Goal: Task Accomplishment & Management: Use online tool/utility

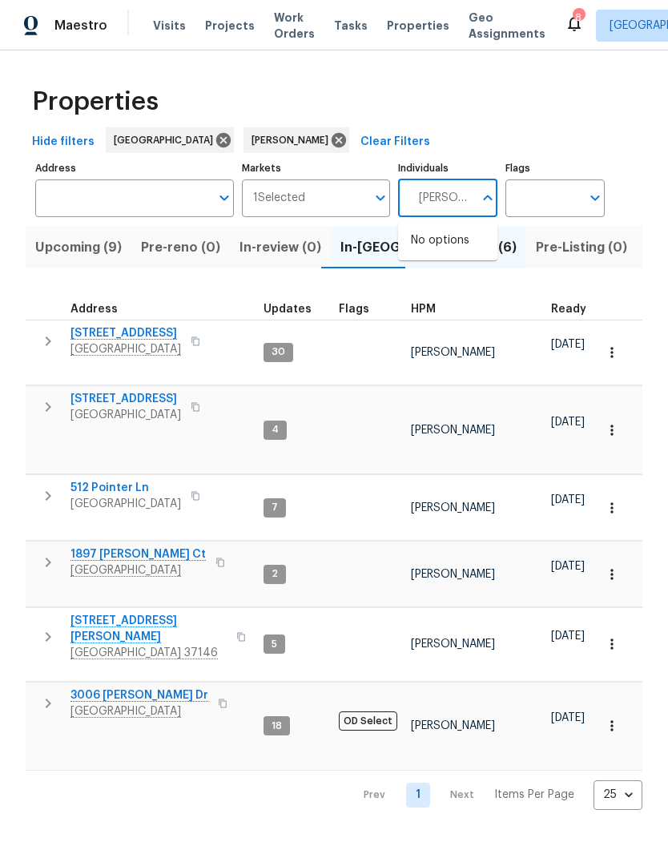
type input "Brianna bidco"
click at [433, 254] on input "checkbox" at bounding box center [428, 249] width 34 height 34
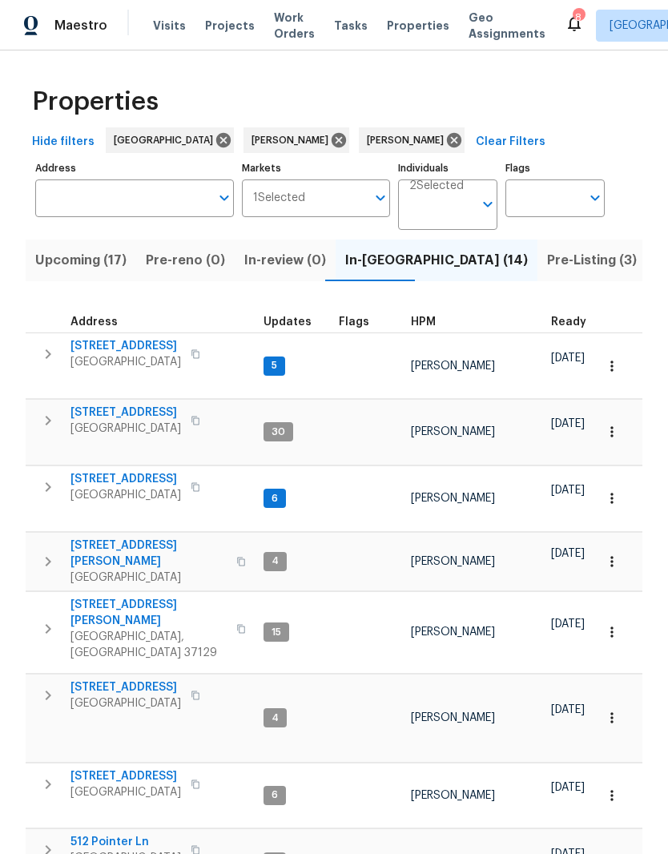
click at [88, 268] on span "Upcoming (17)" at bounding box center [80, 260] width 91 height 22
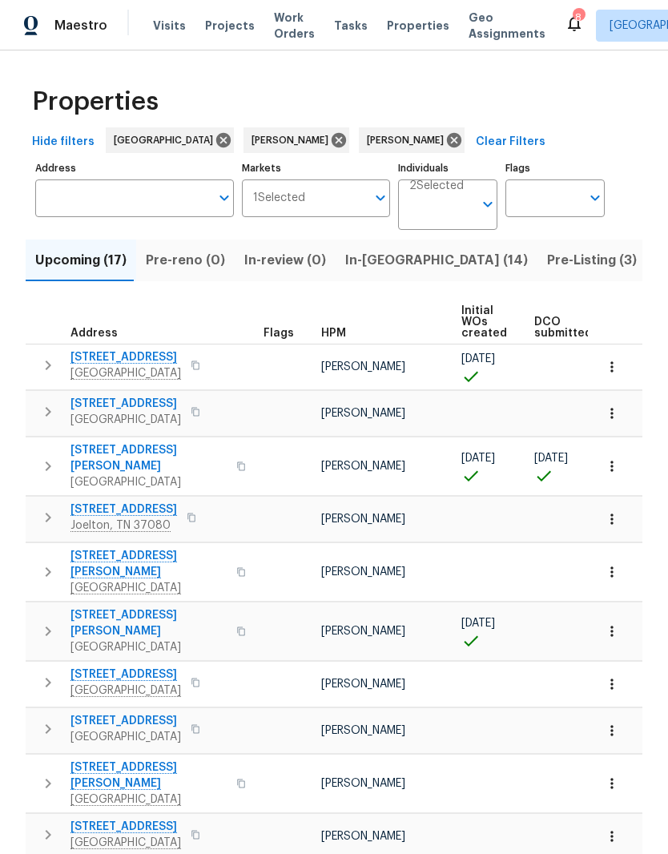
click at [135, 455] on span "1201 Elisha Ct" at bounding box center [148, 458] width 156 height 32
click at [332, 143] on icon at bounding box center [339, 140] width 14 height 14
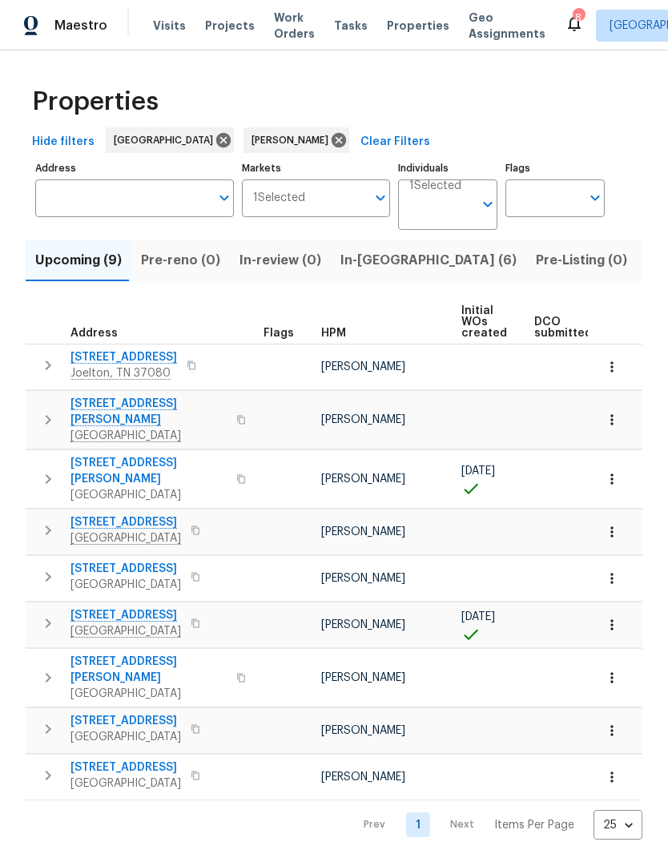
click at [366, 267] on span "In-reno (6)" at bounding box center [428, 260] width 176 height 22
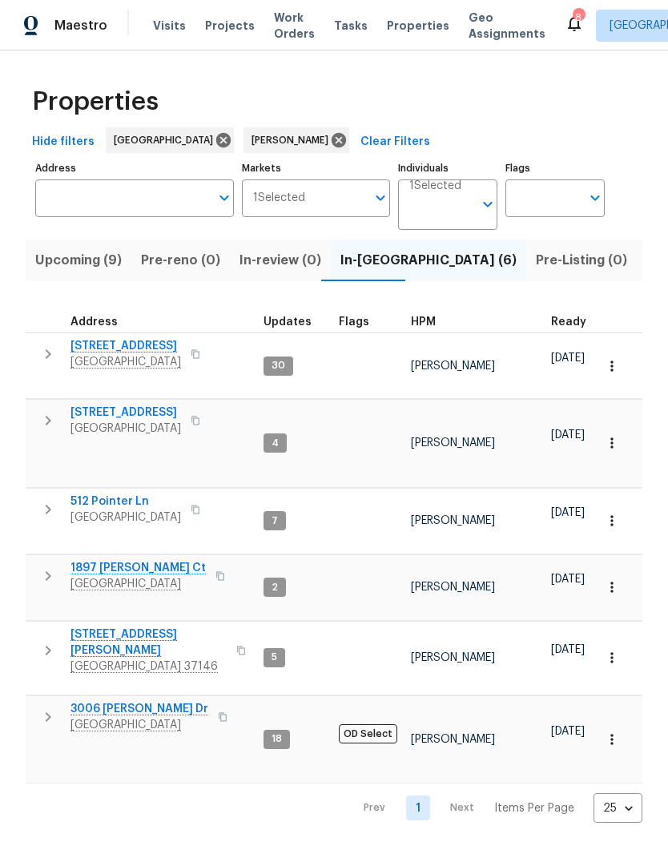
click at [455, 207] on input "Individuals" at bounding box center [441, 211] width 64 height 38
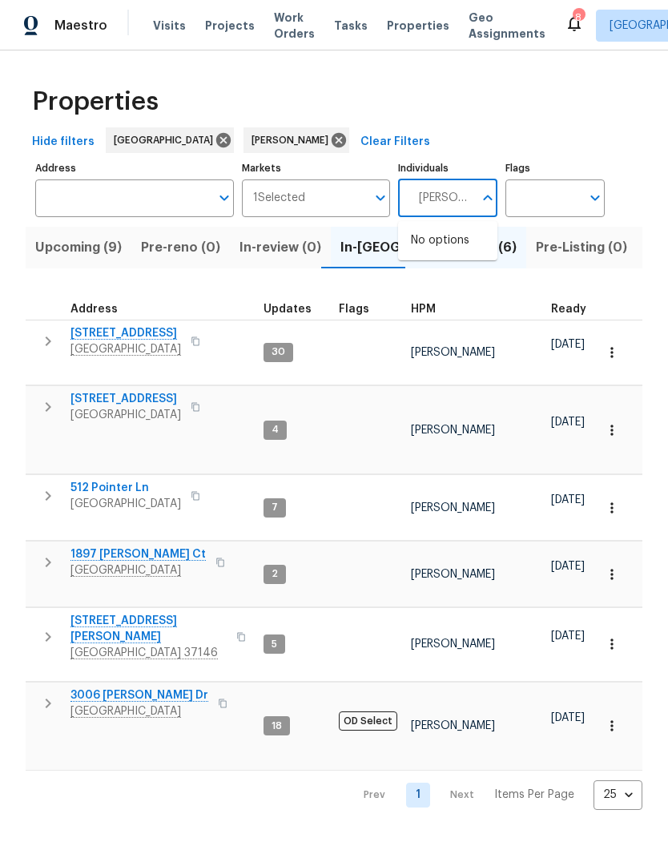
type input "Brianna bidco"
click at [432, 254] on input "checkbox" at bounding box center [428, 249] width 34 height 34
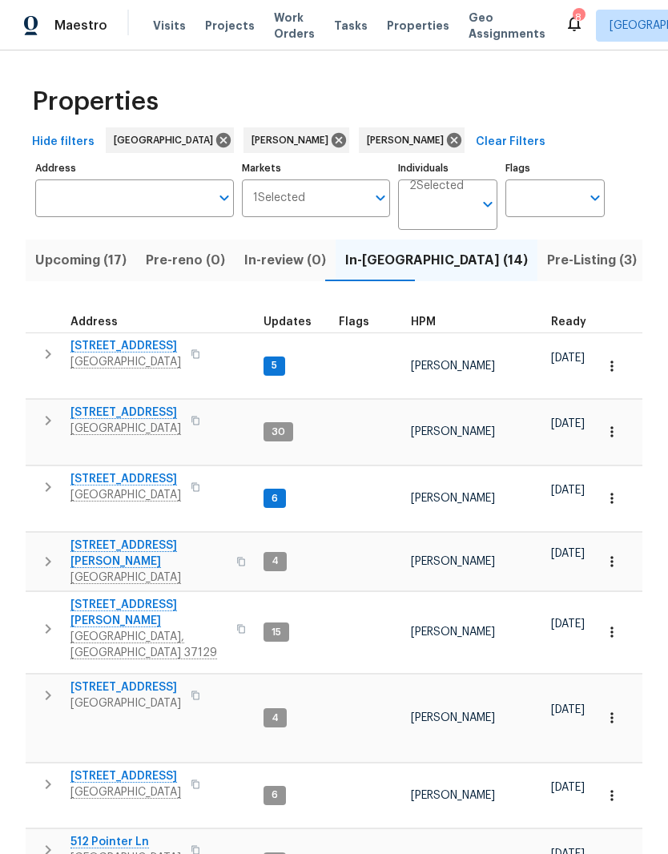
click at [92, 265] on span "Upcoming (17)" at bounding box center [80, 260] width 91 height 22
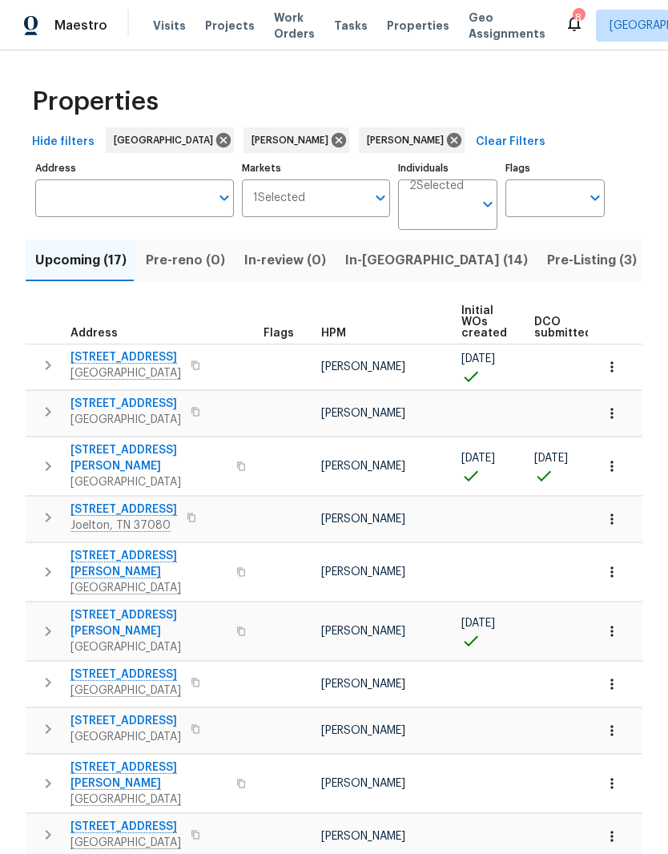
click at [130, 450] on span "1201 Elisha Ct" at bounding box center [148, 458] width 156 height 32
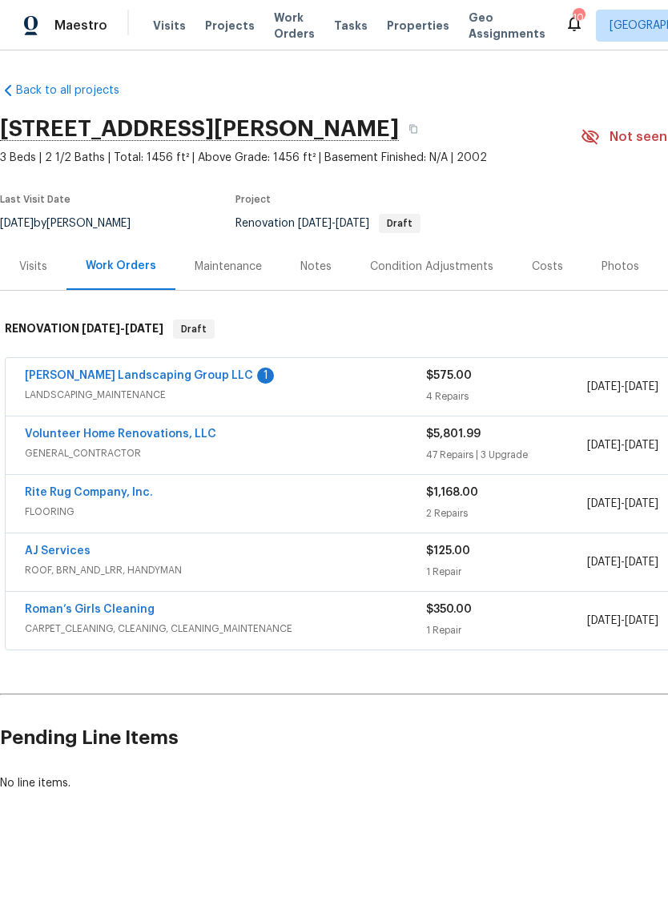
click at [167, 376] on link "[PERSON_NAME] Landscaping Group LLC" at bounding box center [139, 375] width 228 height 11
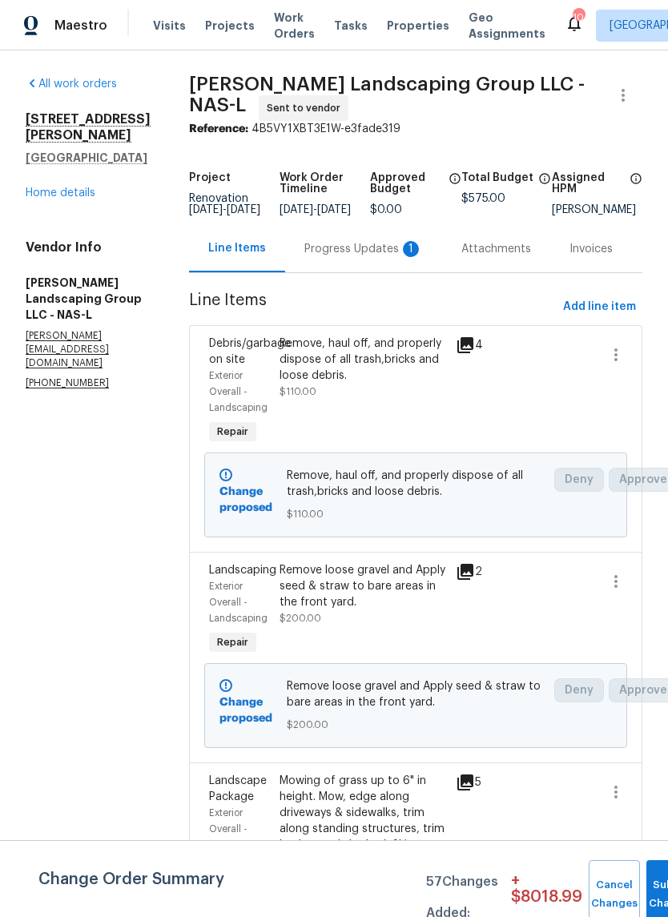
click at [372, 253] on div "Progress Updates 1" at bounding box center [363, 249] width 119 height 16
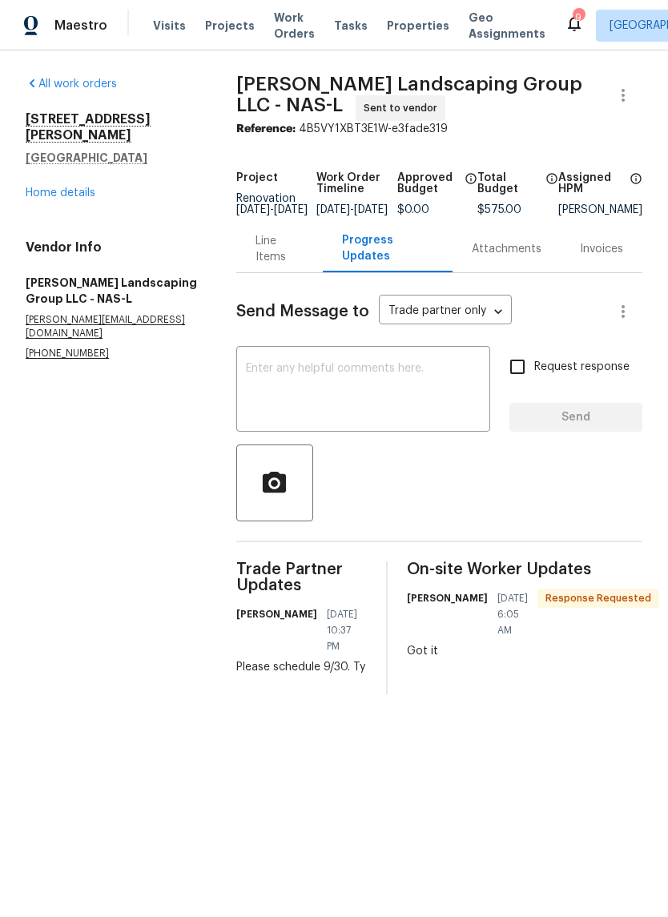
click at [353, 390] on textarea at bounding box center [363, 391] width 235 height 56
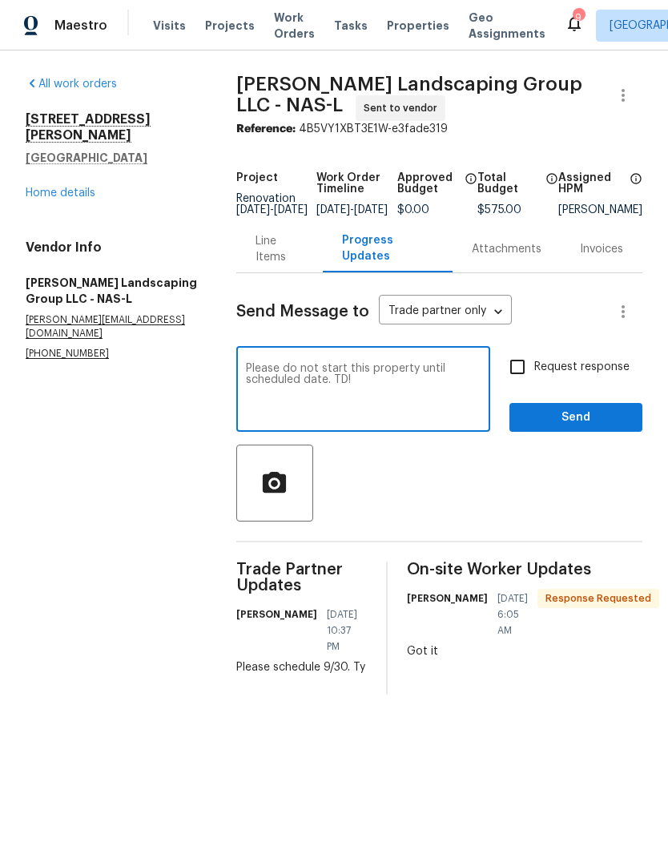
type textarea "Please do not start this property until scheduled date. TD!"
click at [608, 423] on span "Send" at bounding box center [575, 418] width 107 height 20
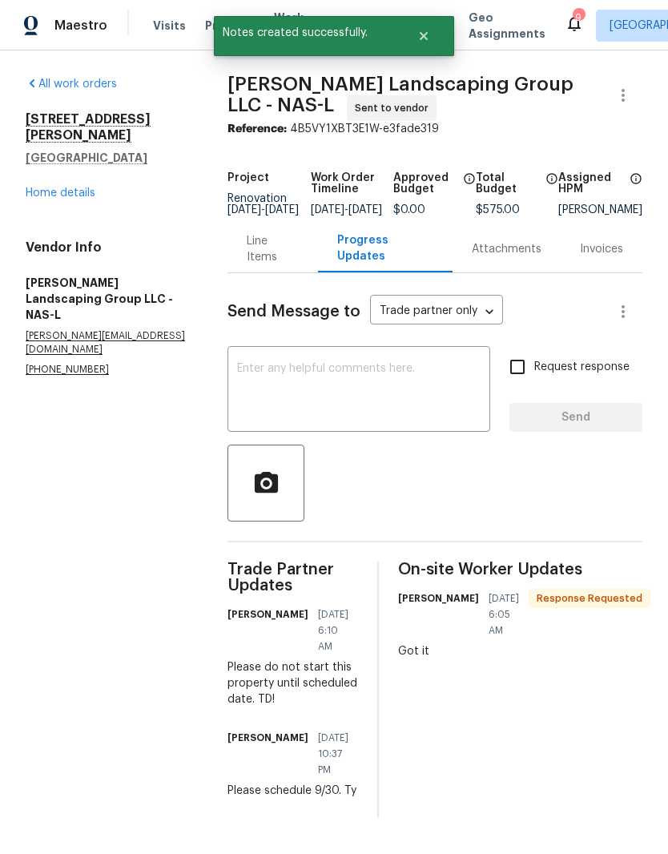
click at [91, 187] on link "Home details" at bounding box center [61, 192] width 70 height 11
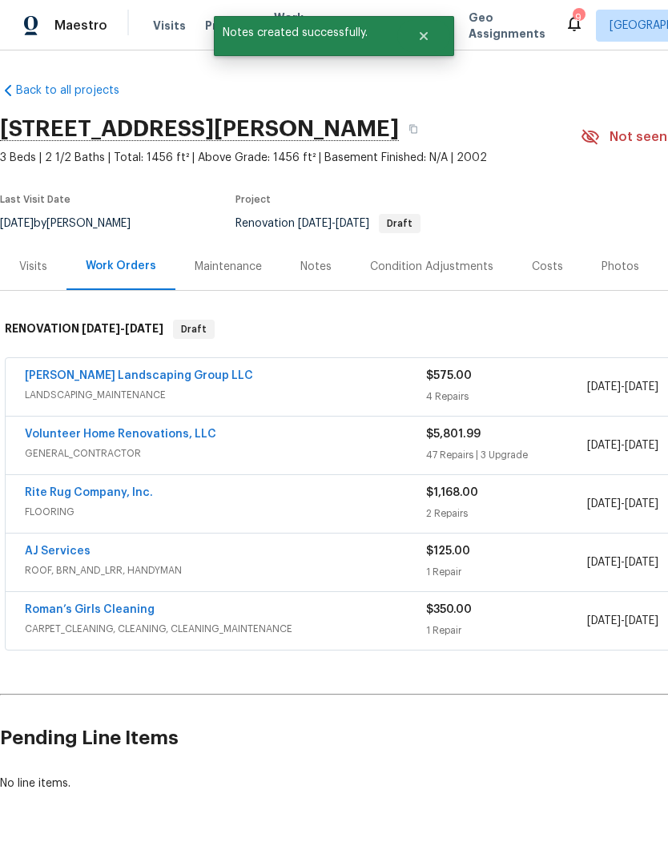
click at [156, 437] on link "Volunteer Home Renovations, LLC" at bounding box center [120, 434] width 191 height 11
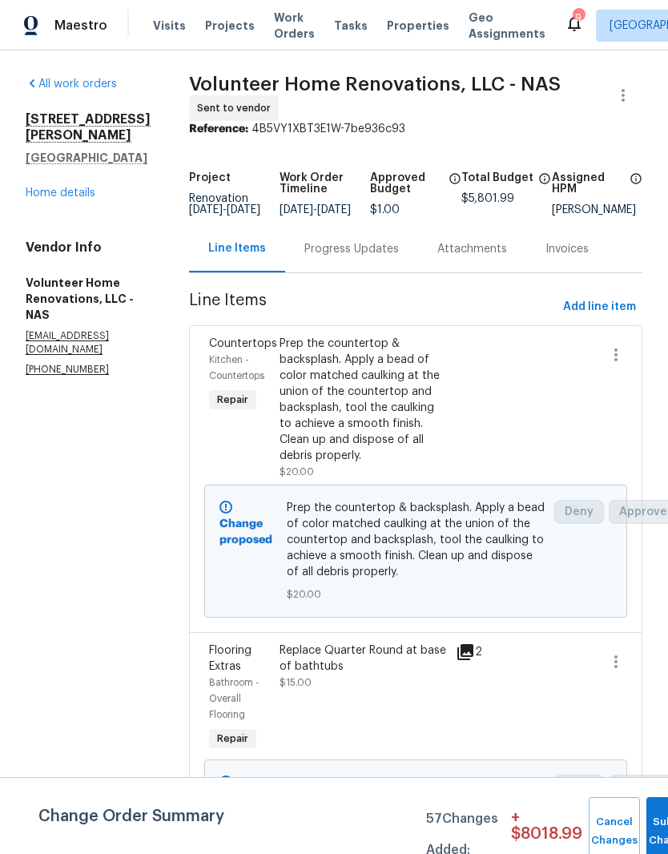
click at [393, 257] on div "Progress Updates" at bounding box center [351, 249] width 95 height 16
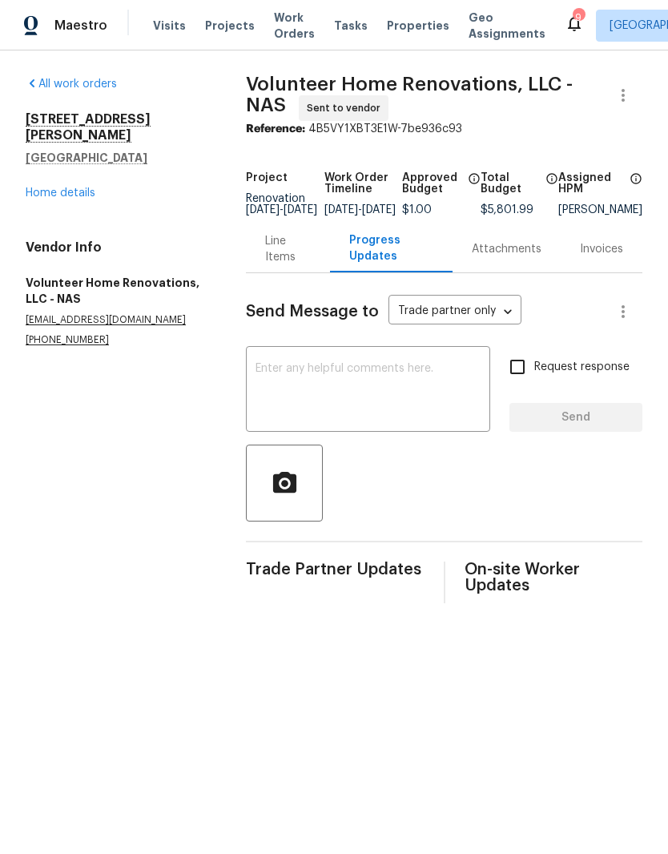
click at [398, 384] on textarea at bounding box center [368, 391] width 225 height 56
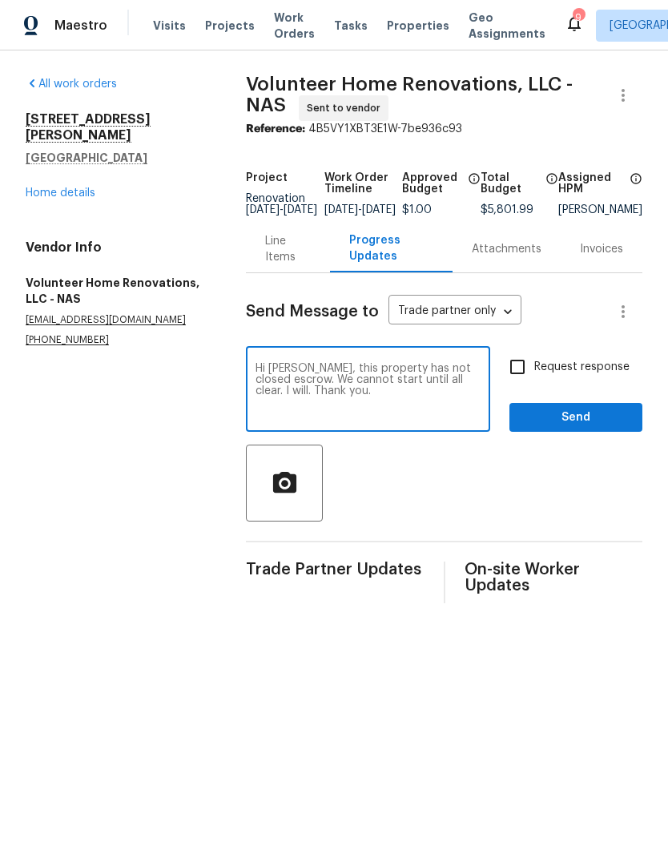
type textarea "Hi Sean, this property has not closed escrow. We cannot start until all clear. …"
click at [592, 427] on span "Send" at bounding box center [575, 418] width 107 height 20
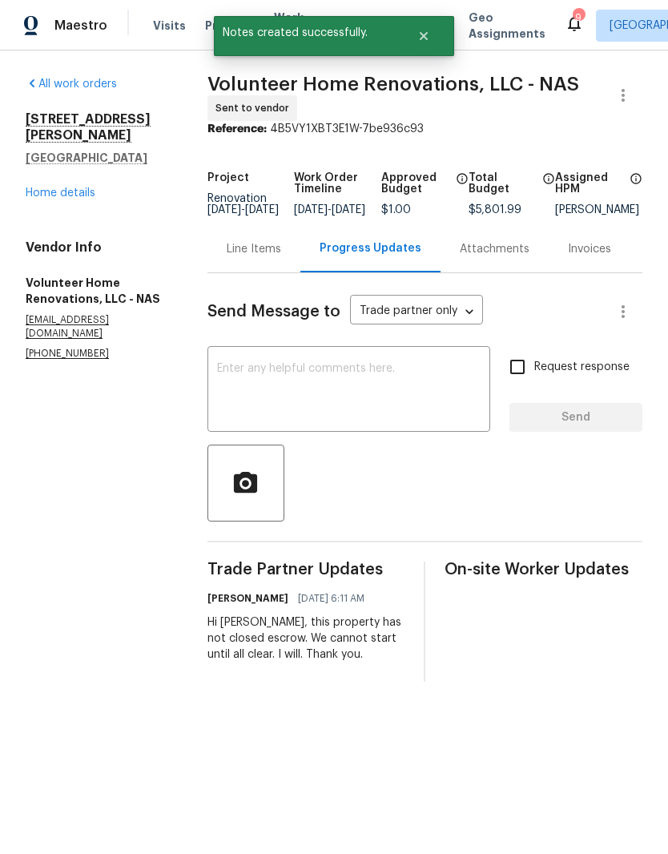
click at [404, 386] on textarea at bounding box center [349, 391] width 264 height 56
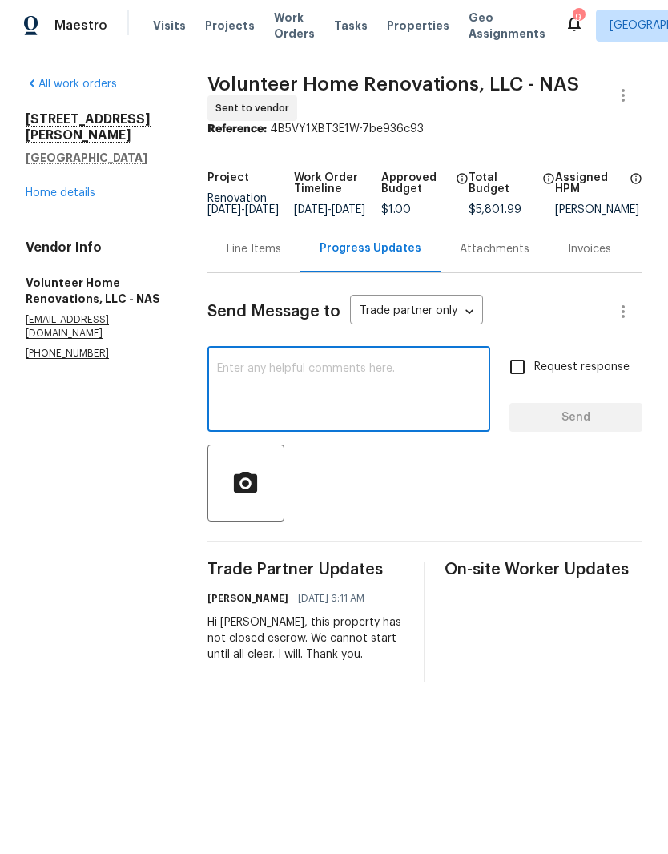
click at [89, 187] on link "Home details" at bounding box center [61, 192] width 70 height 11
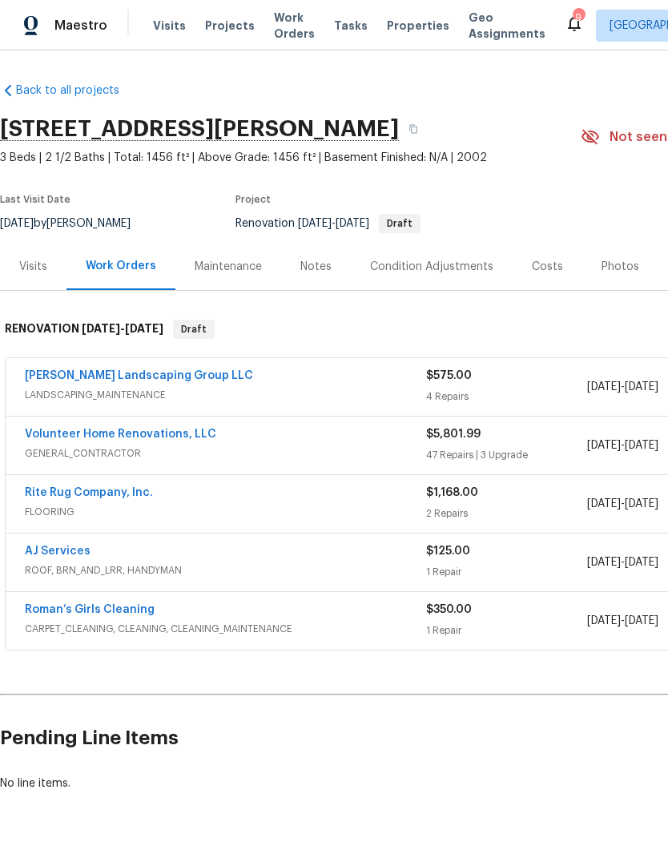
click at [84, 554] on link "AJ Services" at bounding box center [58, 551] width 66 height 11
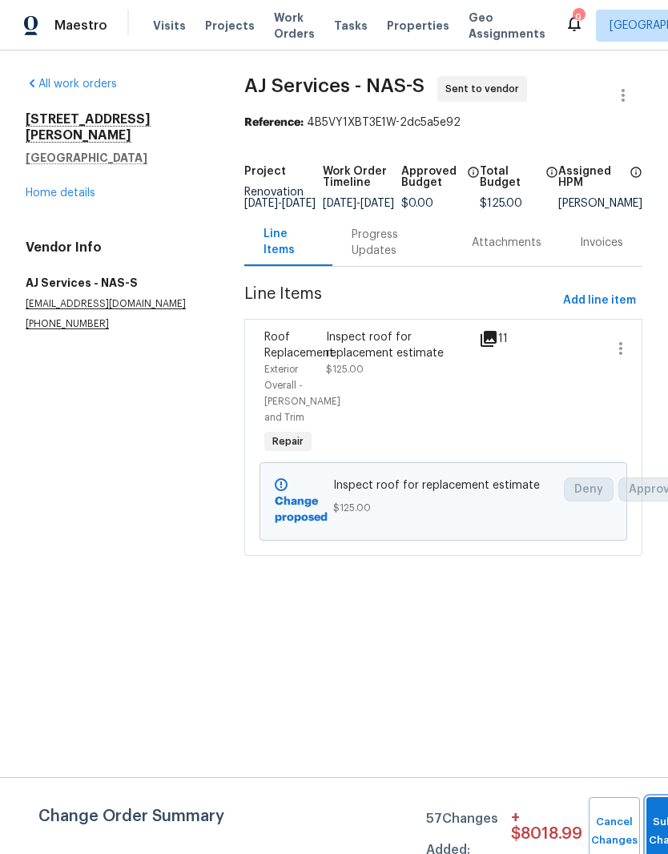
click at [651, 819] on button "Submit Changes" at bounding box center [671, 831] width 51 height 69
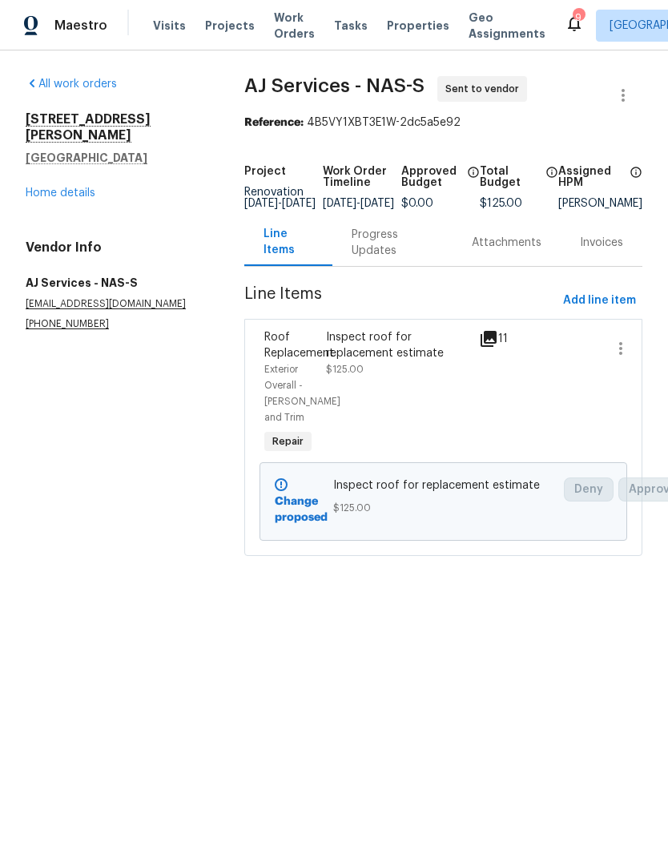
click at [389, 254] on div "Progress Updates" at bounding box center [393, 243] width 82 height 32
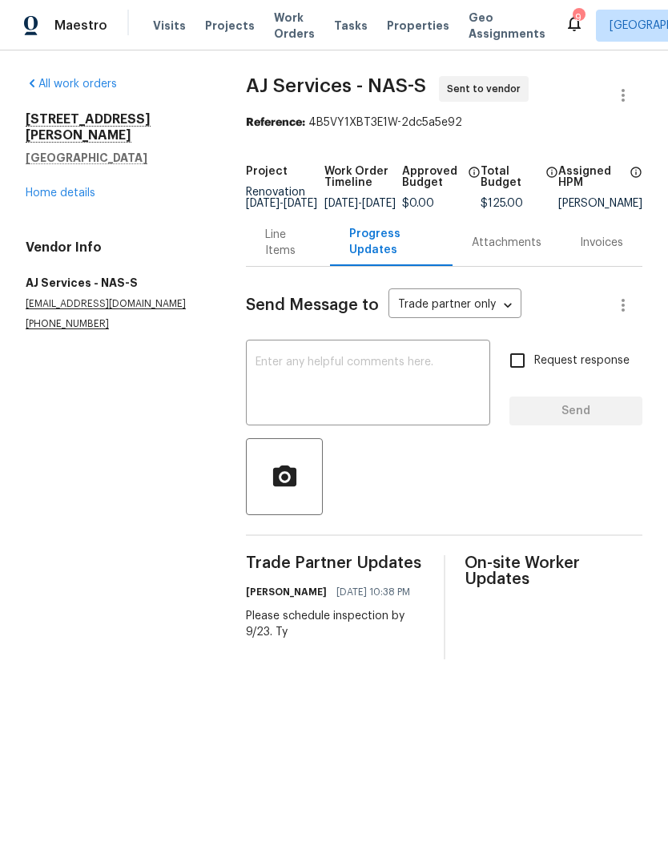
click at [361, 380] on textarea at bounding box center [368, 384] width 225 height 56
click at [70, 187] on link "Home details" at bounding box center [61, 192] width 70 height 11
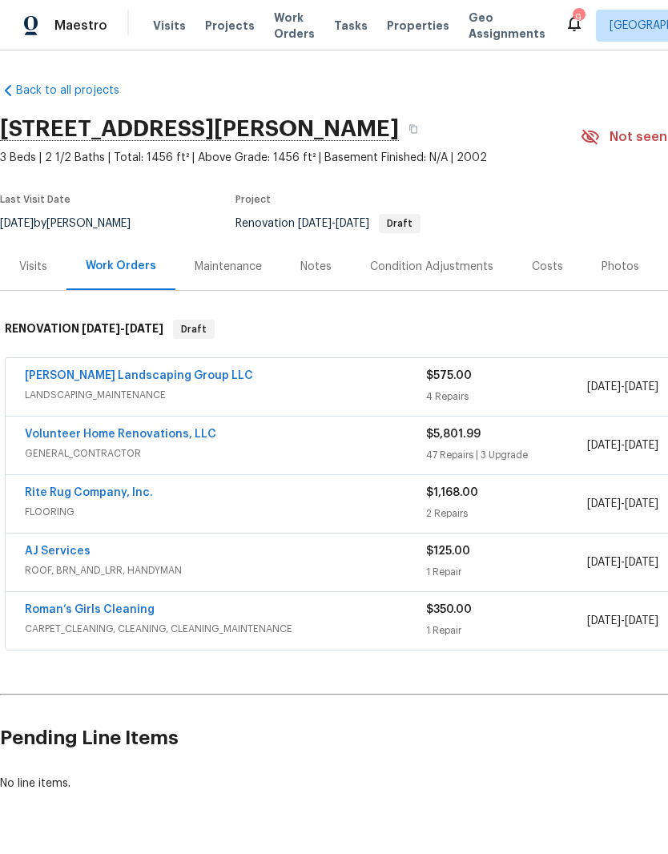
click at [158, 437] on link "Volunteer Home Renovations, LLC" at bounding box center [120, 434] width 191 height 11
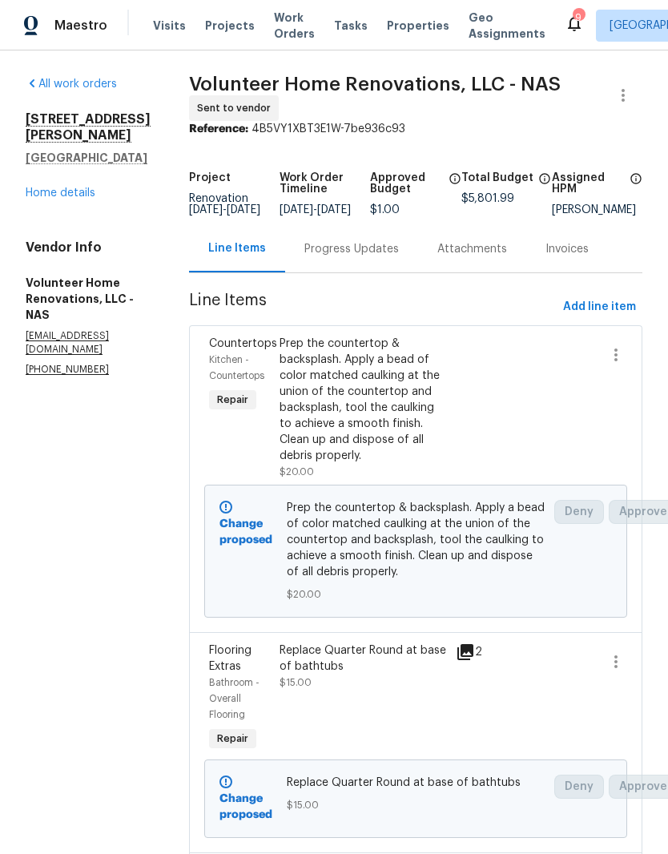
click at [422, 369] on div "Prep the countertop & backsplash. Apply a bead of color matched caulking at the…" at bounding box center [363, 400] width 167 height 128
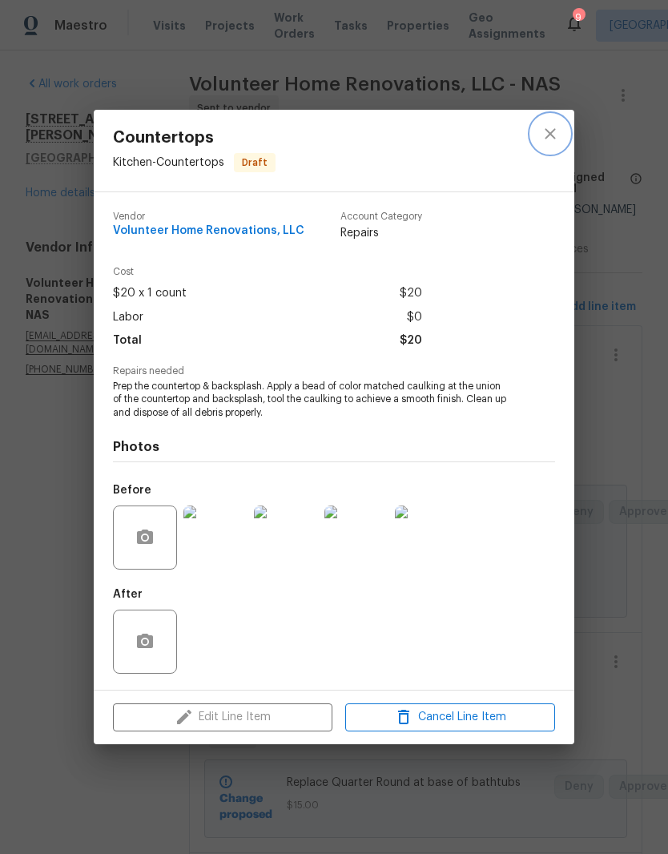
click at [562, 132] on button "close" at bounding box center [550, 134] width 38 height 38
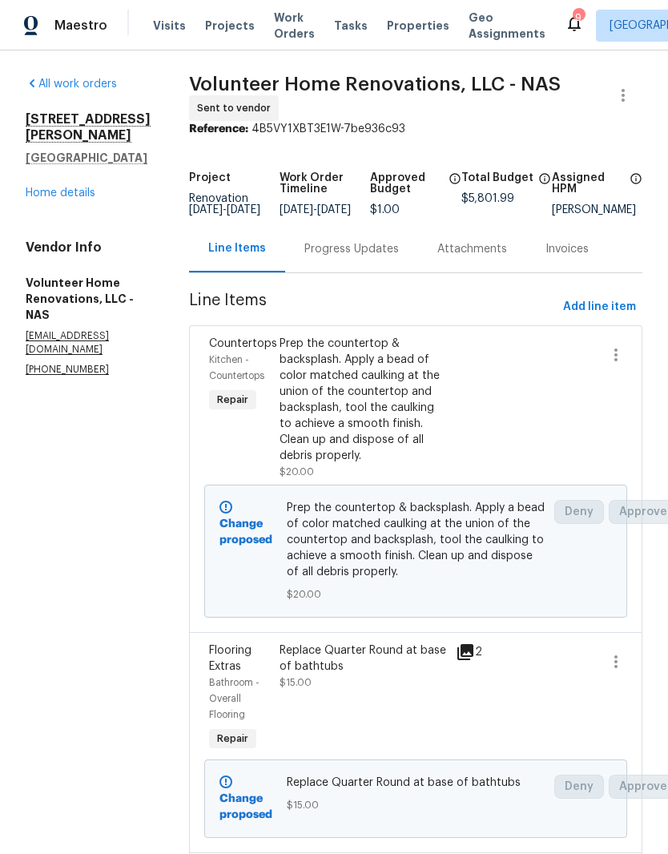
click at [289, 22] on span "Work Orders" at bounding box center [294, 26] width 41 height 32
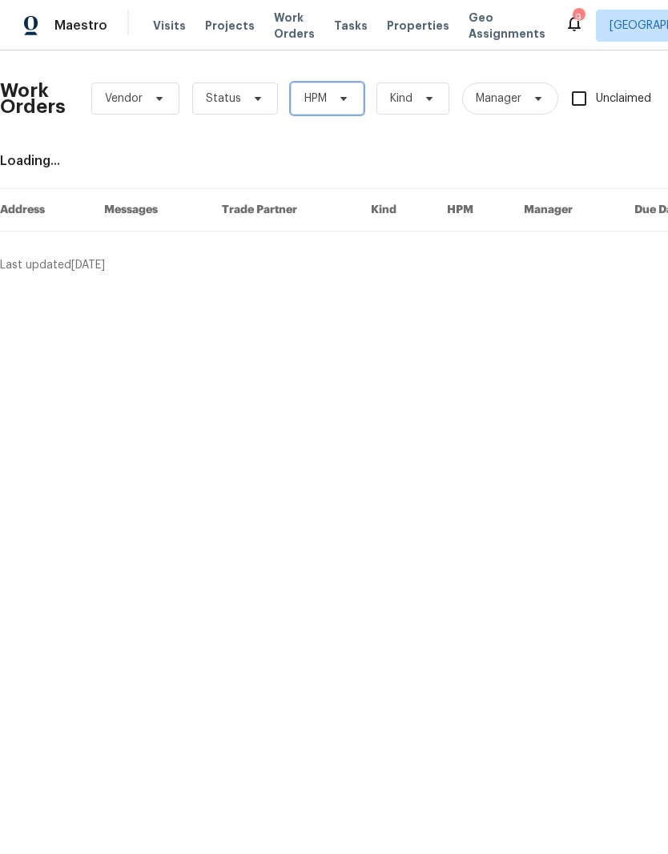
click at [346, 99] on icon at bounding box center [343, 98] width 13 height 13
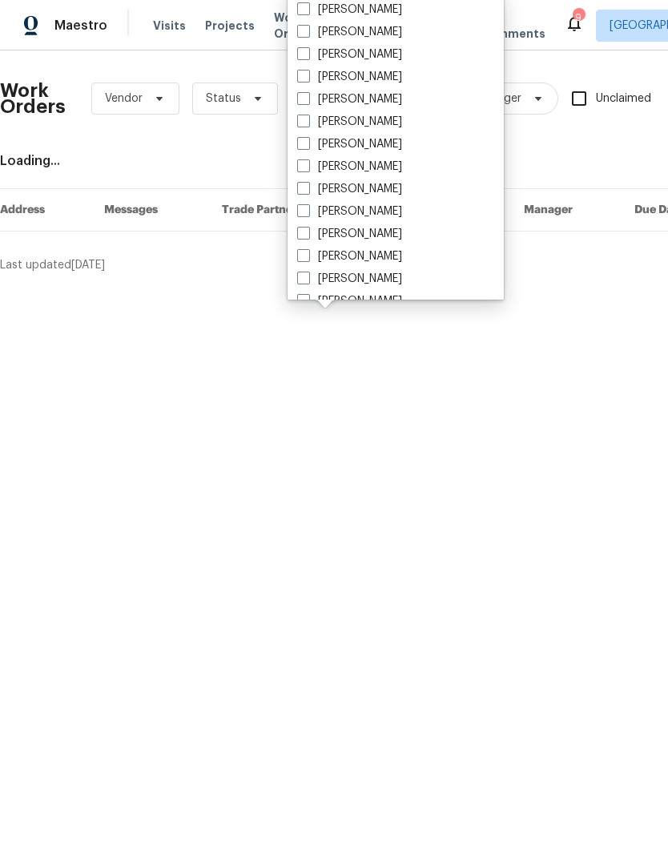
click at [389, 190] on label "[PERSON_NAME]" at bounding box center [349, 189] width 105 height 16
click at [308, 190] on input "[PERSON_NAME]" at bounding box center [302, 186] width 10 height 10
checkbox input "true"
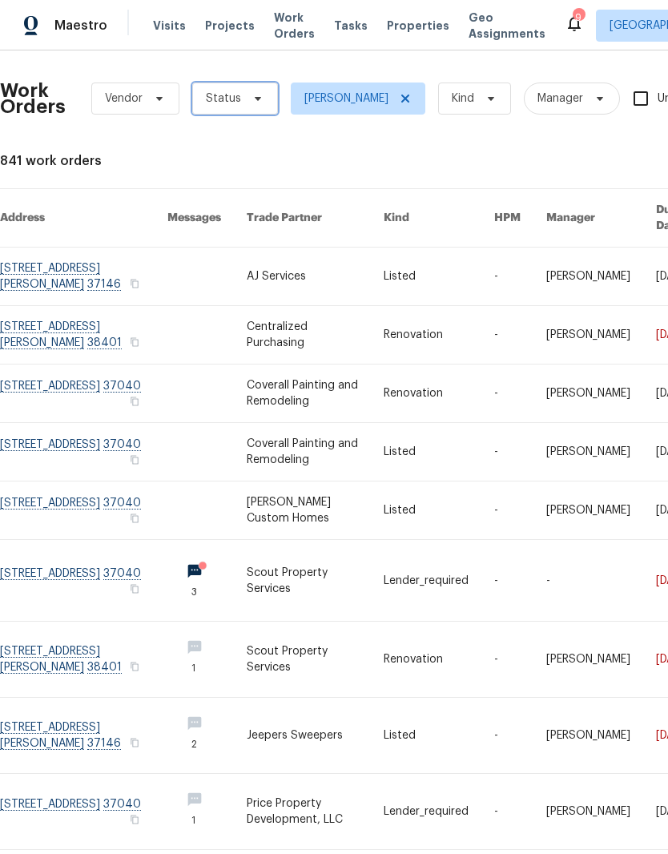
click at [256, 99] on icon at bounding box center [258, 99] width 6 height 4
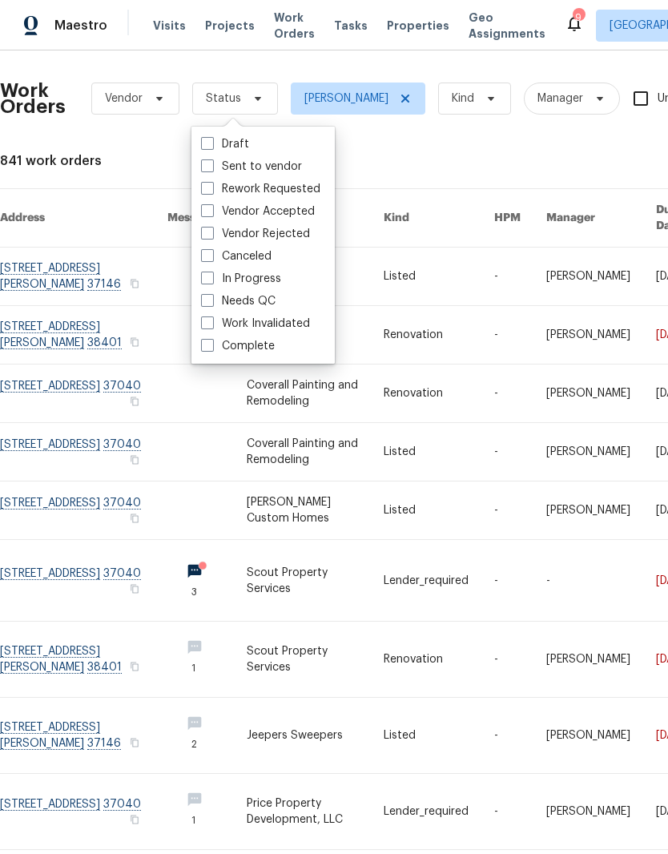
click at [268, 301] on label "Needs QC" at bounding box center [238, 301] width 74 height 16
click at [211, 301] on input "Needs QC" at bounding box center [206, 298] width 10 height 10
checkbox input "true"
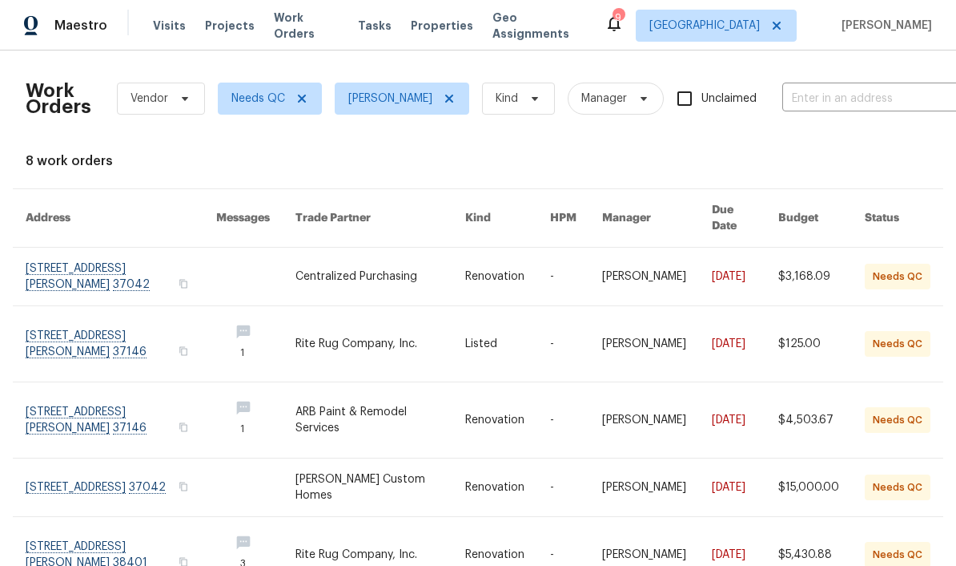
click at [92, 323] on link at bounding box center [121, 343] width 191 height 75
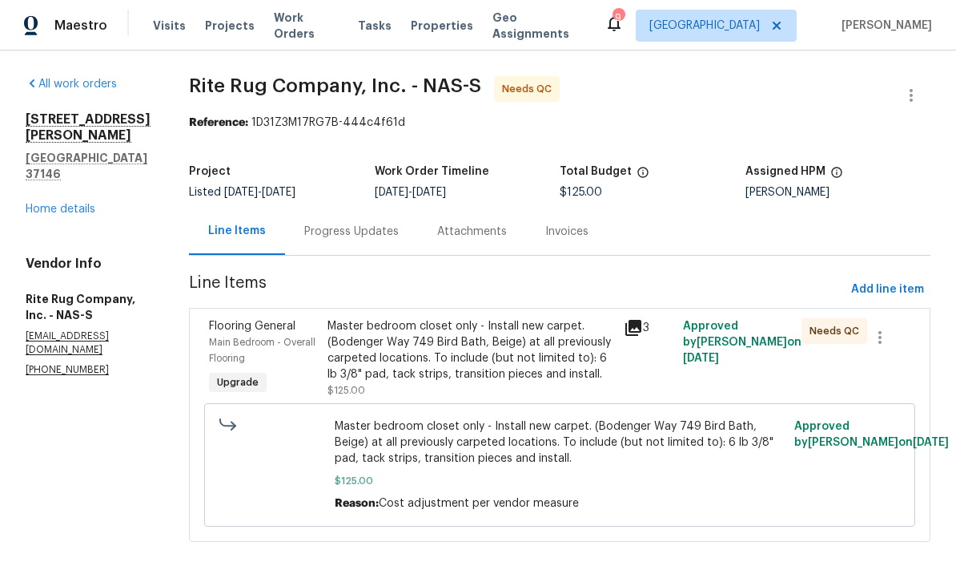
click at [542, 333] on div "Master bedroom closet only - Install new carpet. (Bodenger Way 749 Bird Bath, B…" at bounding box center [471, 350] width 287 height 64
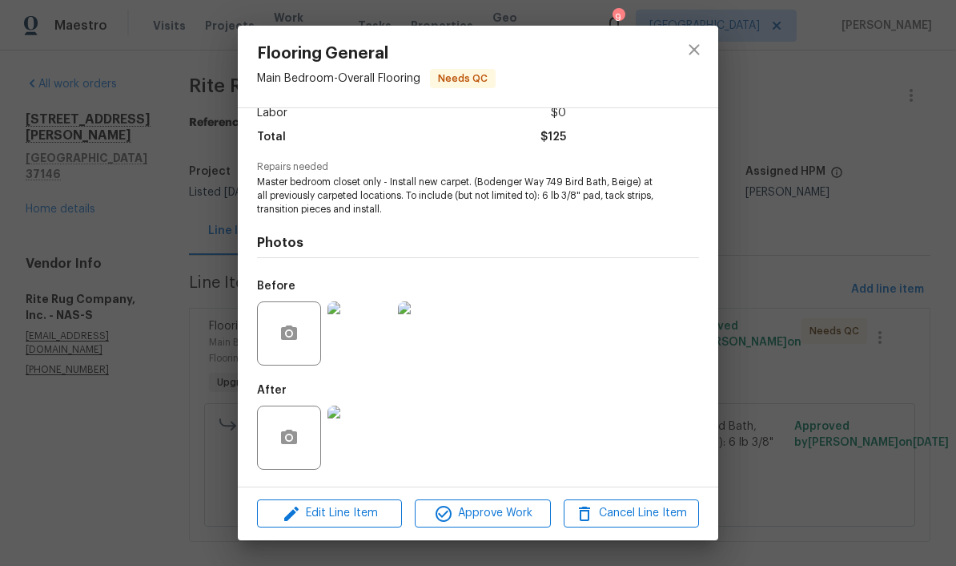
scroll to position [121, 0]
click at [379, 442] on img at bounding box center [360, 437] width 64 height 64
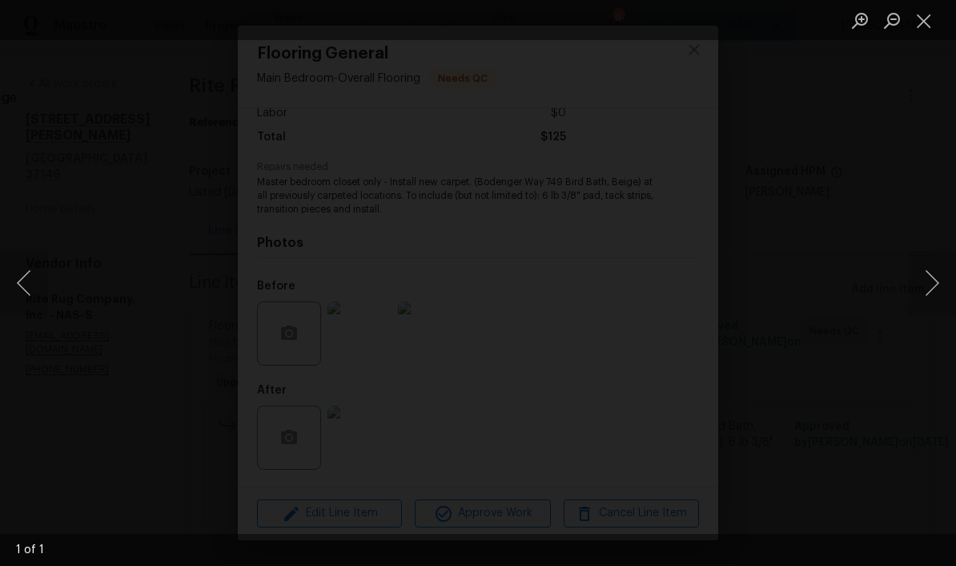
click at [667, 31] on button "Close lightbox" at bounding box center [924, 20] width 32 height 28
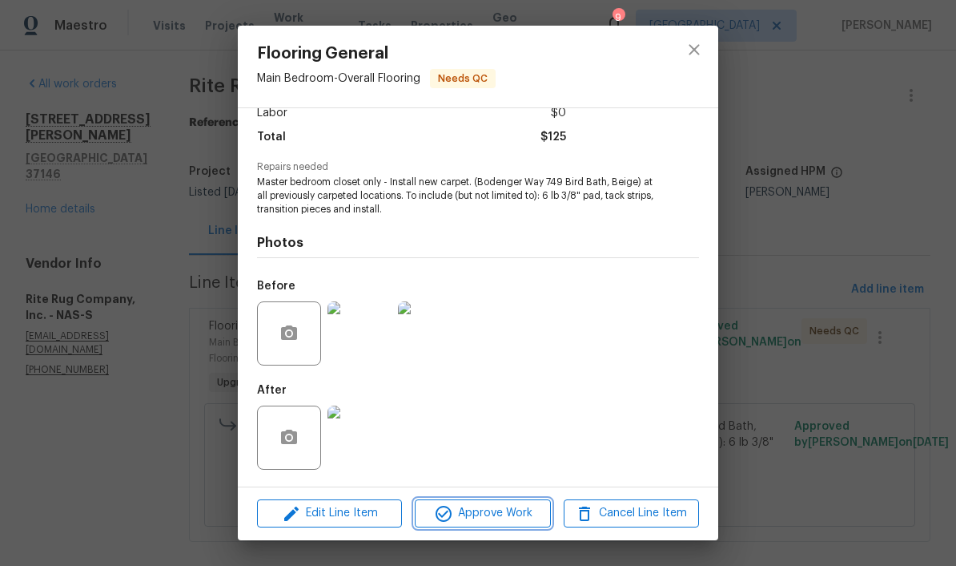
click at [497, 507] on span "Approve Work" at bounding box center [483, 513] width 126 height 20
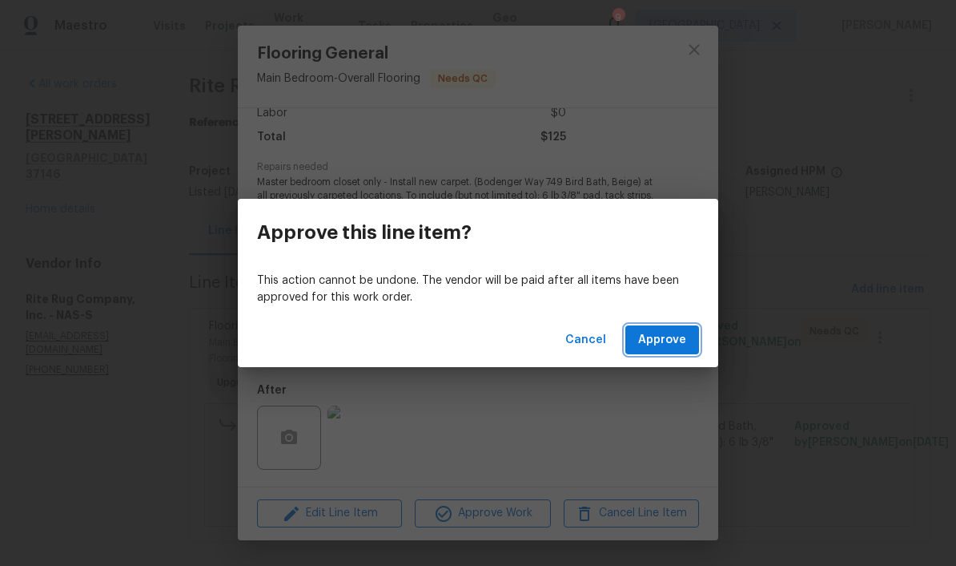
click at [667, 337] on span "Approve" at bounding box center [662, 340] width 48 height 20
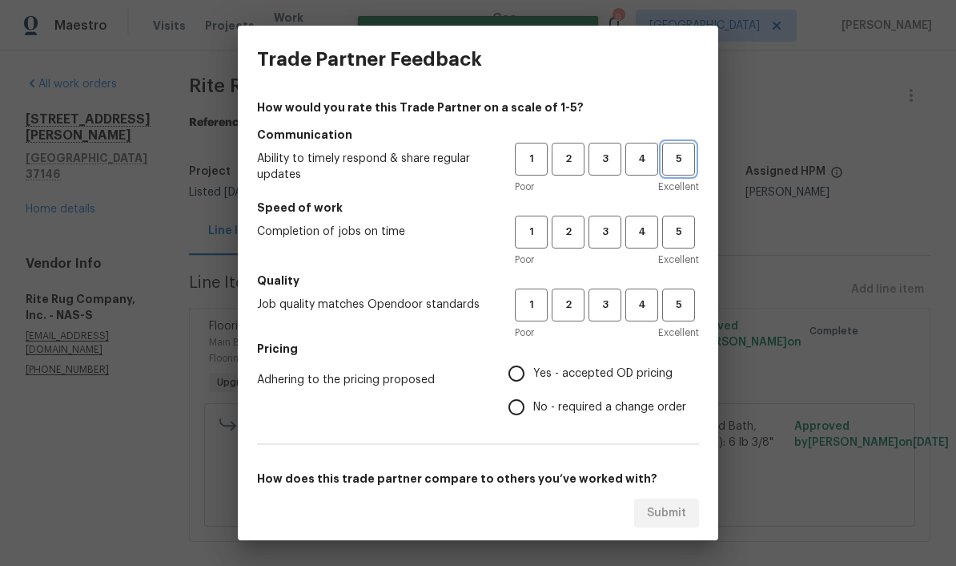
click at [667, 167] on span "5" at bounding box center [679, 159] width 30 height 18
click at [667, 233] on span "5" at bounding box center [679, 232] width 30 height 18
click at [667, 312] on span "5" at bounding box center [679, 305] width 30 height 18
click at [529, 376] on input "Yes - accepted OD pricing" at bounding box center [517, 373] width 34 height 34
radio input "true"
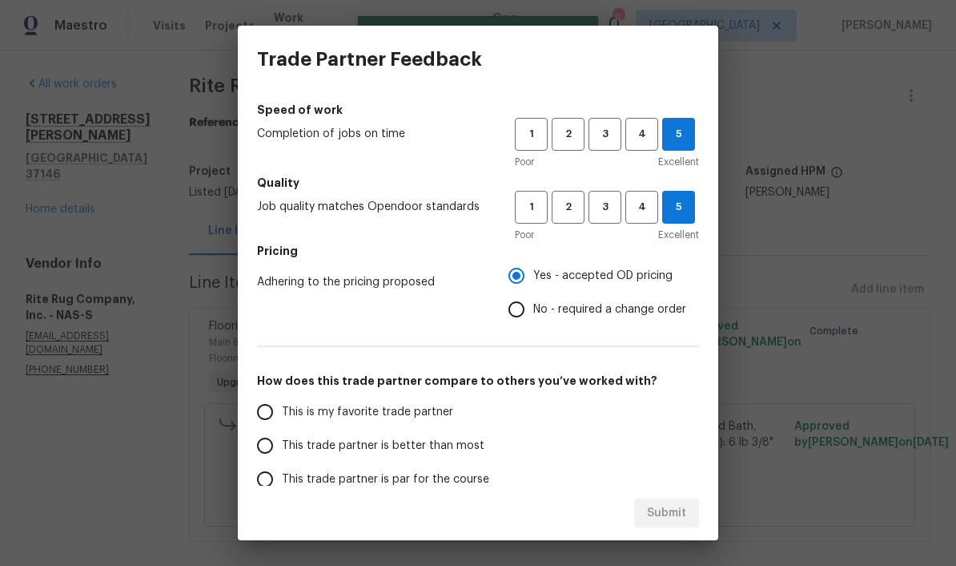
scroll to position [99, 0]
click at [272, 418] on input "This is my favorite trade partner" at bounding box center [265, 411] width 34 height 34
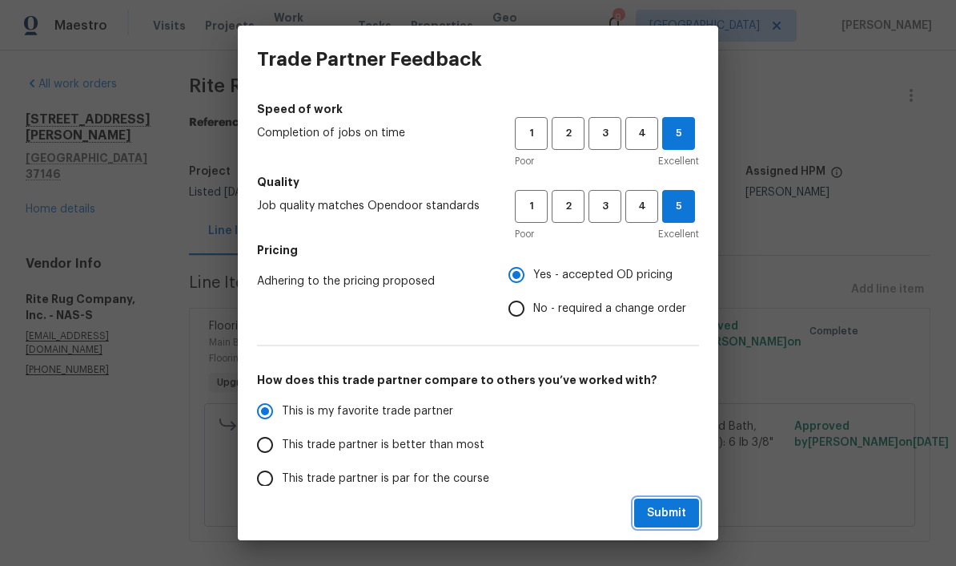
click at [667, 513] on span "Submit" at bounding box center [666, 513] width 39 height 20
radio input "true"
radio input "false"
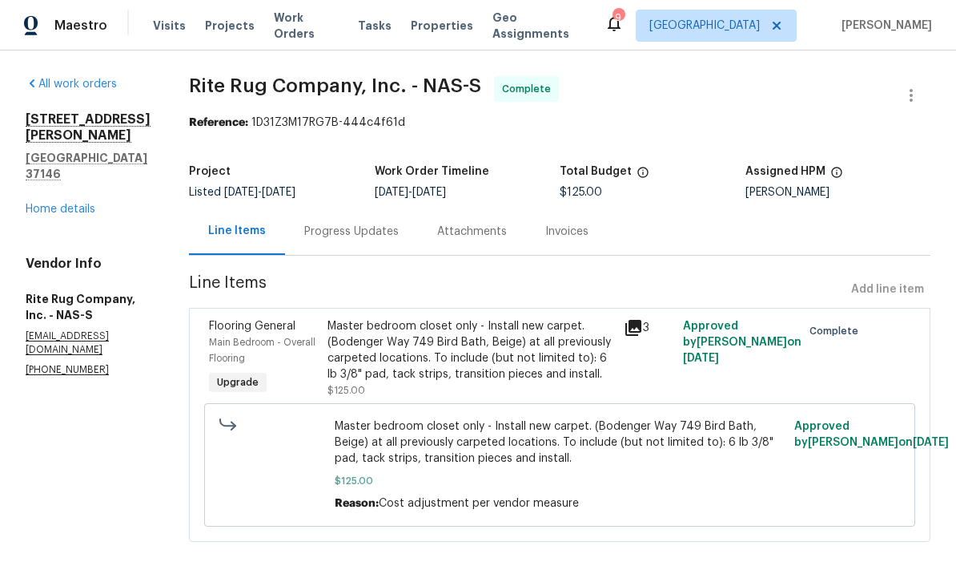
click at [317, 23] on span "Work Orders" at bounding box center [306, 26] width 65 height 32
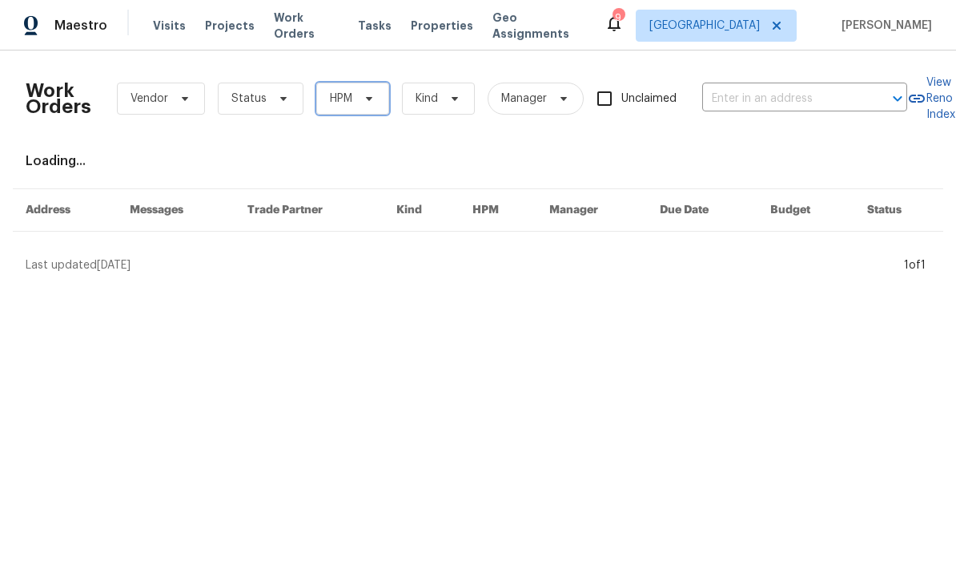
click at [369, 99] on icon at bounding box center [369, 99] width 6 height 4
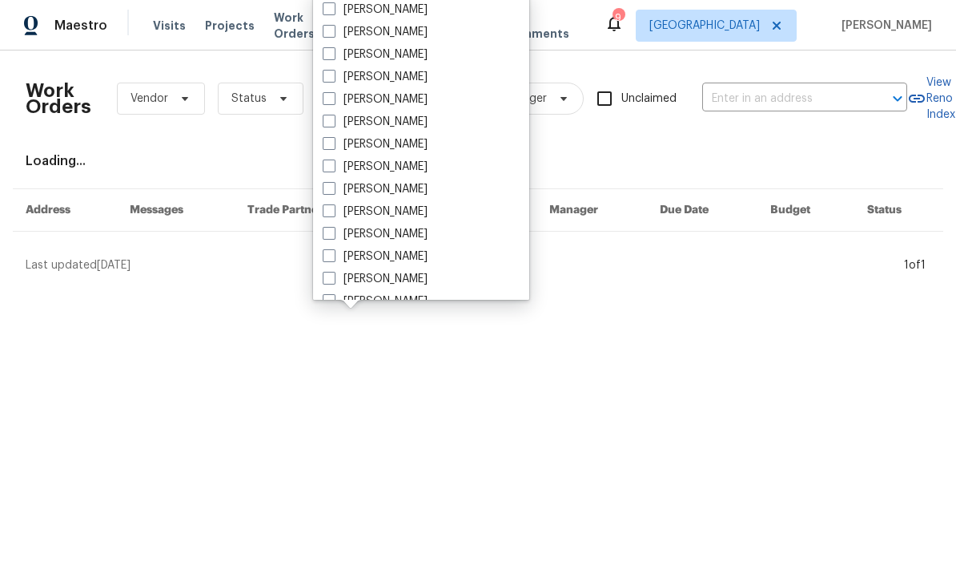
click at [423, 187] on label "[PERSON_NAME]" at bounding box center [375, 189] width 105 height 16
click at [333, 187] on input "[PERSON_NAME]" at bounding box center [328, 186] width 10 height 10
checkbox input "true"
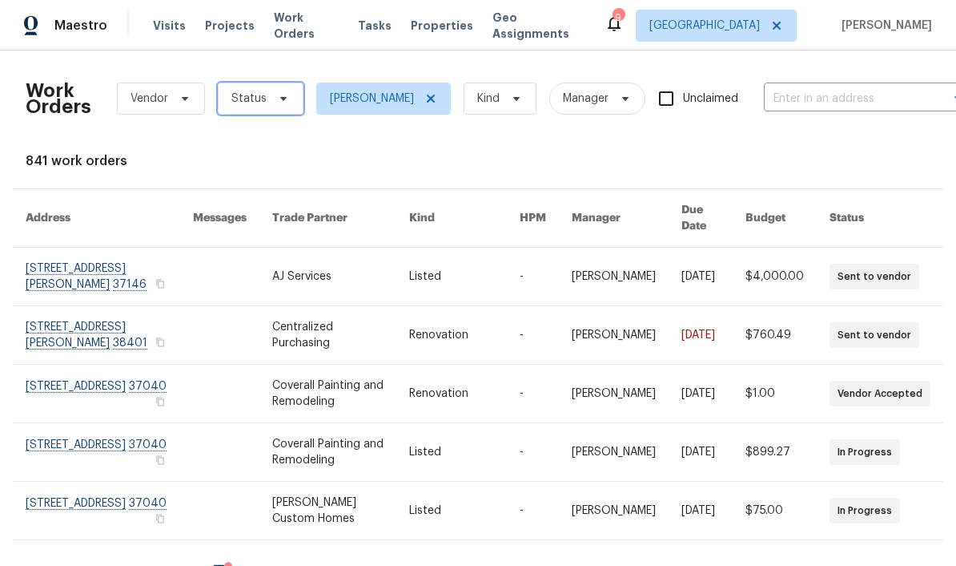
click at [283, 98] on icon at bounding box center [283, 99] width 6 height 4
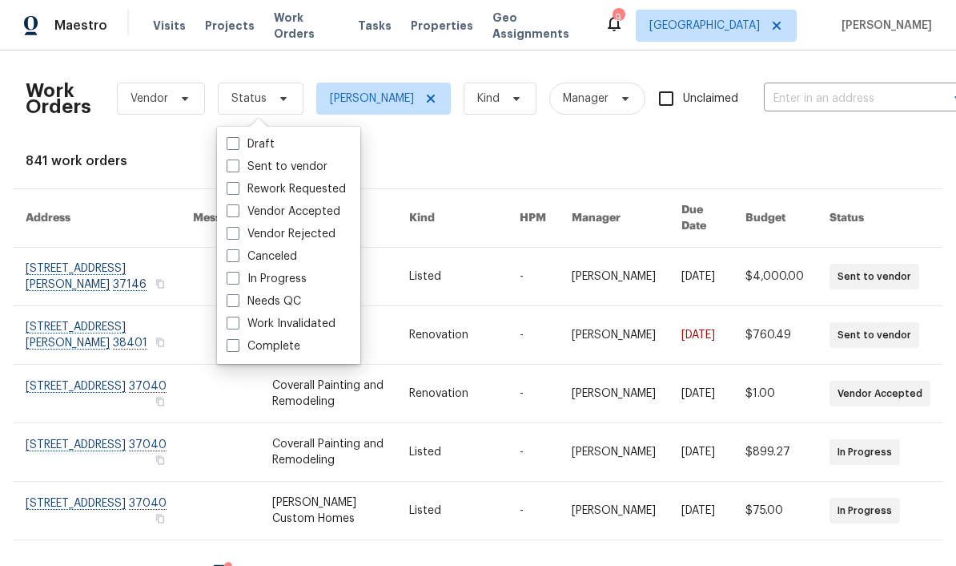
click at [299, 299] on label "Needs QC" at bounding box center [264, 301] width 74 height 16
click at [237, 299] on input "Needs QC" at bounding box center [232, 298] width 10 height 10
checkbox input "true"
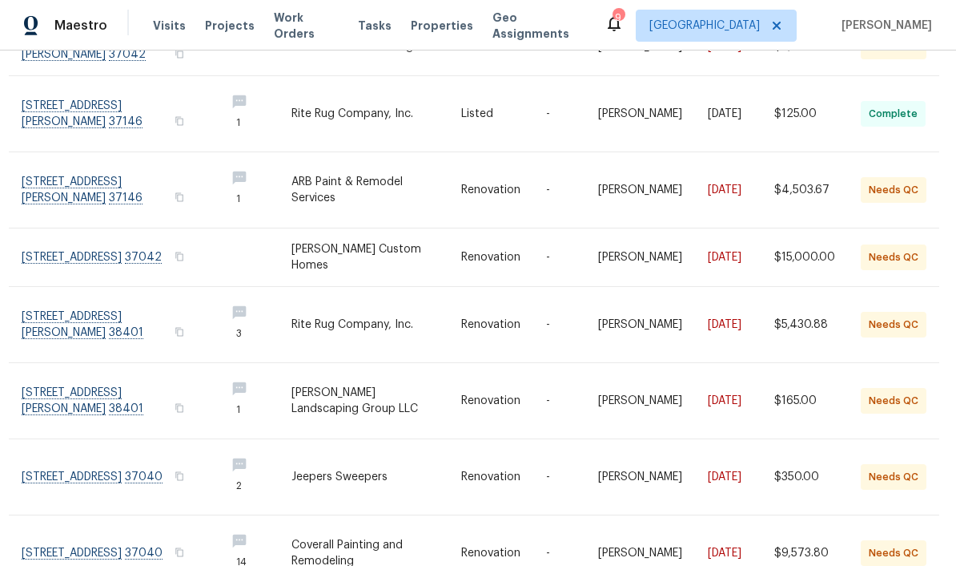
scroll to position [228, 4]
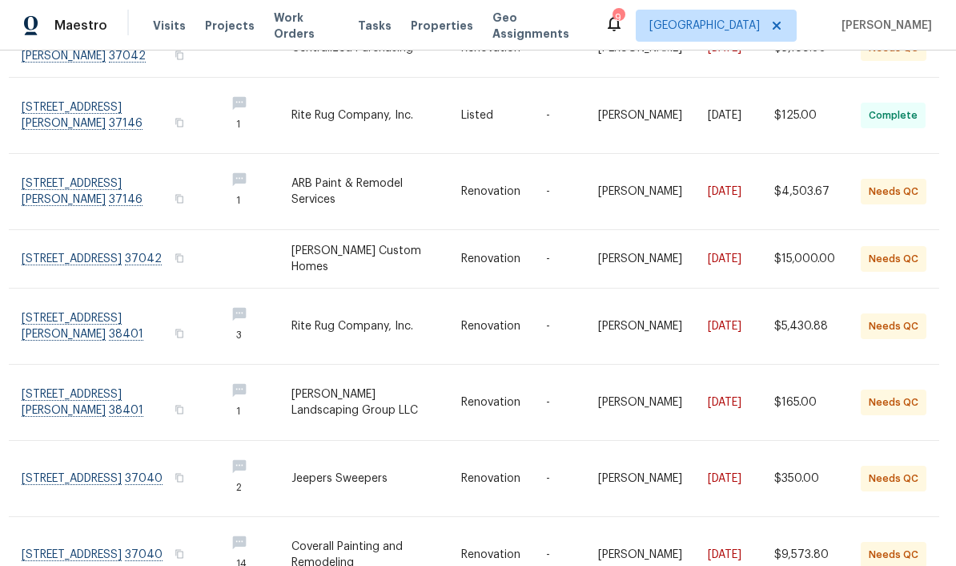
click at [55, 232] on link at bounding box center [117, 259] width 191 height 58
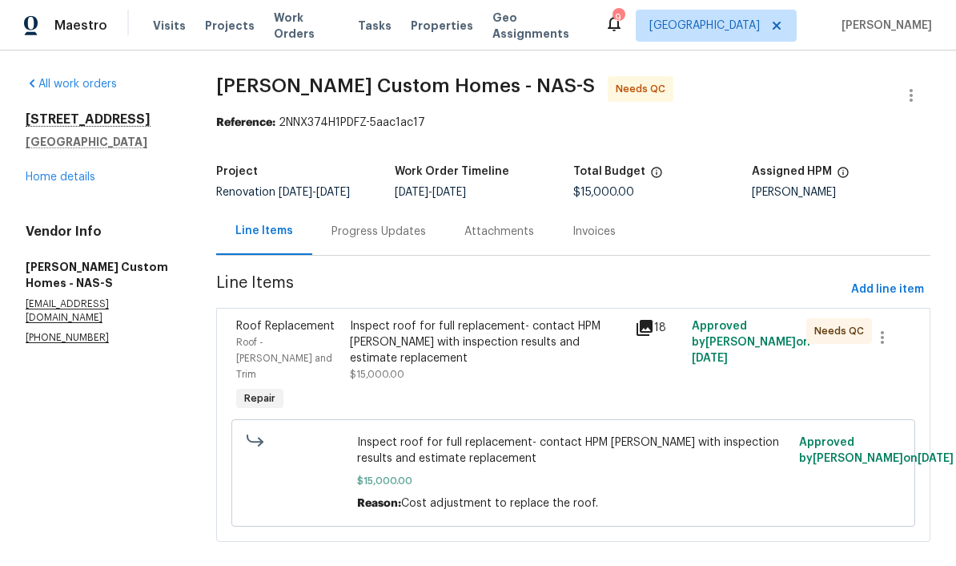
click at [34, 182] on link "Home details" at bounding box center [61, 176] width 70 height 11
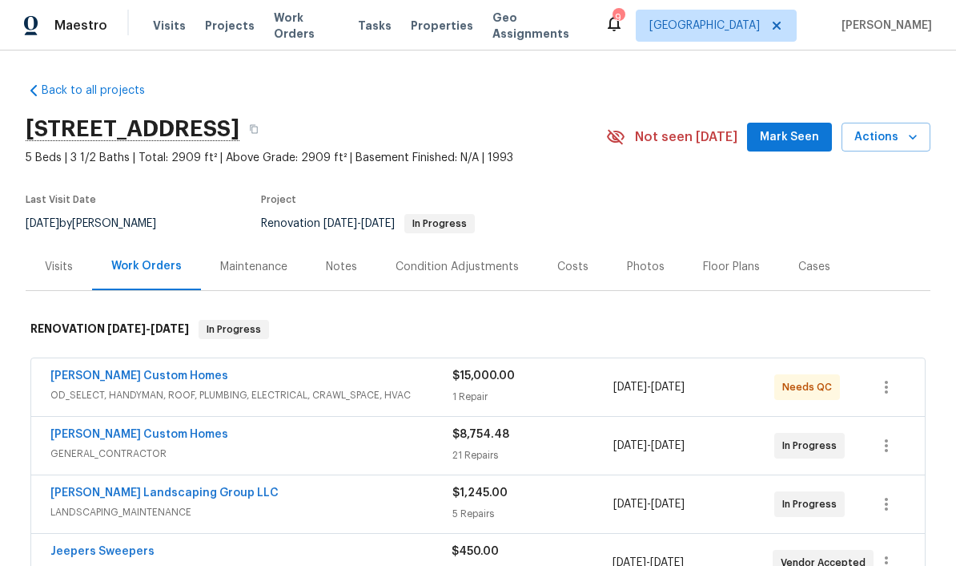
click at [667, 149] on button "Mark Seen" at bounding box center [789, 138] width 85 height 30
click at [316, 29] on span "Work Orders" at bounding box center [306, 26] width 65 height 32
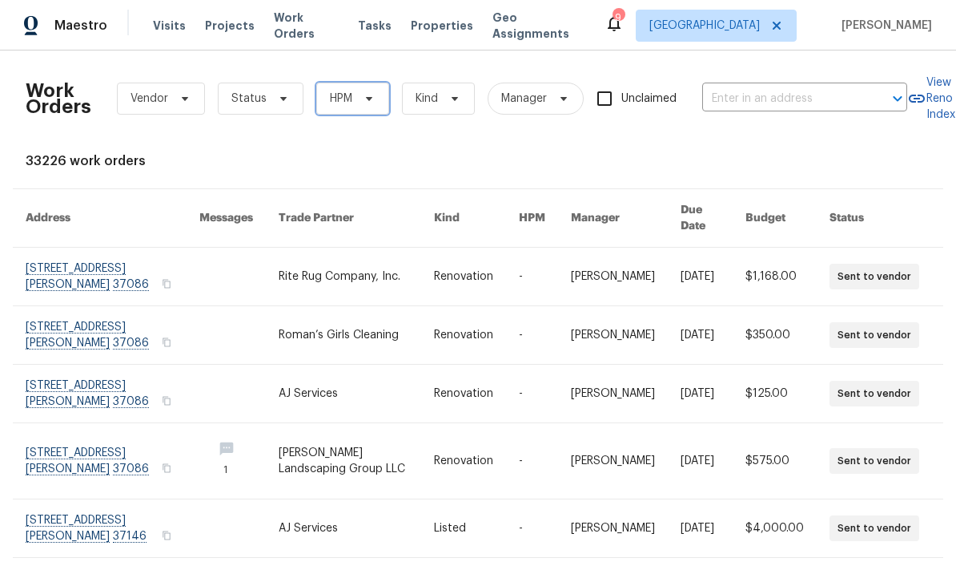
click at [374, 99] on icon at bounding box center [369, 98] width 13 height 13
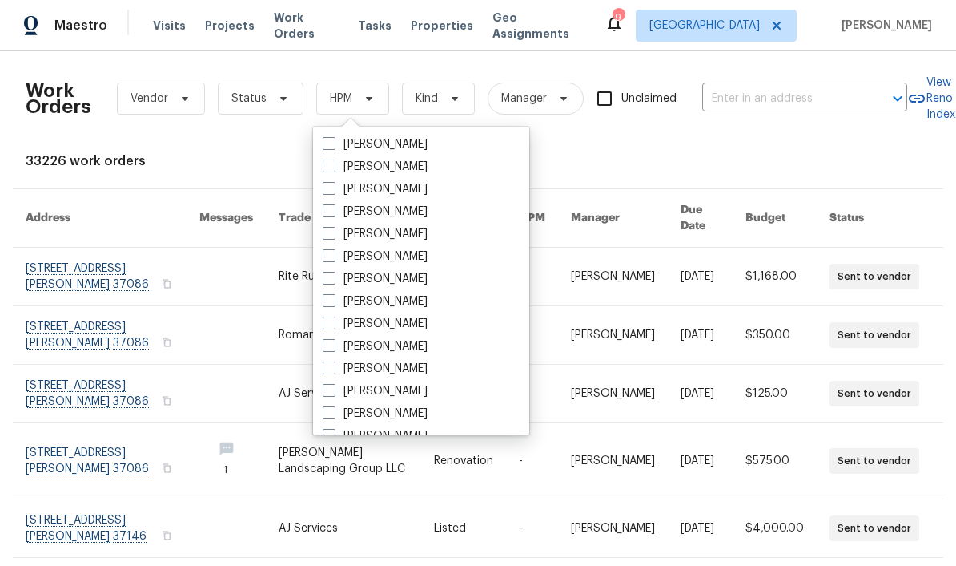
click at [428, 326] on label "[PERSON_NAME]" at bounding box center [375, 324] width 105 height 16
click at [333, 326] on input "[PERSON_NAME]" at bounding box center [328, 321] width 10 height 10
checkbox input "true"
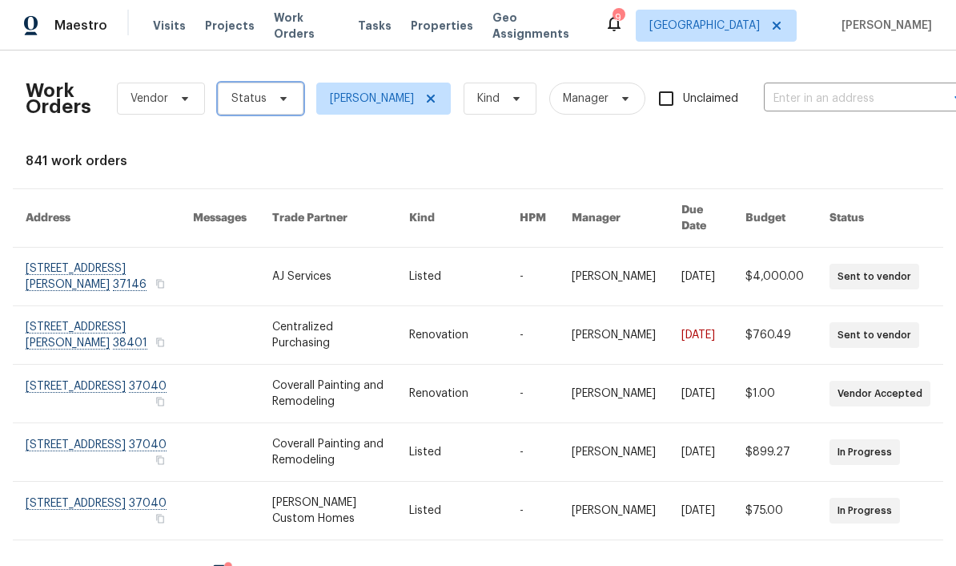
click at [272, 95] on span at bounding box center [281, 98] width 18 height 13
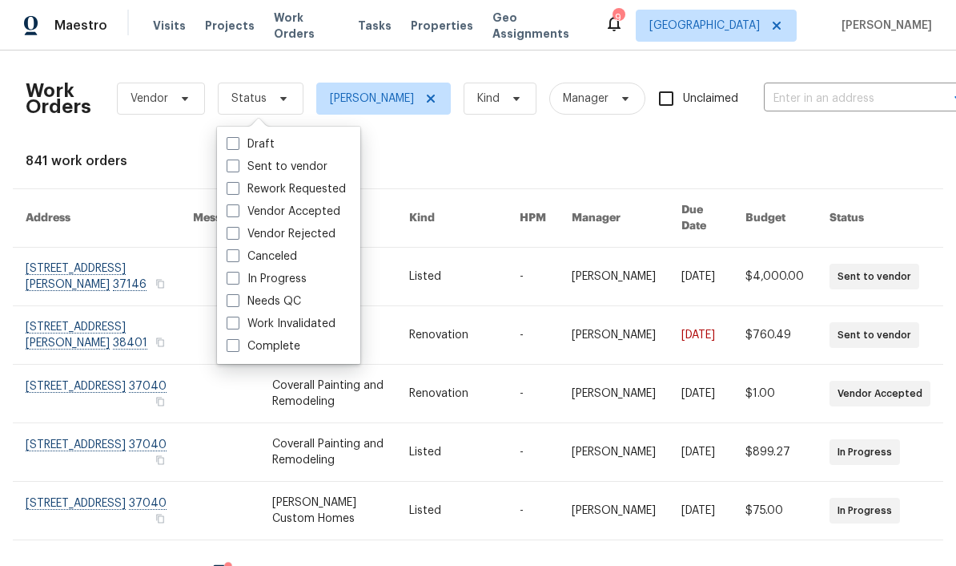
click at [296, 300] on label "Needs QC" at bounding box center [264, 301] width 74 height 16
click at [237, 300] on input "Needs QC" at bounding box center [232, 298] width 10 height 10
checkbox input "true"
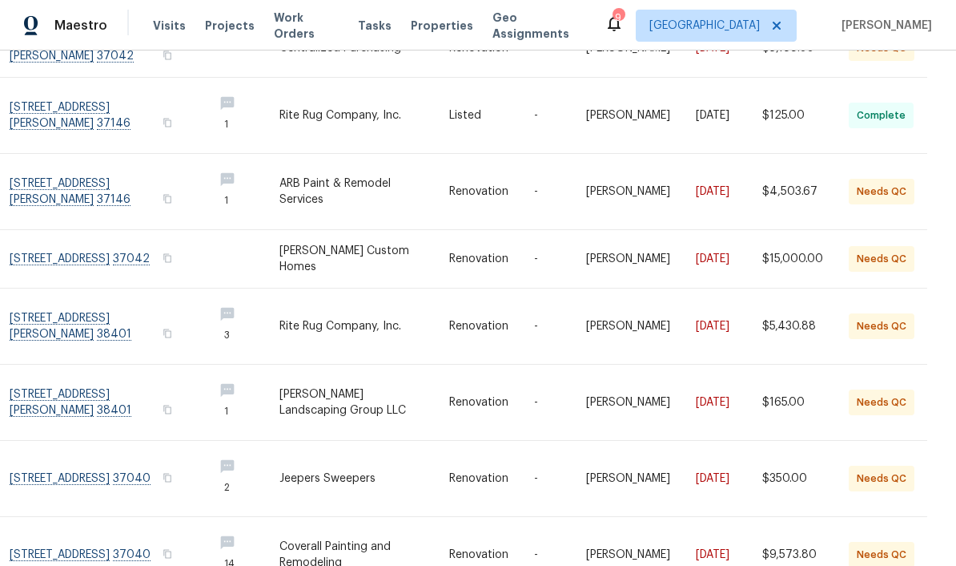
scroll to position [228, 15]
click at [66, 308] on link at bounding box center [105, 325] width 191 height 75
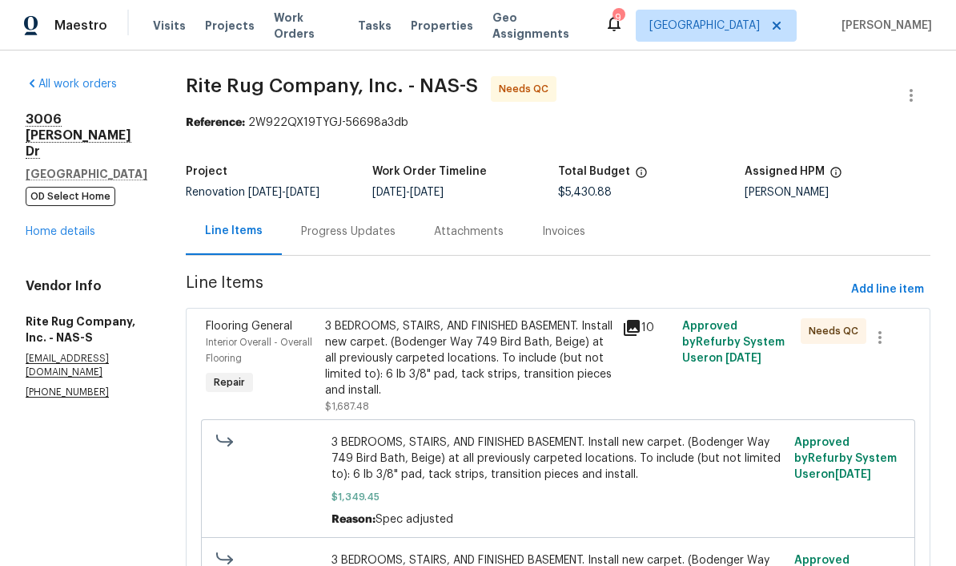
click at [482, 333] on div "3 BEDROOMS, STAIRS, AND FINISHED BASEMENT. Install new carpet. (Bodenger Way 74…" at bounding box center [469, 358] width 288 height 80
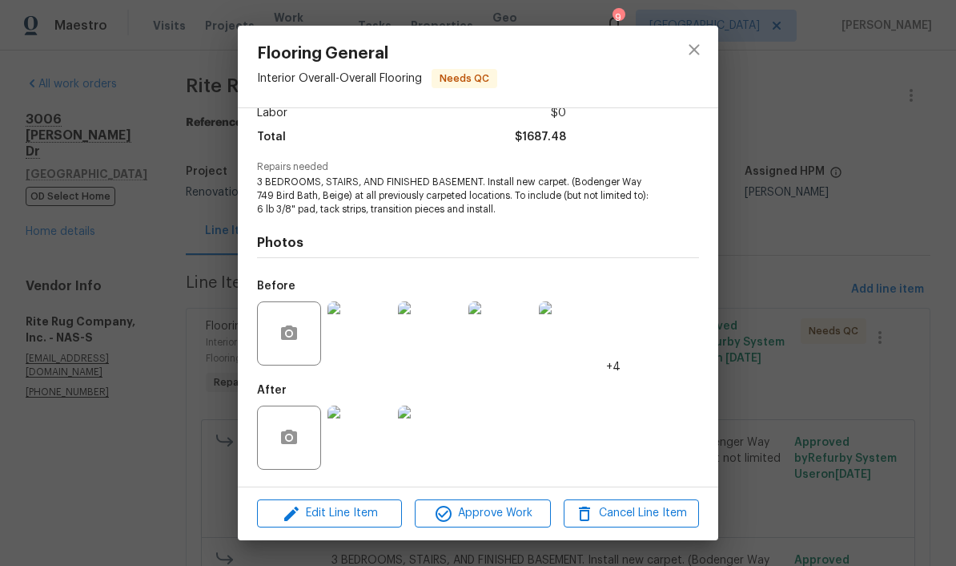
scroll to position [121, 0]
click at [371, 445] on img at bounding box center [360, 437] width 64 height 64
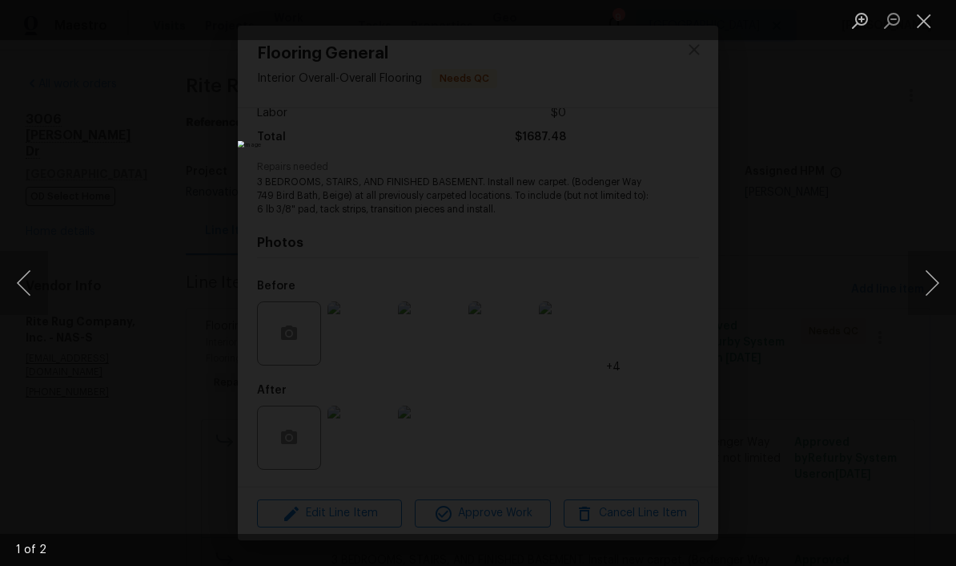
click at [667, 282] on button "Next image" at bounding box center [932, 283] width 48 height 64
click at [667, 26] on button "Close lightbox" at bounding box center [924, 20] width 32 height 28
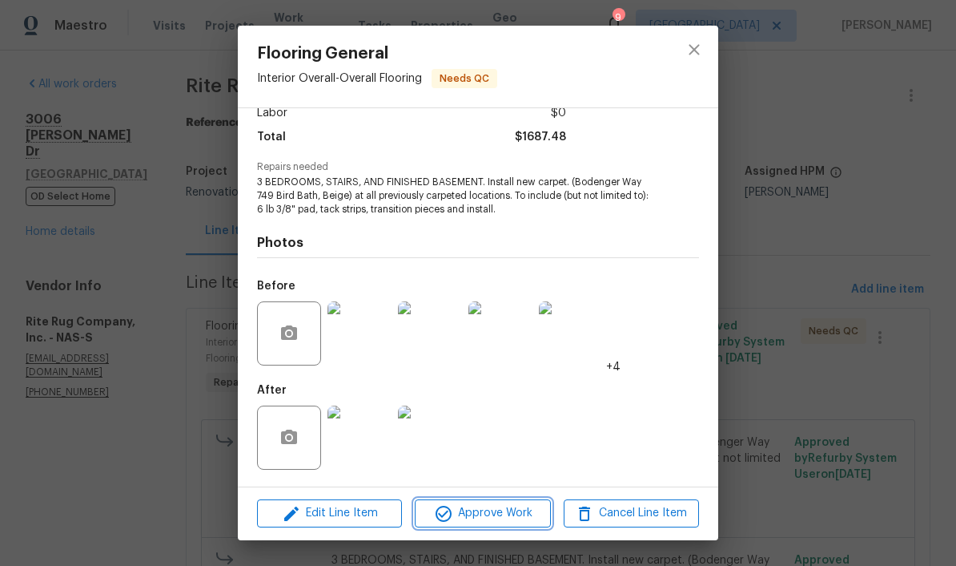
click at [497, 517] on span "Approve Work" at bounding box center [483, 513] width 126 height 20
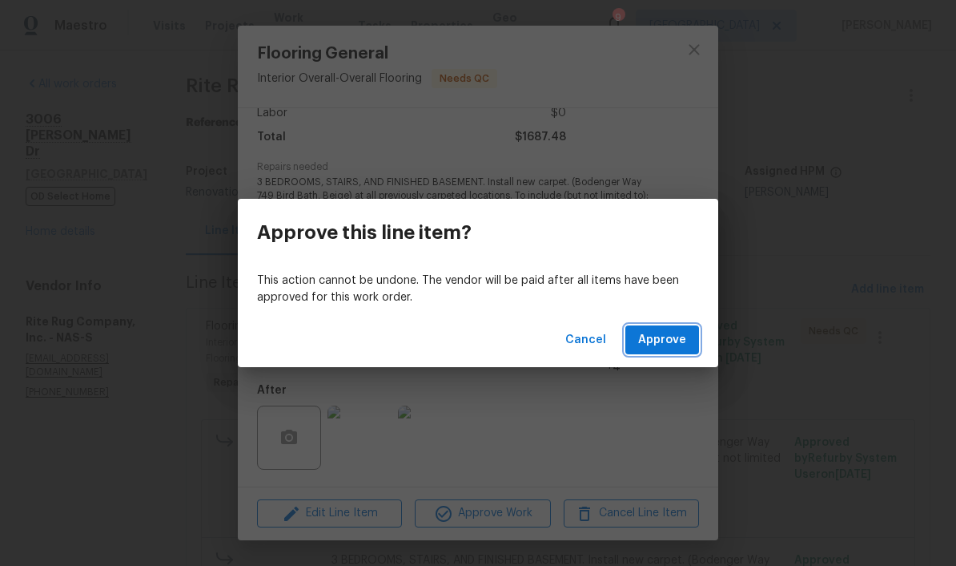
click at [664, 343] on span "Approve" at bounding box center [662, 340] width 48 height 20
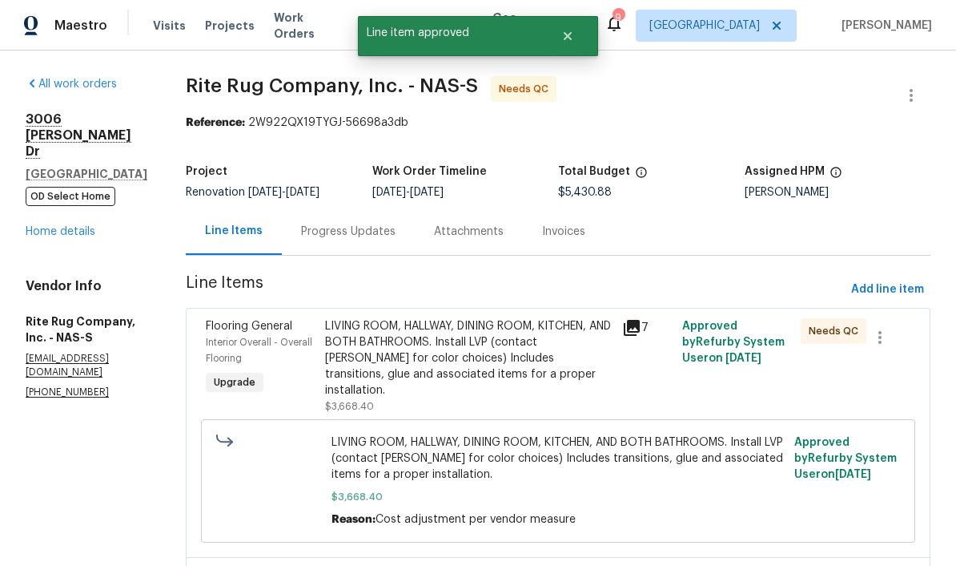
click at [550, 336] on div "LIVING ROOM, HALLWAY, DINING ROOM, KITCHEN, AND BOTH BATHROOMS. Install LVP (co…" at bounding box center [469, 358] width 288 height 80
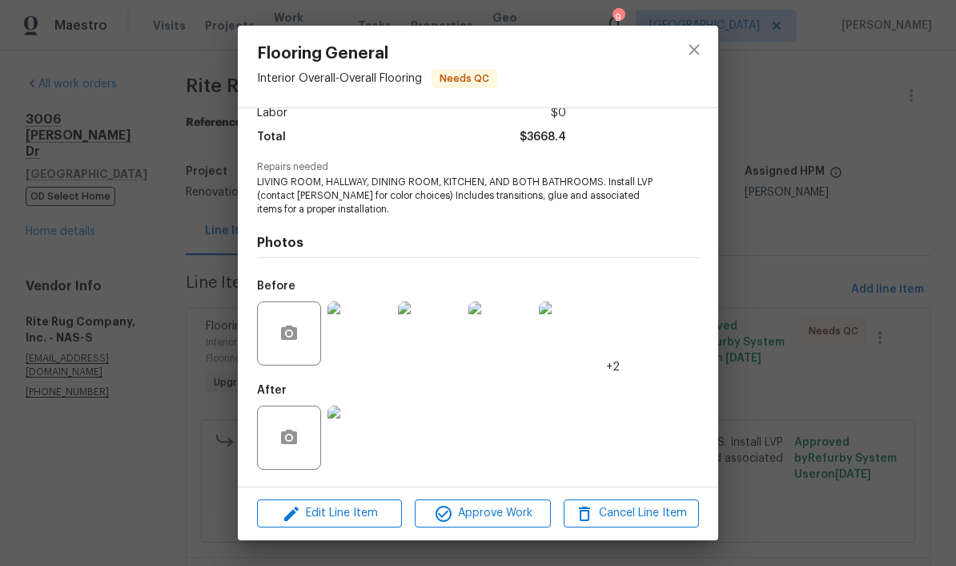
click at [372, 441] on img at bounding box center [360, 437] width 64 height 64
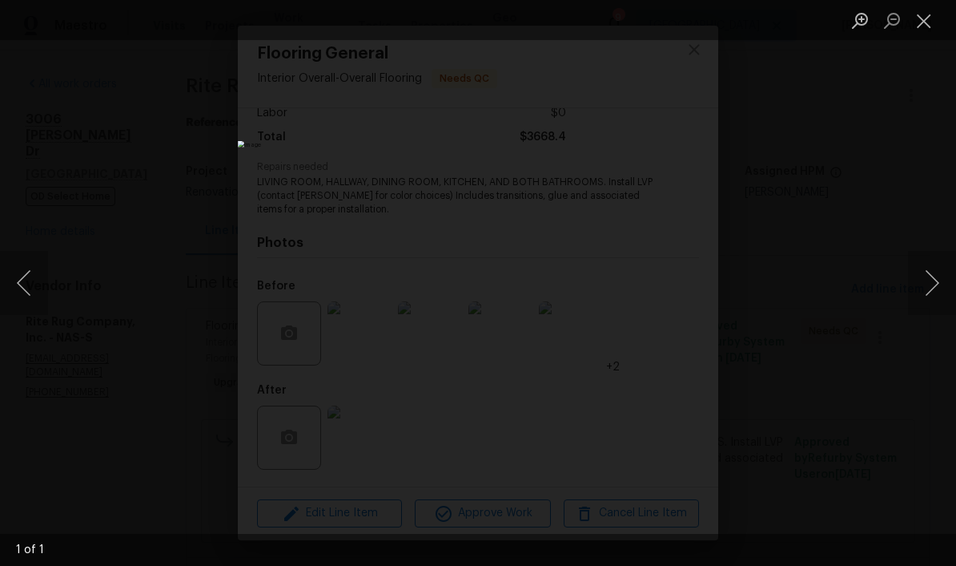
click at [667, 27] on button "Close lightbox" at bounding box center [924, 20] width 32 height 28
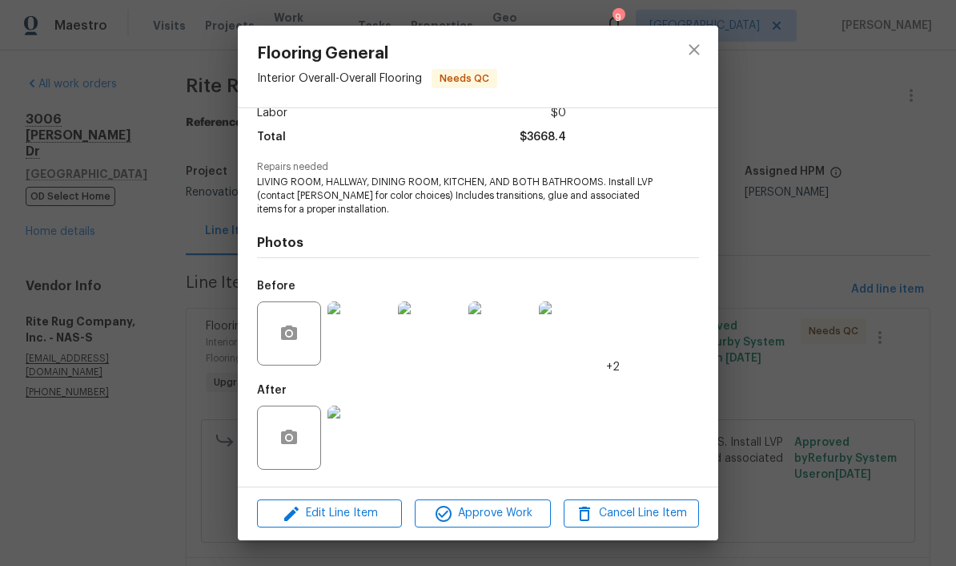
click at [365, 434] on img at bounding box center [360, 437] width 64 height 64
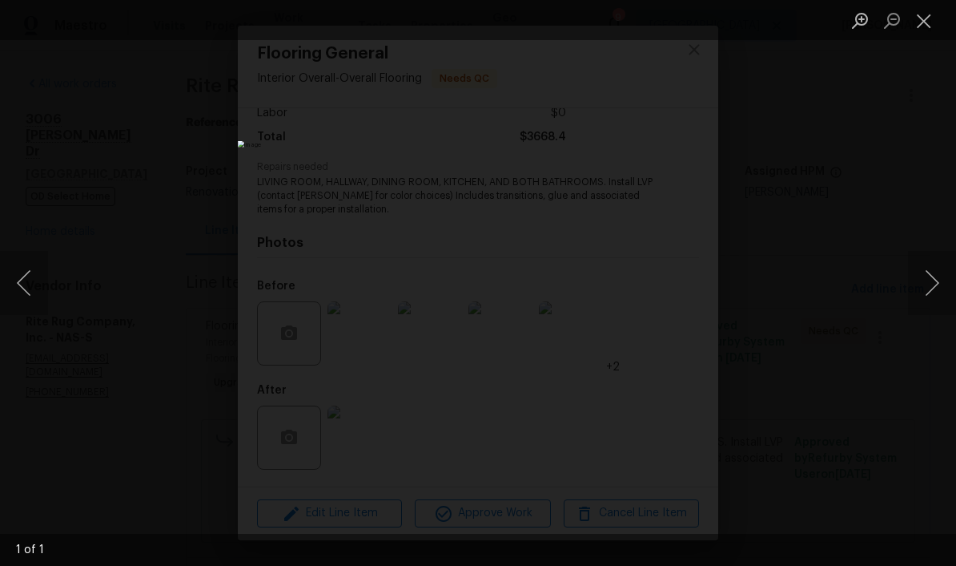
click at [667, 24] on button "Close lightbox" at bounding box center [924, 20] width 32 height 28
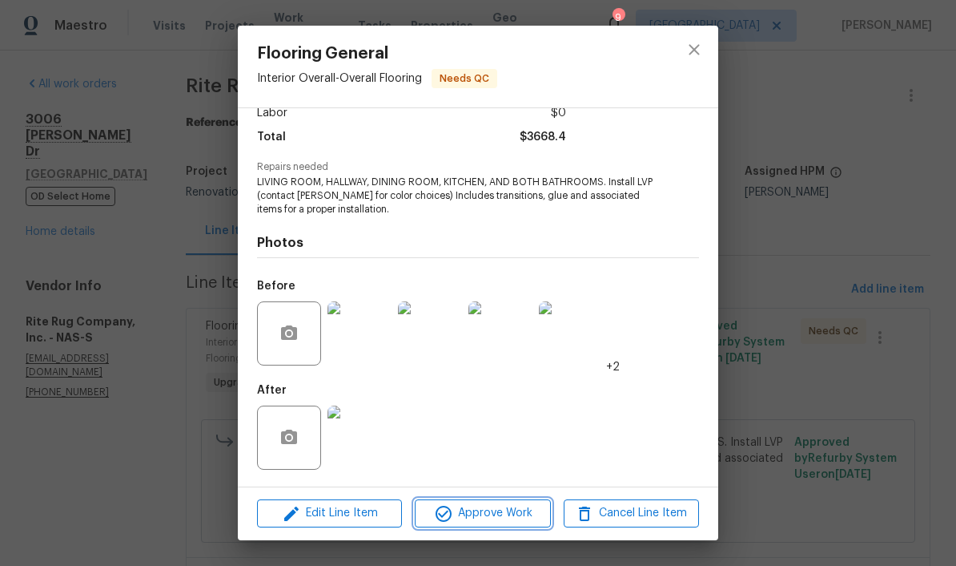
click at [501, 517] on span "Approve Work" at bounding box center [483, 513] width 126 height 20
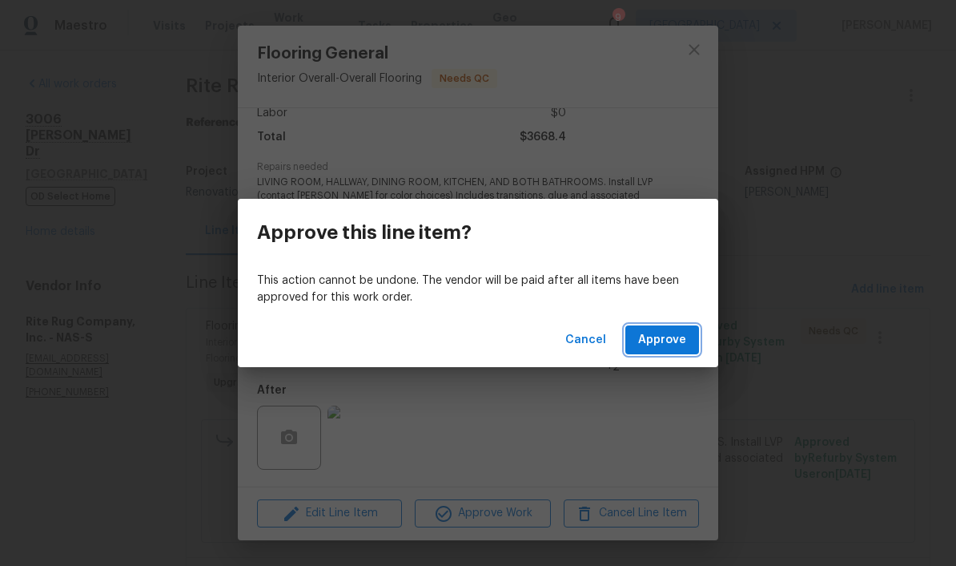
click at [667, 337] on span "Approve" at bounding box center [662, 340] width 48 height 20
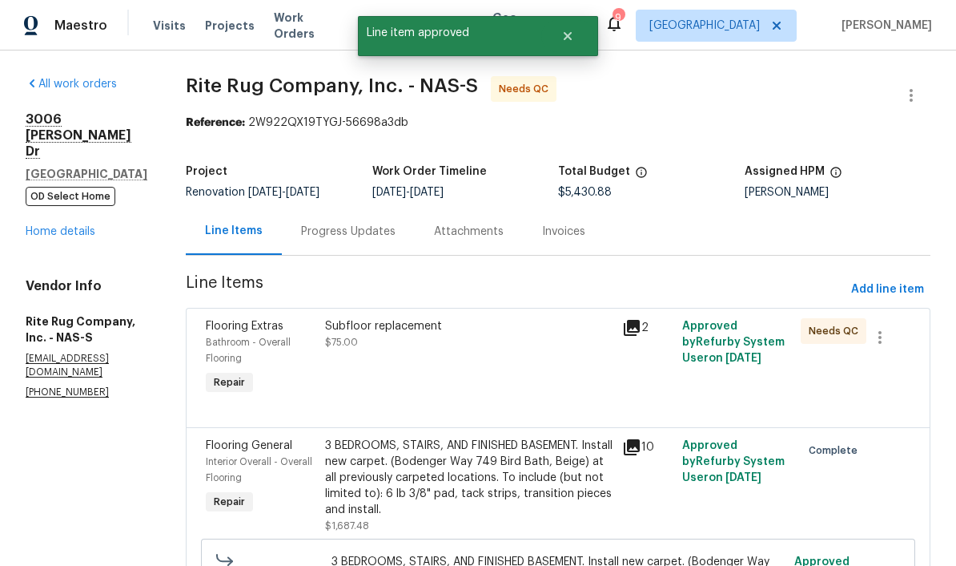
click at [445, 331] on div "Subfloor replacement" at bounding box center [469, 326] width 288 height 16
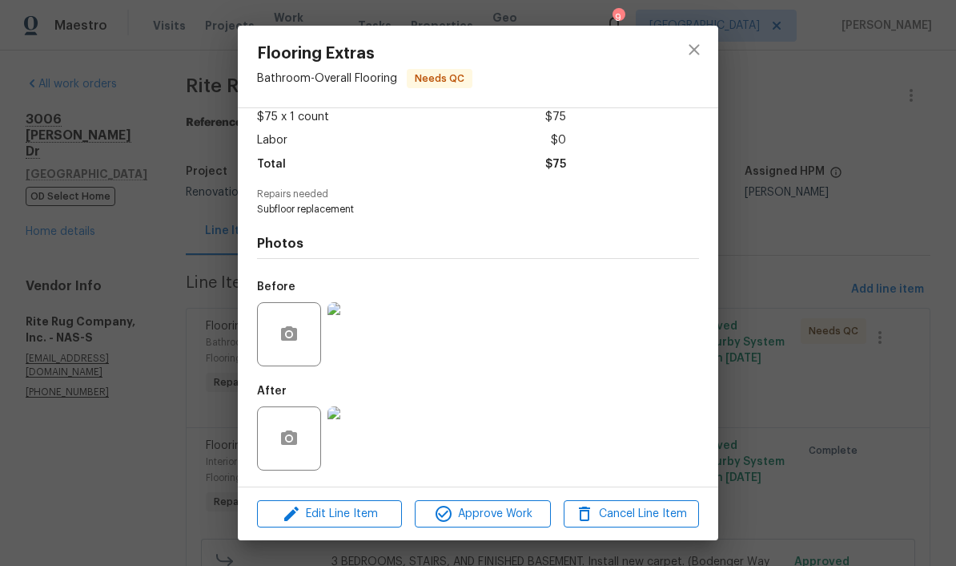
scroll to position [96, 0]
click at [380, 446] on img at bounding box center [360, 438] width 64 height 64
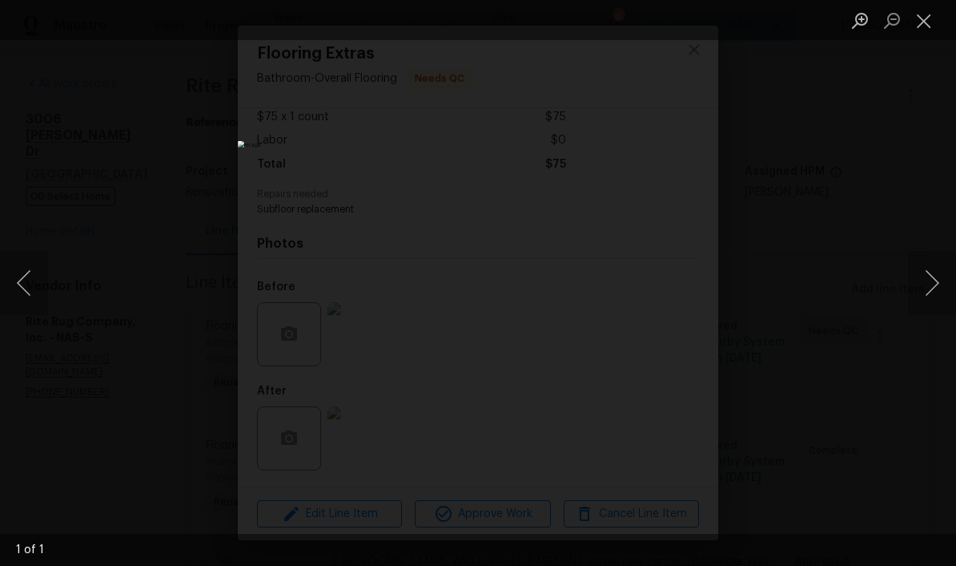
click at [667, 22] on button "Close lightbox" at bounding box center [924, 20] width 32 height 28
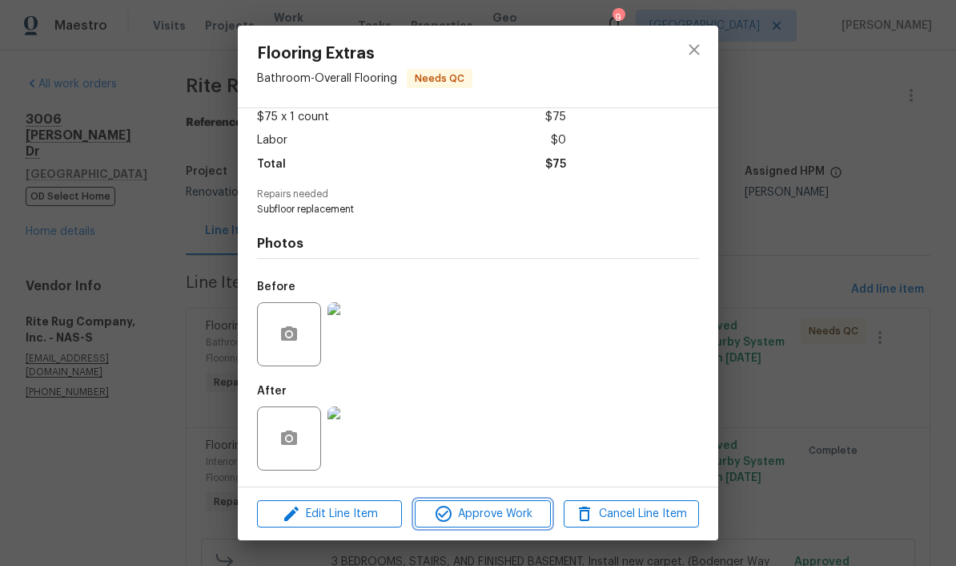
click at [502, 516] on span "Approve Work" at bounding box center [483, 514] width 126 height 20
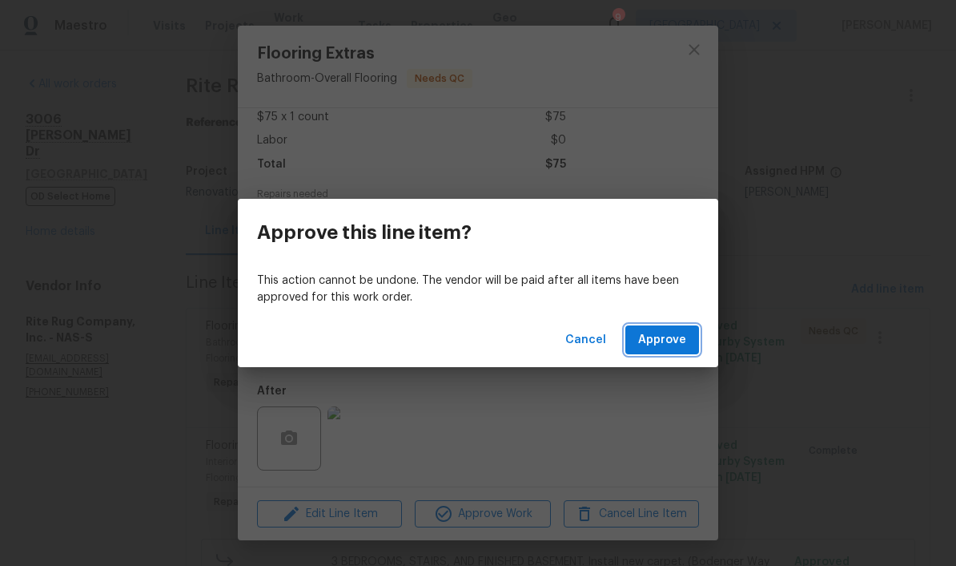
click at [667, 339] on span "Approve" at bounding box center [662, 340] width 48 height 20
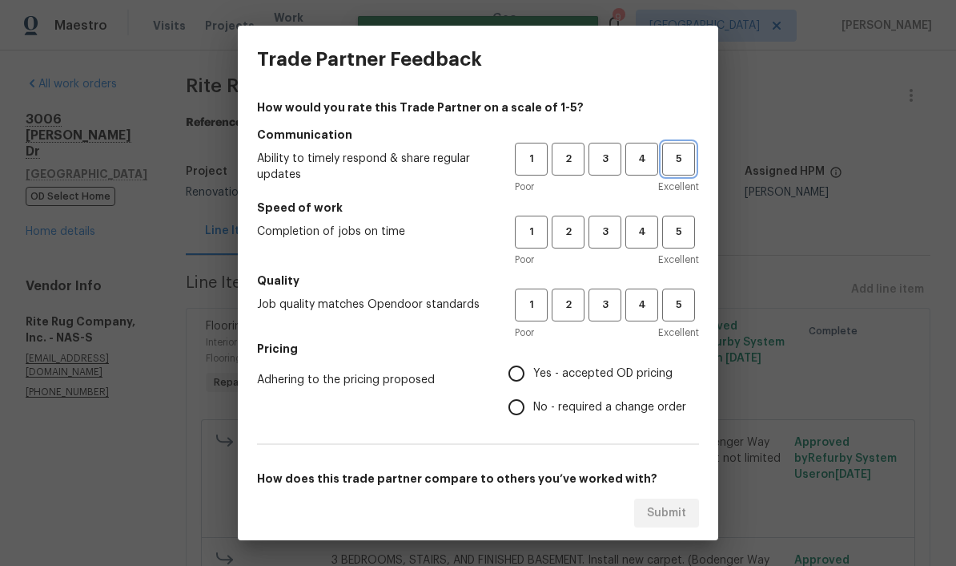
click at [667, 163] on span "5" at bounding box center [679, 159] width 30 height 18
click at [667, 229] on span "5" at bounding box center [679, 232] width 30 height 18
click at [667, 312] on span "5" at bounding box center [679, 305] width 30 height 18
click at [527, 375] on input "Yes - accepted OD pricing" at bounding box center [517, 373] width 34 height 34
radio input "true"
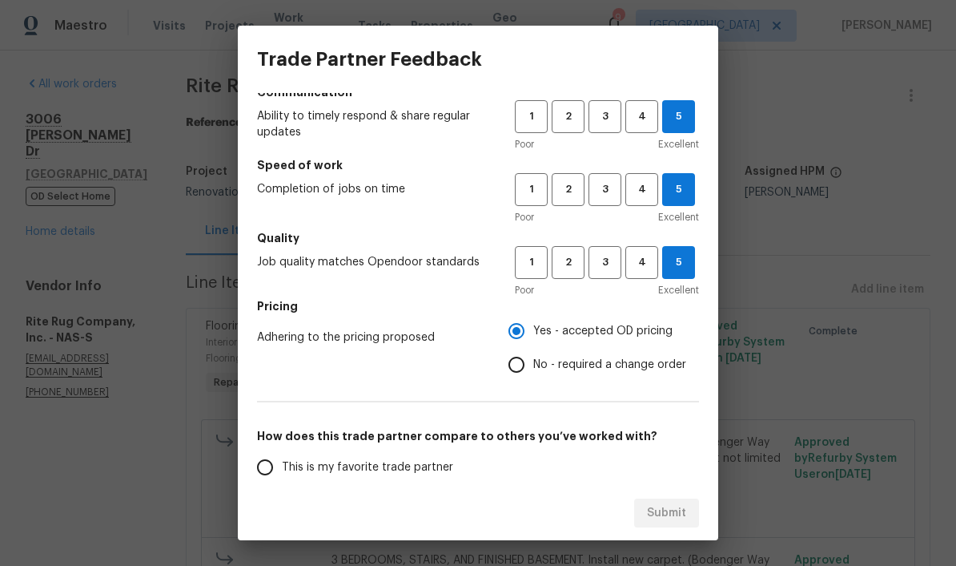
scroll to position [103, 0]
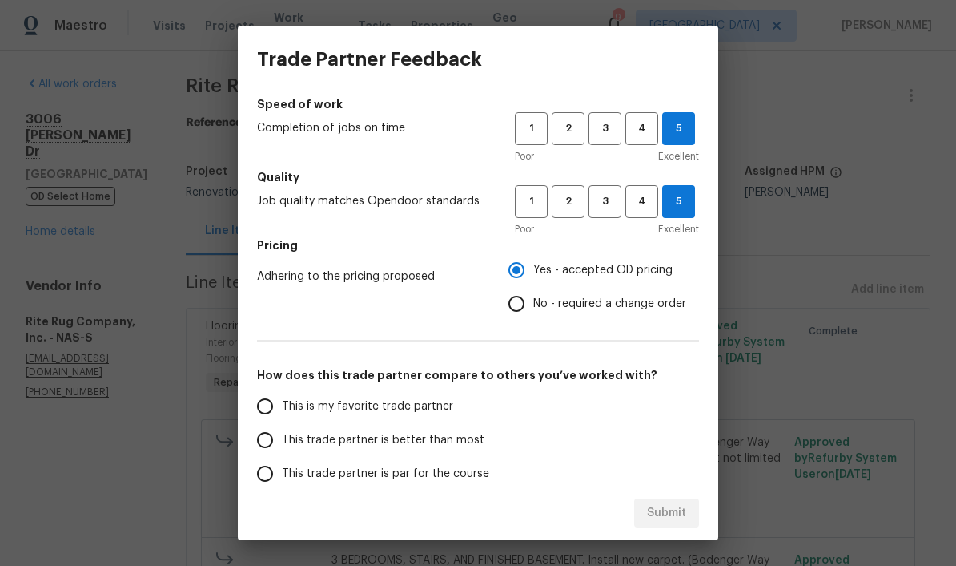
click at [274, 413] on input "This is my favorite trade partner" at bounding box center [265, 406] width 34 height 34
radio input "false"
click at [522, 309] on input "No - required a change order" at bounding box center [517, 304] width 34 height 34
radio input "false"
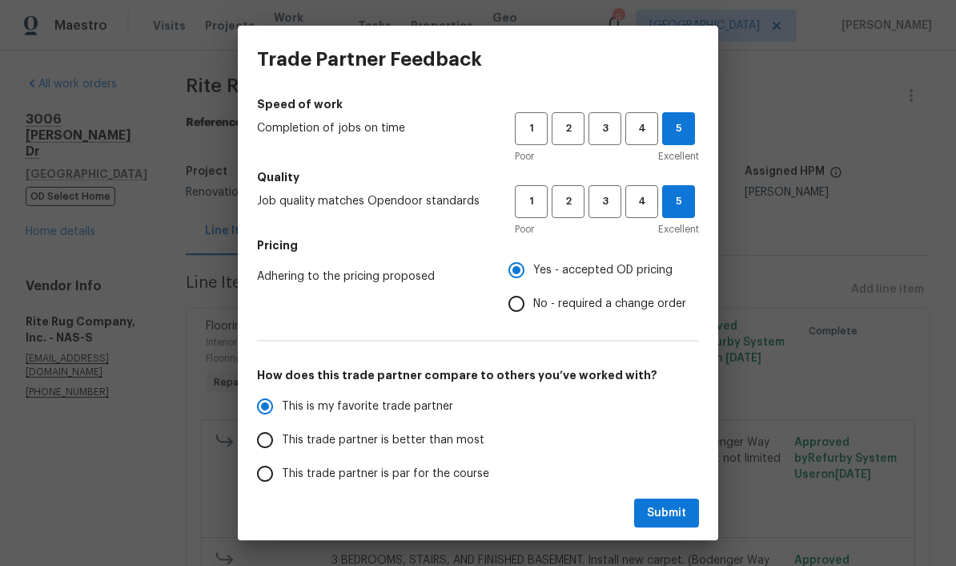
radio input "true"
click at [525, 269] on input "Yes - accepted OD pricing" at bounding box center [517, 270] width 34 height 34
click at [667, 510] on span "Submit" at bounding box center [666, 513] width 39 height 20
radio input "false"
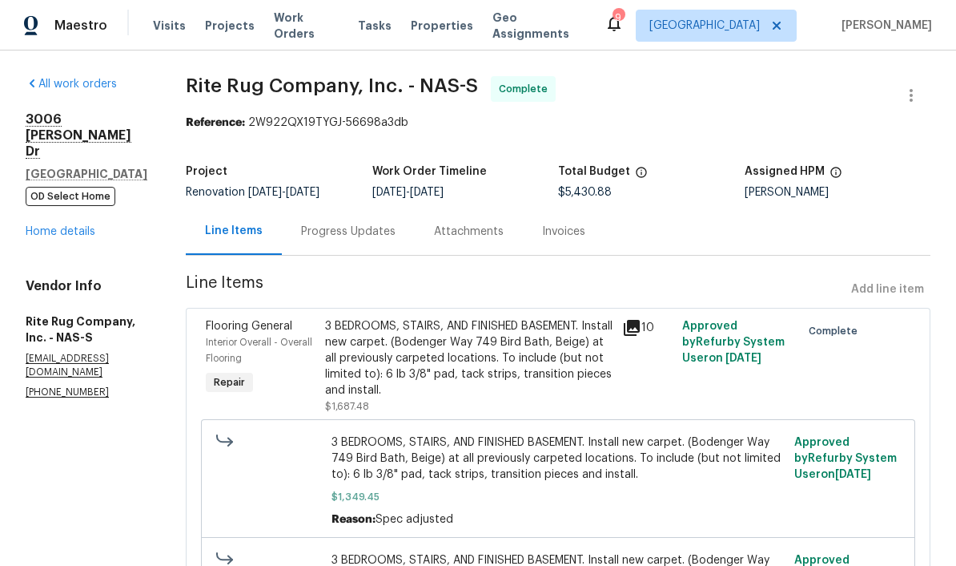
scroll to position [0, 0]
click at [314, 26] on span "Work Orders" at bounding box center [306, 26] width 65 height 32
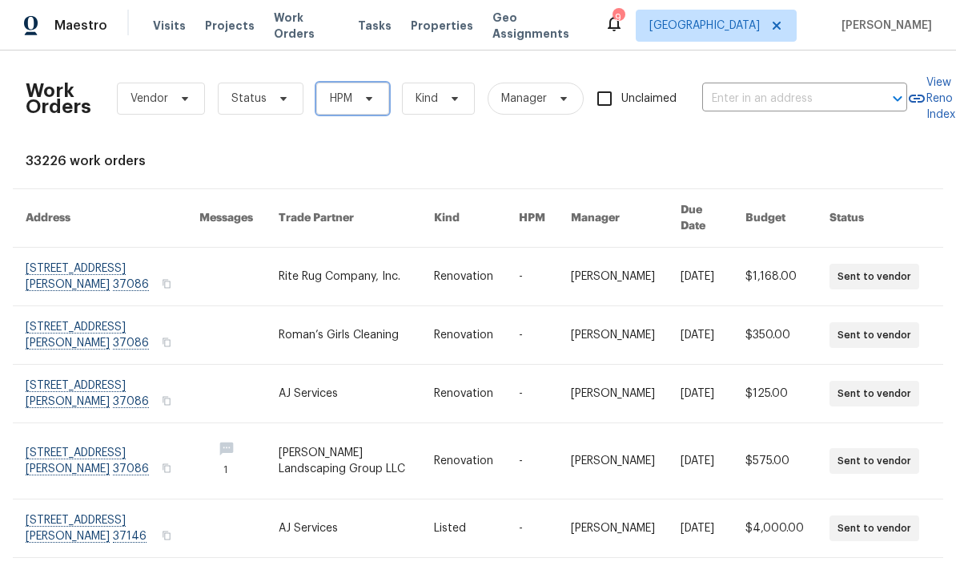
click at [372, 101] on icon at bounding box center [369, 98] width 13 height 13
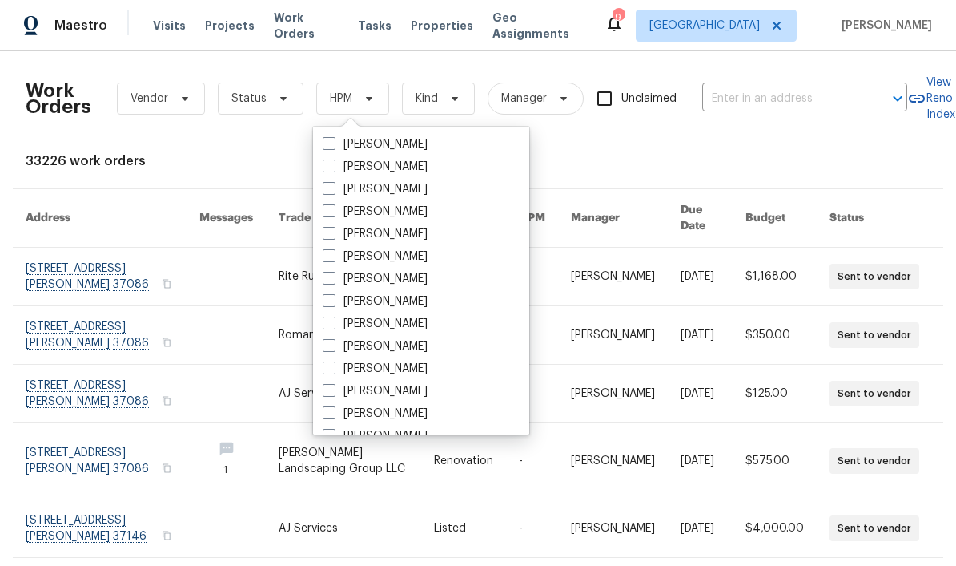
click at [413, 324] on label "[PERSON_NAME]" at bounding box center [375, 324] width 105 height 16
click at [333, 324] on input "[PERSON_NAME]" at bounding box center [328, 321] width 10 height 10
checkbox input "true"
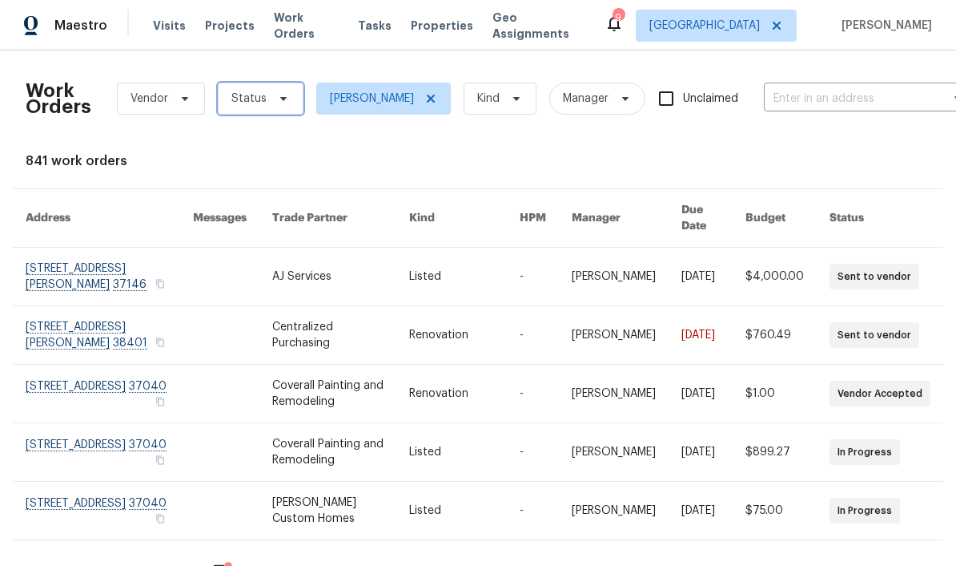
click at [278, 102] on icon at bounding box center [283, 98] width 13 height 13
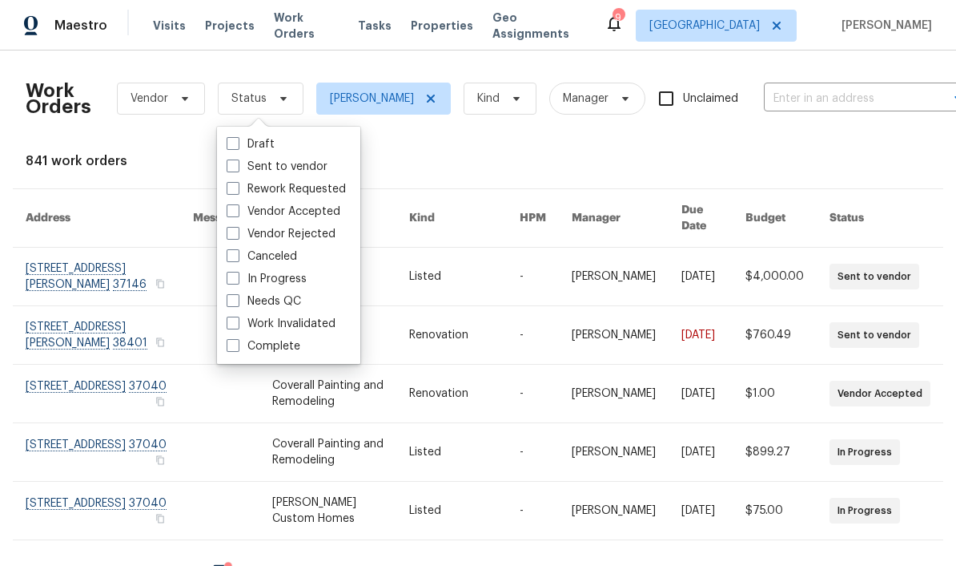
click at [293, 301] on label "Needs QC" at bounding box center [264, 301] width 74 height 16
click at [237, 301] on input "Needs QC" at bounding box center [232, 298] width 10 height 10
checkbox input "true"
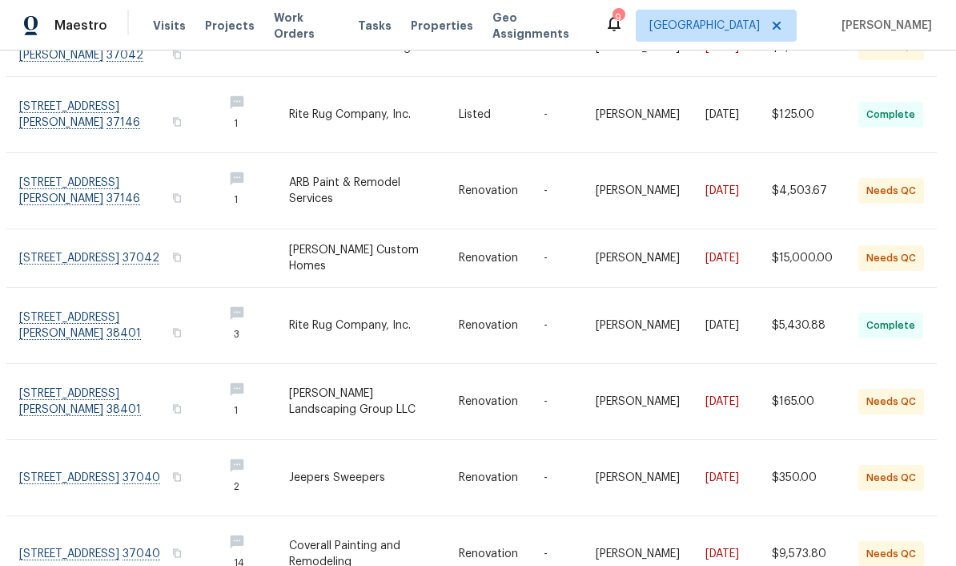
scroll to position [228, 6]
click at [83, 456] on link at bounding box center [114, 478] width 191 height 75
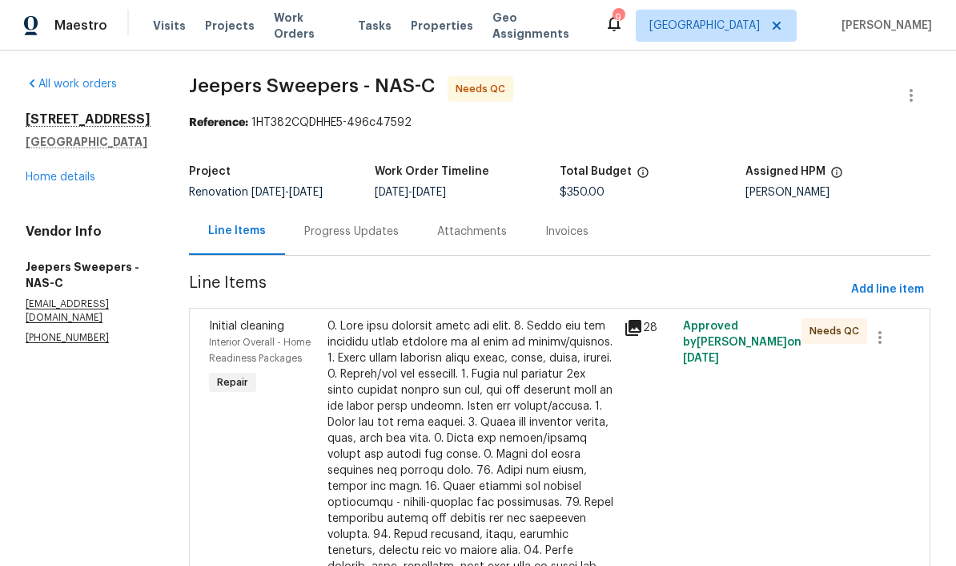
click at [485, 329] on div at bounding box center [471, 534] width 287 height 433
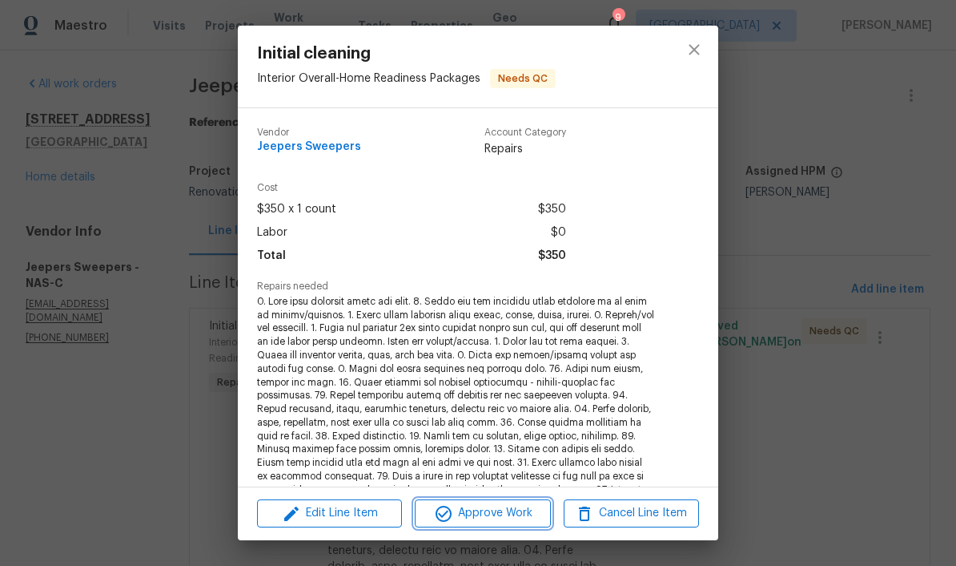
click at [521, 509] on span "Approve Work" at bounding box center [483, 513] width 126 height 20
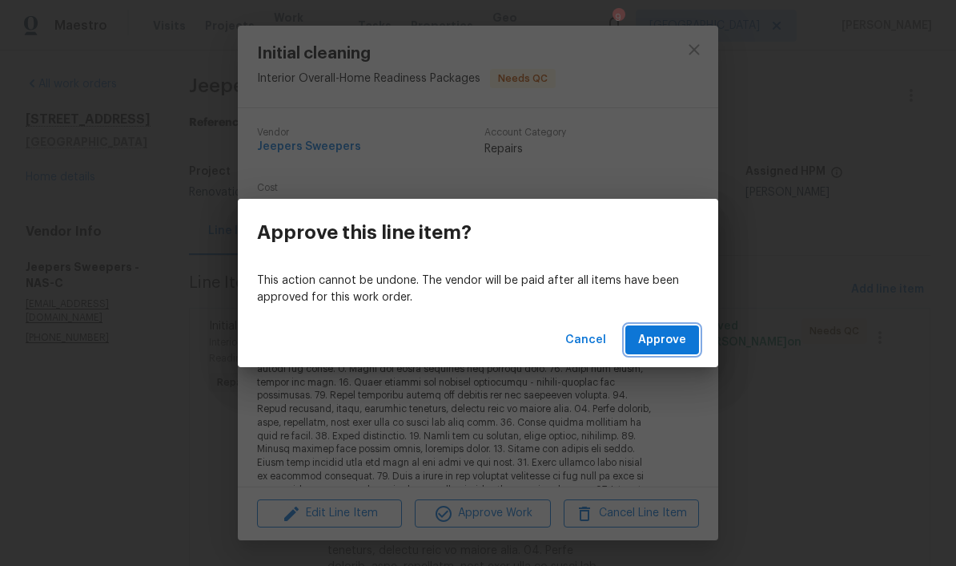
click at [667, 344] on span "Approve" at bounding box center [662, 340] width 48 height 20
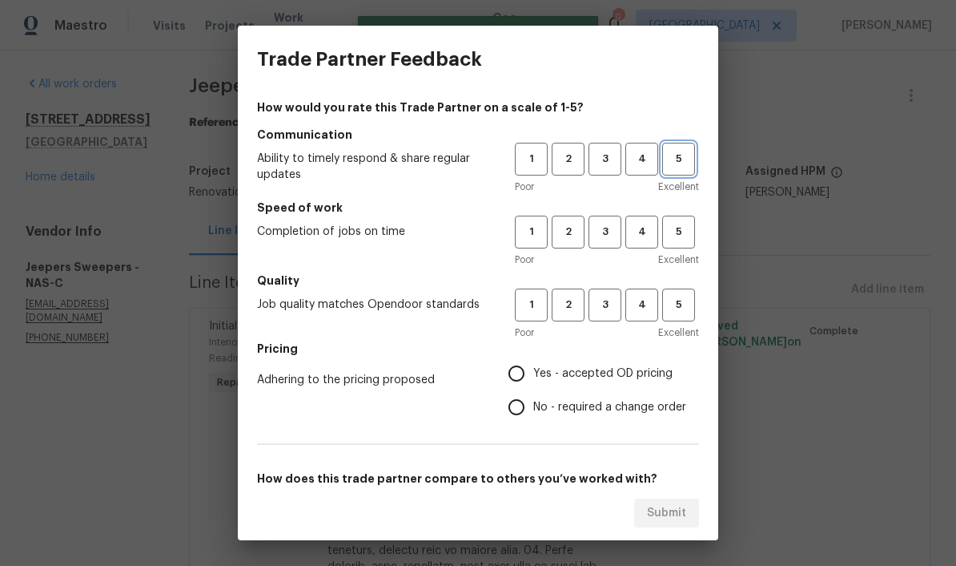
click at [667, 167] on span "5" at bounding box center [679, 159] width 30 height 18
click at [667, 226] on span "5" at bounding box center [679, 232] width 30 height 18
click at [667, 306] on span "5" at bounding box center [679, 305] width 30 height 18
click at [529, 377] on input "Yes - accepted OD pricing" at bounding box center [517, 373] width 34 height 34
radio input "true"
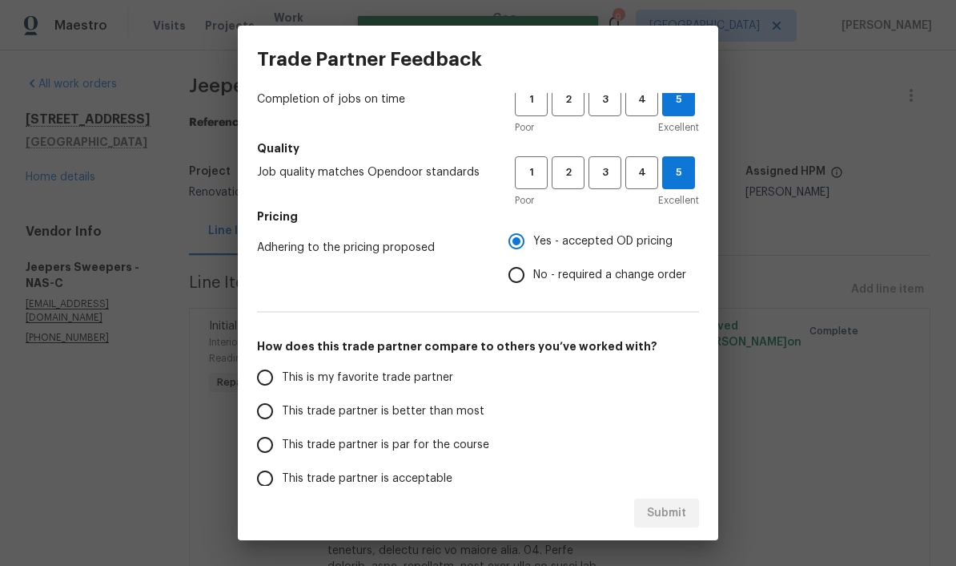
scroll to position [136, 0]
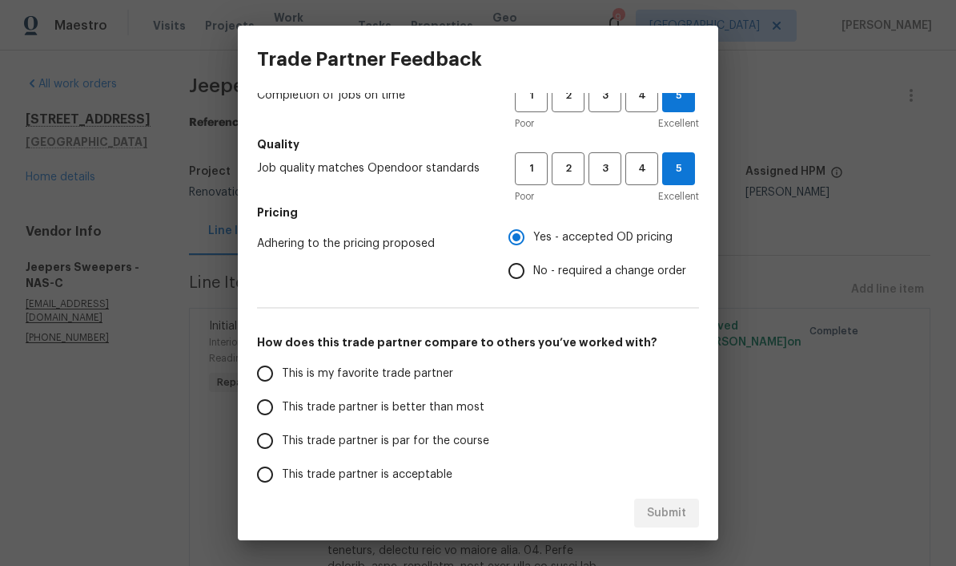
click at [270, 414] on input "This trade partner is better than most" at bounding box center [265, 407] width 34 height 34
click at [667, 512] on span "Submit" at bounding box center [666, 513] width 39 height 20
radio input "true"
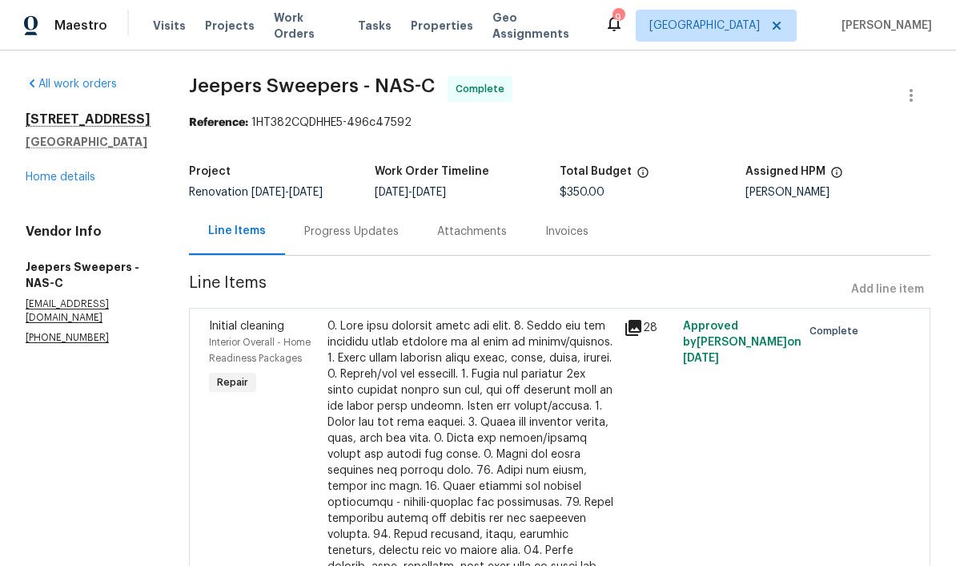
radio input "false"
click at [318, 25] on span "Work Orders" at bounding box center [306, 26] width 65 height 32
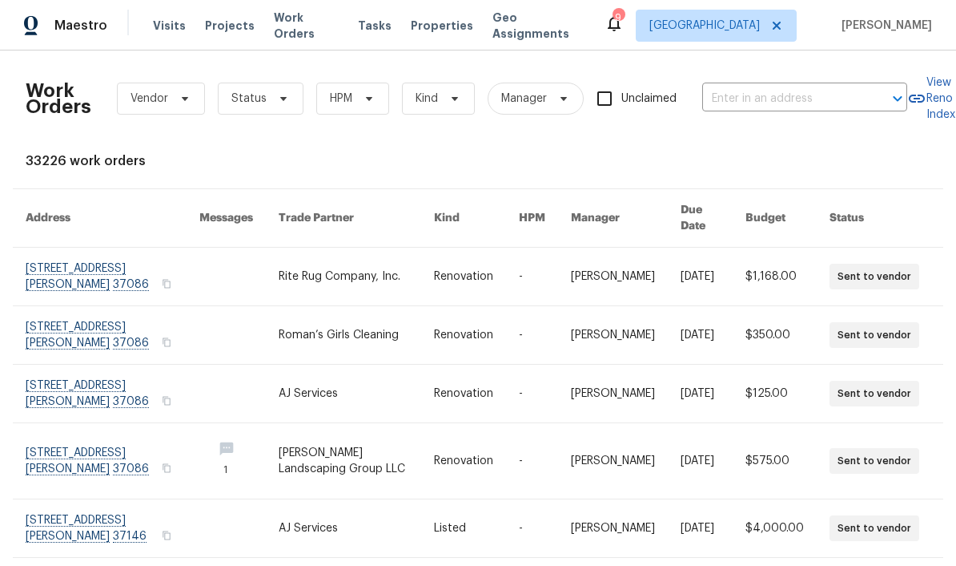
click at [319, 26] on span "Work Orders" at bounding box center [306, 26] width 65 height 32
click at [319, 28] on span "Work Orders" at bounding box center [306, 26] width 65 height 32
click at [376, 99] on span "HPM" at bounding box center [352, 99] width 73 height 32
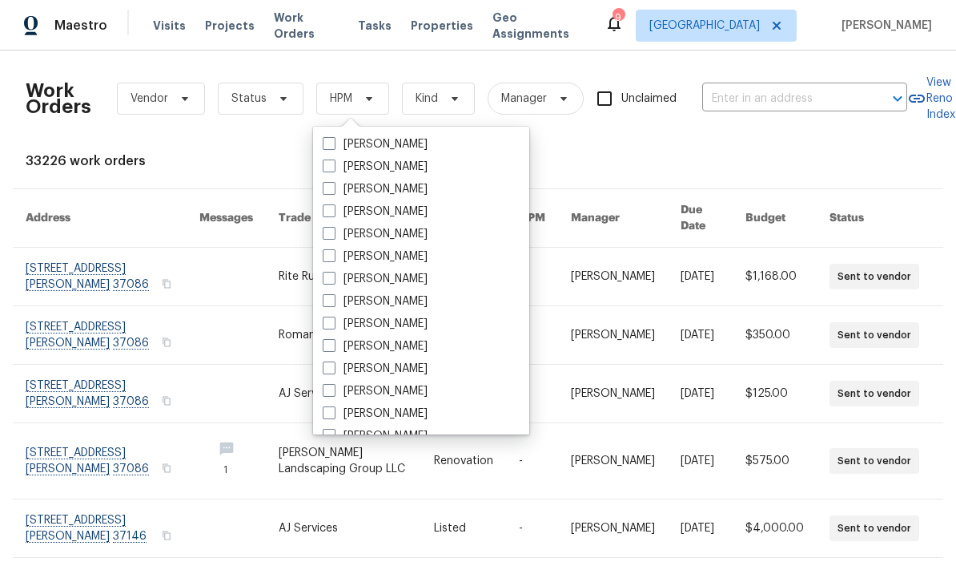
click at [417, 320] on label "[PERSON_NAME]" at bounding box center [375, 324] width 105 height 16
click at [333, 320] on input "[PERSON_NAME]" at bounding box center [328, 321] width 10 height 10
checkbox input "true"
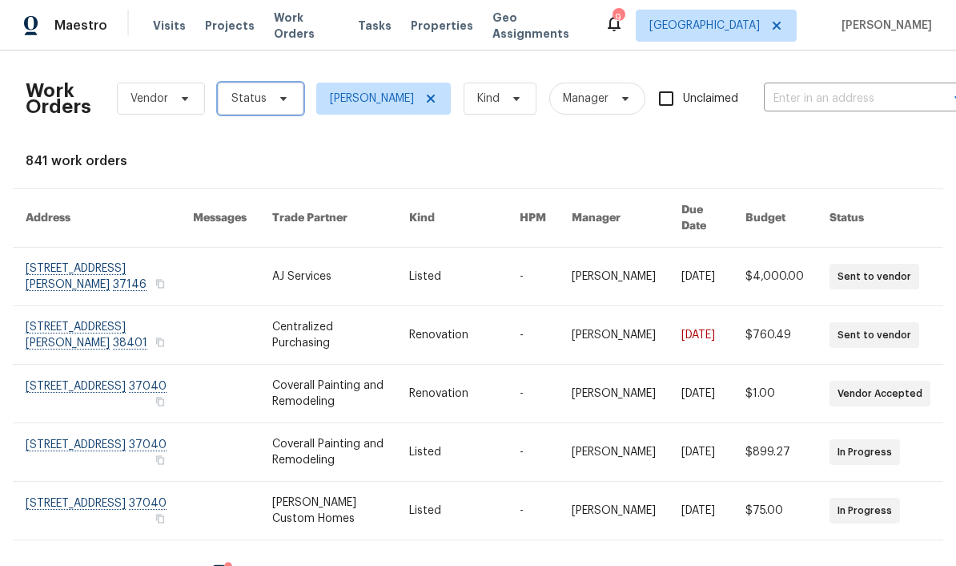
click at [284, 99] on icon at bounding box center [283, 98] width 13 height 13
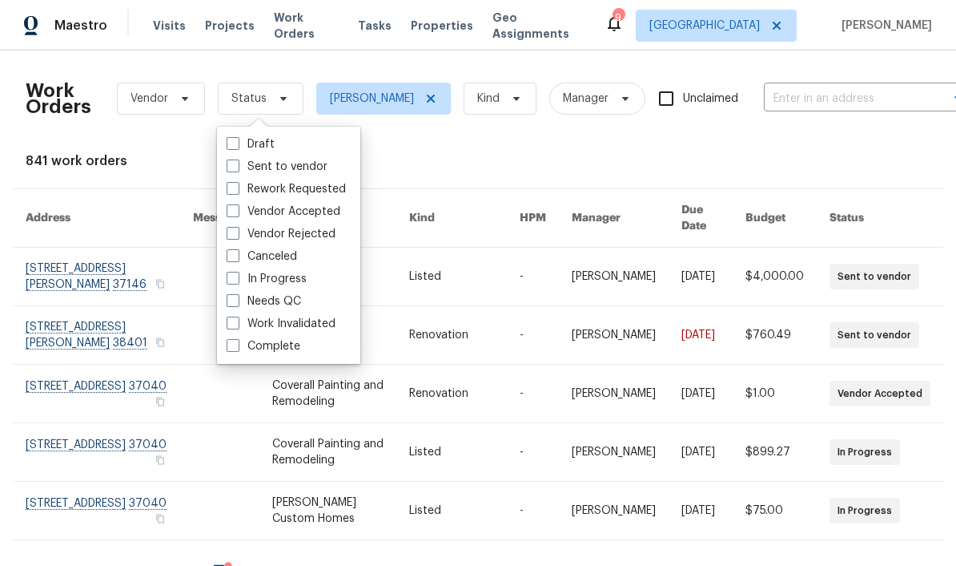
click at [295, 298] on label "Needs QC" at bounding box center [264, 301] width 74 height 16
click at [237, 298] on input "Needs QC" at bounding box center [232, 298] width 10 height 10
checkbox input "true"
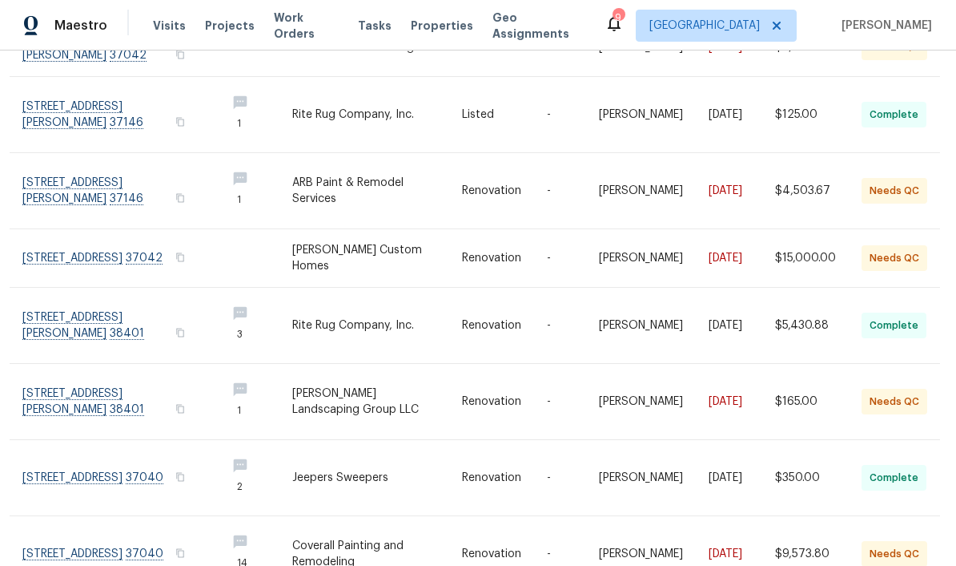
scroll to position [228, 3]
click at [120, 534] on link at bounding box center [117, 554] width 191 height 75
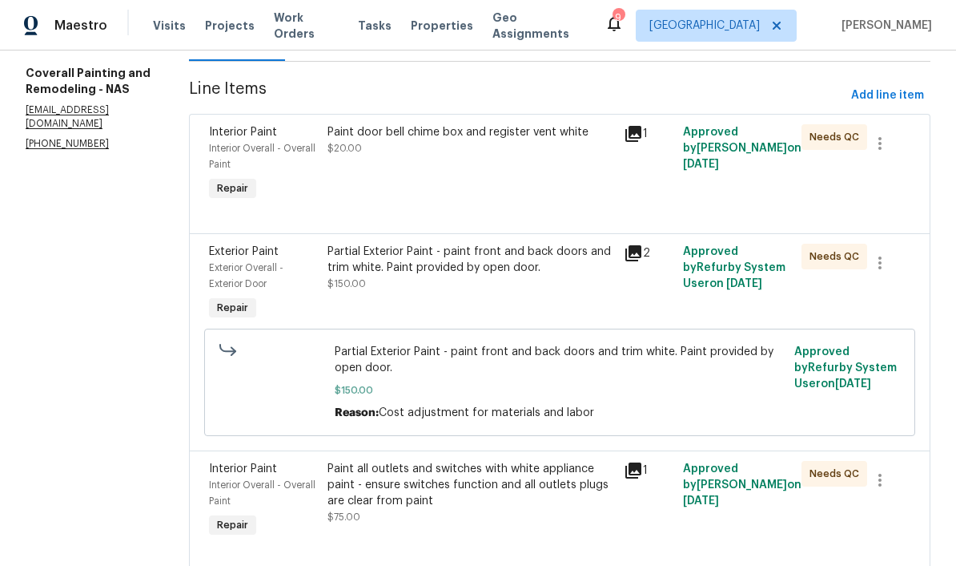
scroll to position [204, 0]
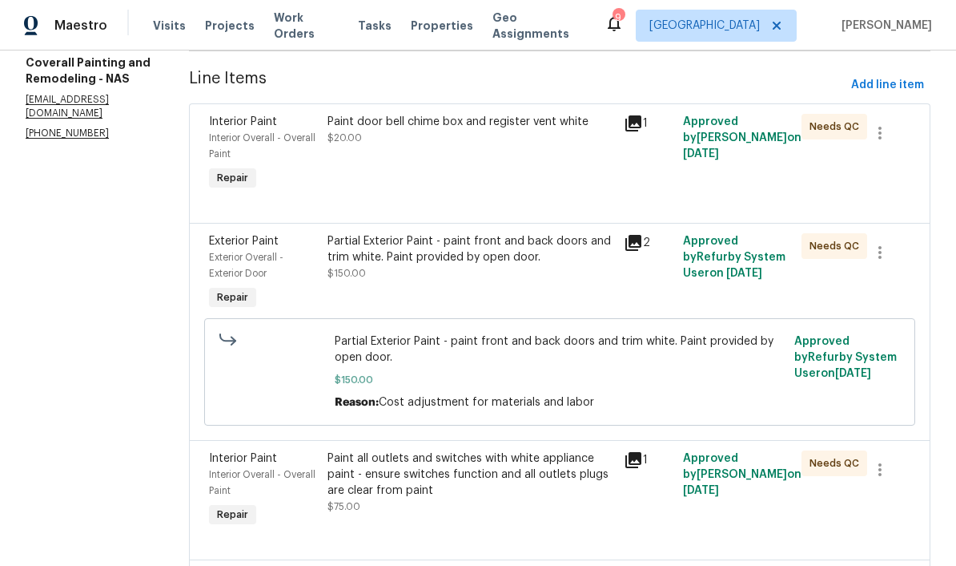
click at [555, 265] on div "Partial Exterior Paint - paint front and back doors and trim white. Paint provi…" at bounding box center [471, 249] width 287 height 32
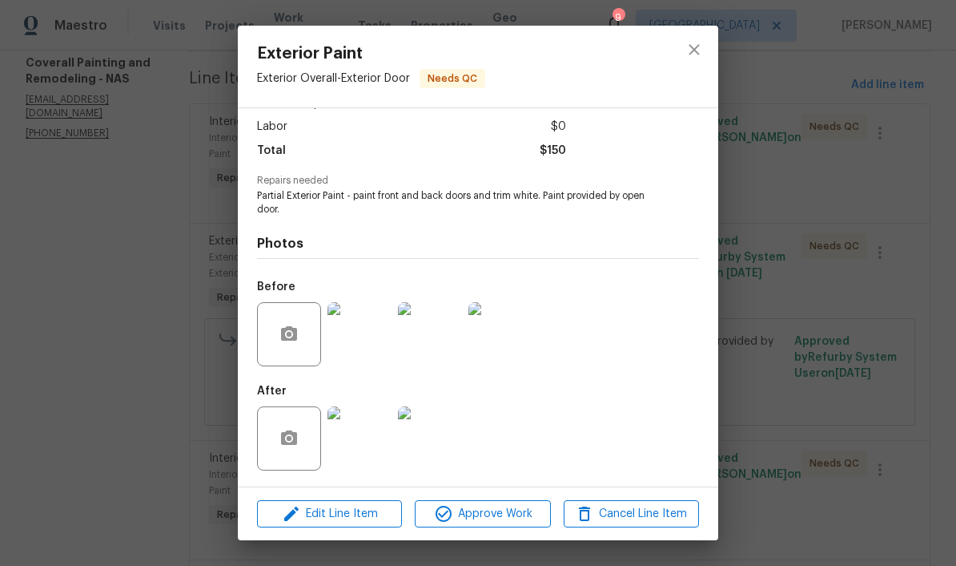
scroll to position [109, 0]
click at [498, 520] on span "Approve Work" at bounding box center [483, 514] width 126 height 20
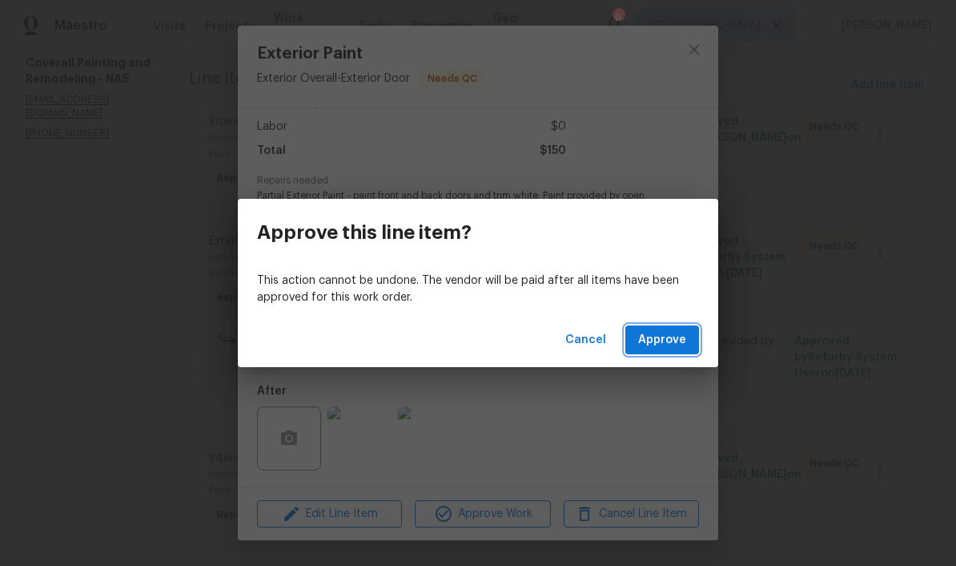
click at [666, 341] on span "Approve" at bounding box center [662, 340] width 48 height 20
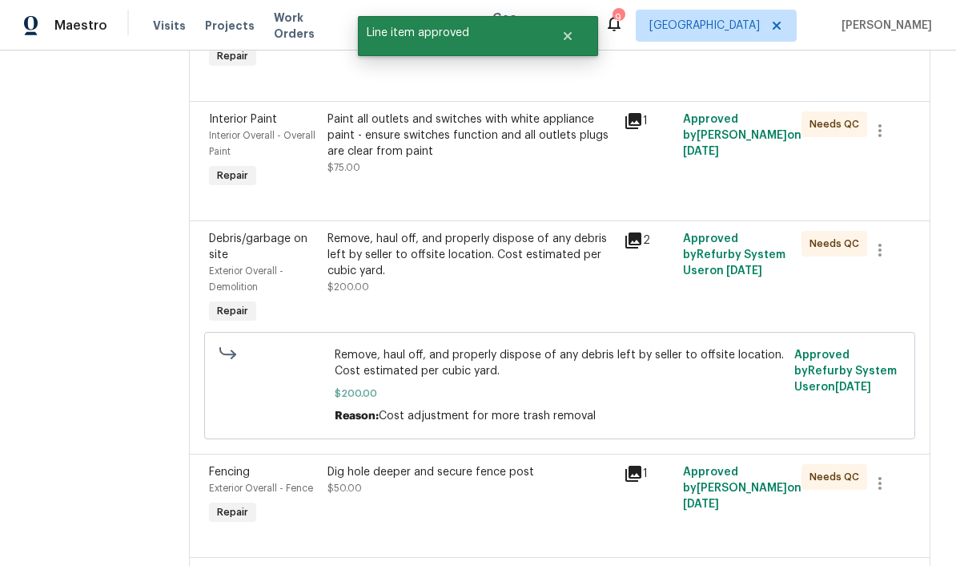
scroll to position [325, 0]
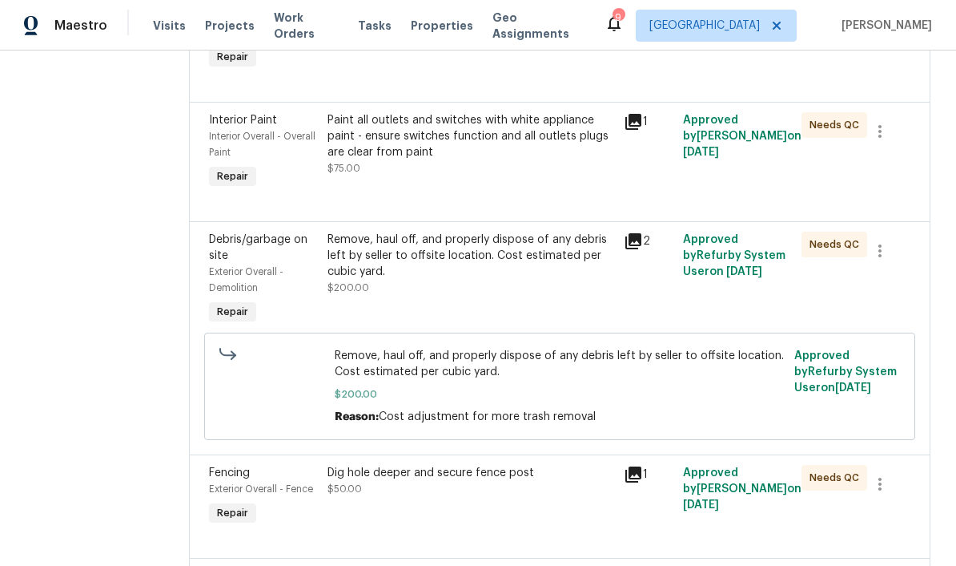
click at [565, 262] on div "Remove, haul off, and properly dispose of any debris left by seller to offsite …" at bounding box center [471, 256] width 287 height 48
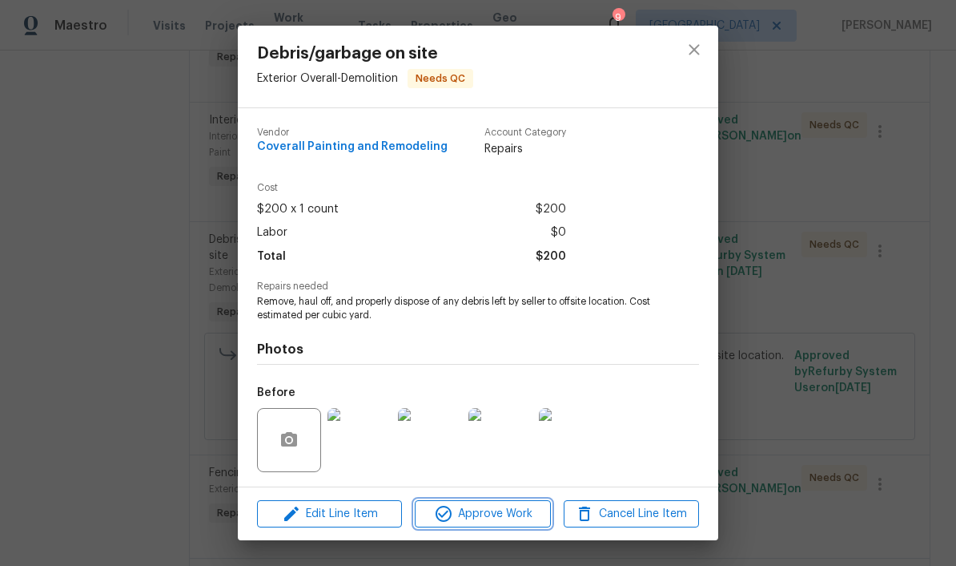
click at [505, 517] on span "Approve Work" at bounding box center [483, 514] width 126 height 20
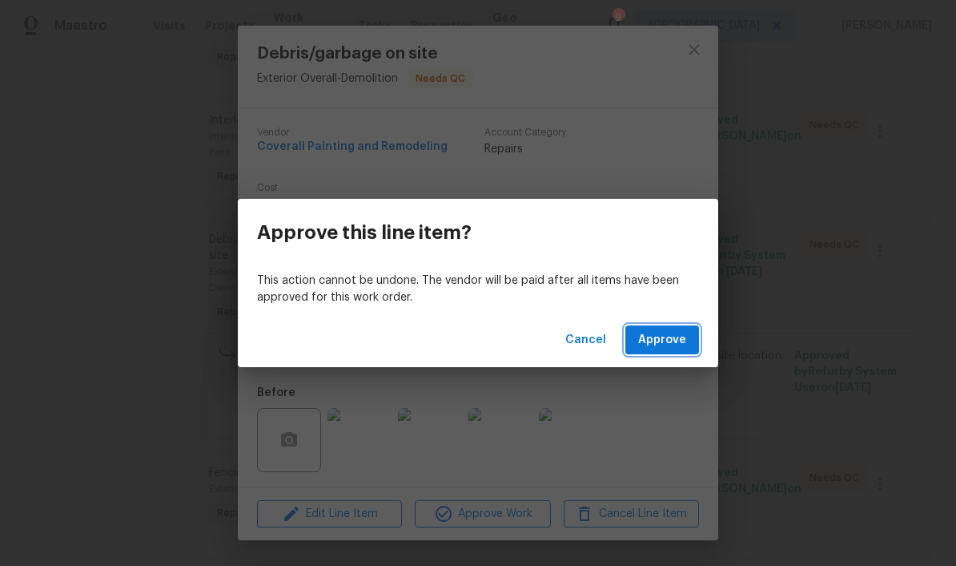
click at [666, 344] on span "Approve" at bounding box center [662, 340] width 48 height 20
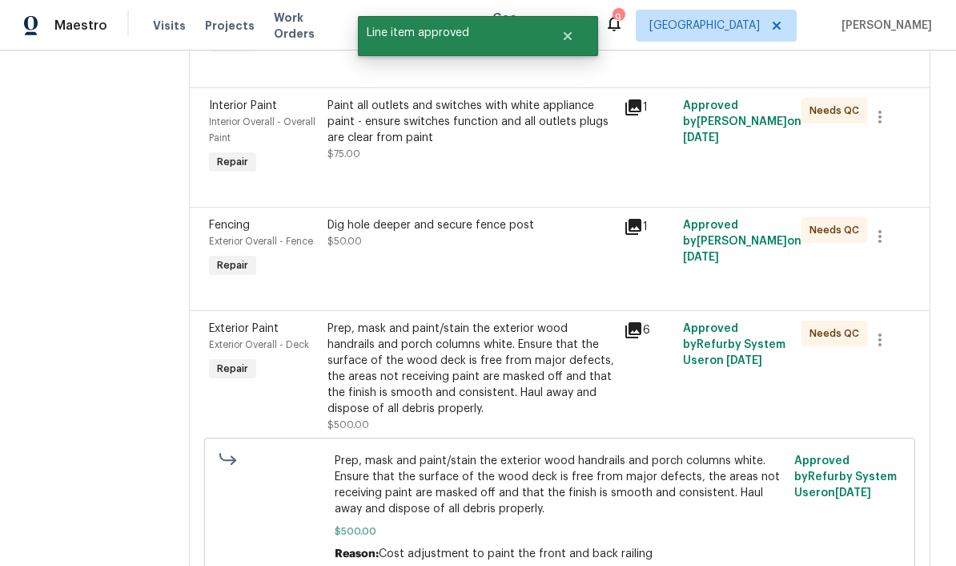
scroll to position [342, 0]
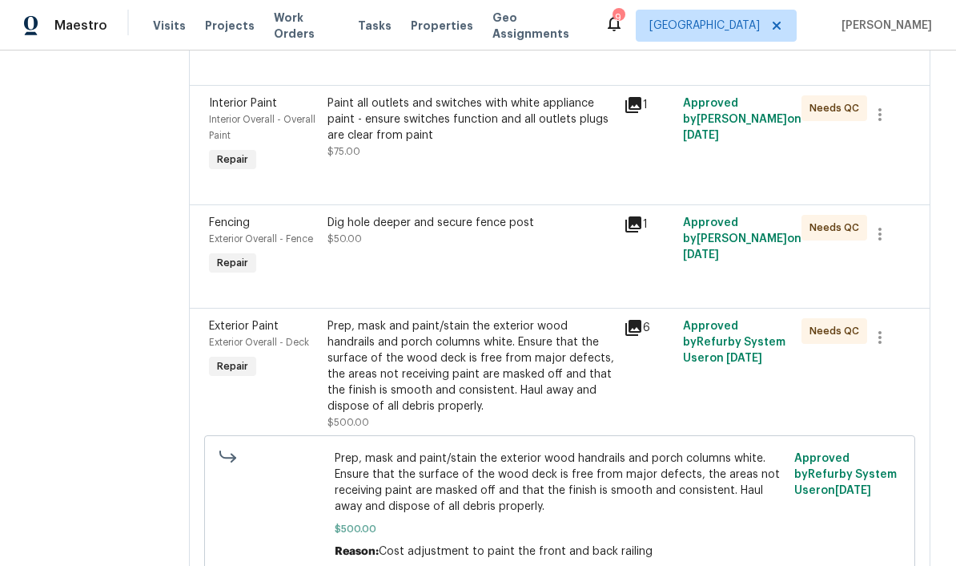
click at [538, 373] on div "Prep, mask and paint/stain the exterior wood handrails and porch columns white.…" at bounding box center [471, 366] width 287 height 96
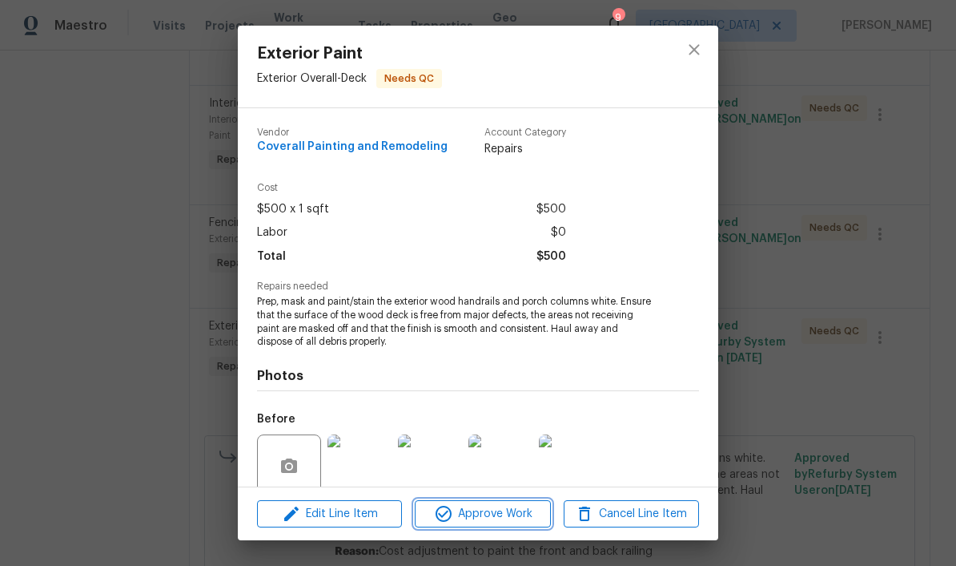
click at [496, 516] on span "Approve Work" at bounding box center [483, 514] width 126 height 20
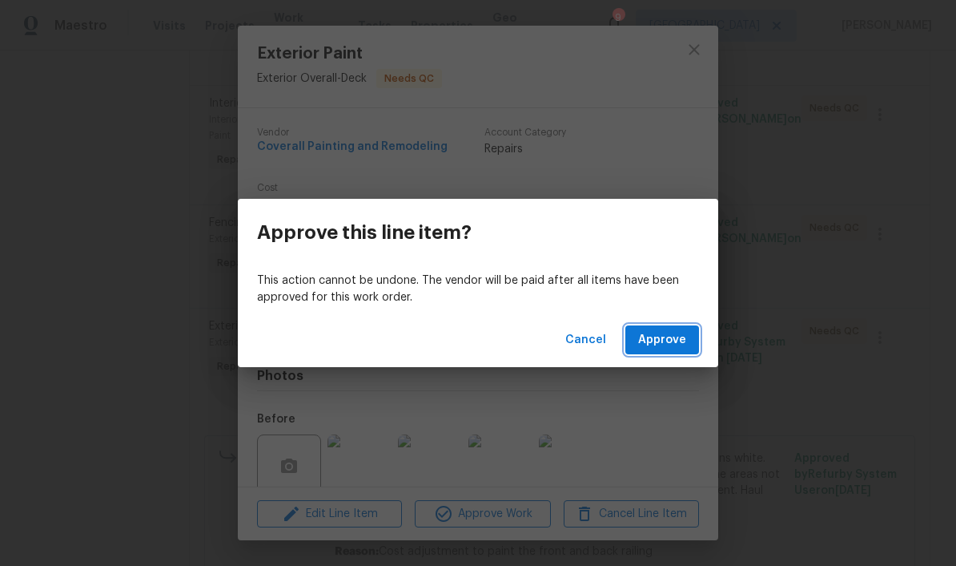
click at [663, 342] on span "Approve" at bounding box center [662, 340] width 48 height 20
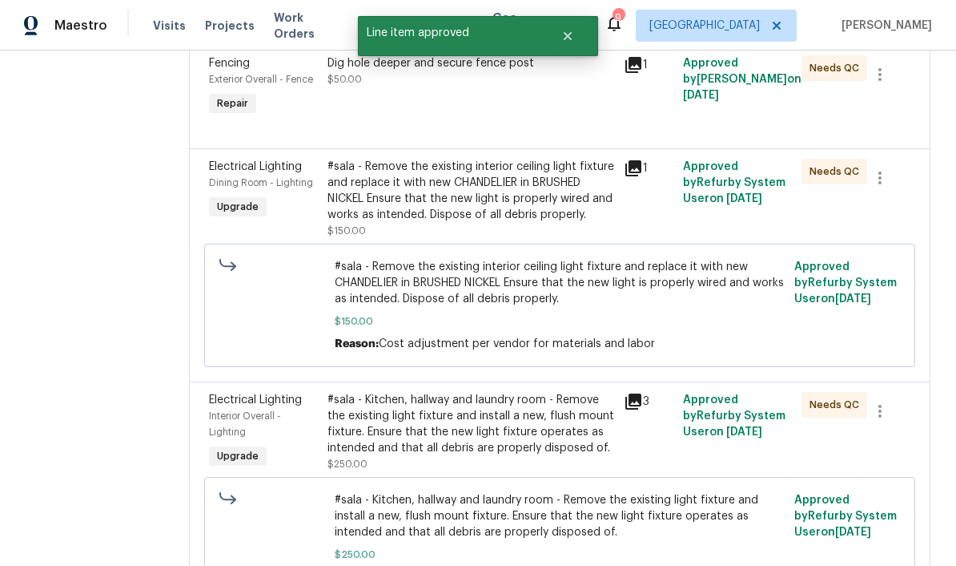
scroll to position [504, 0]
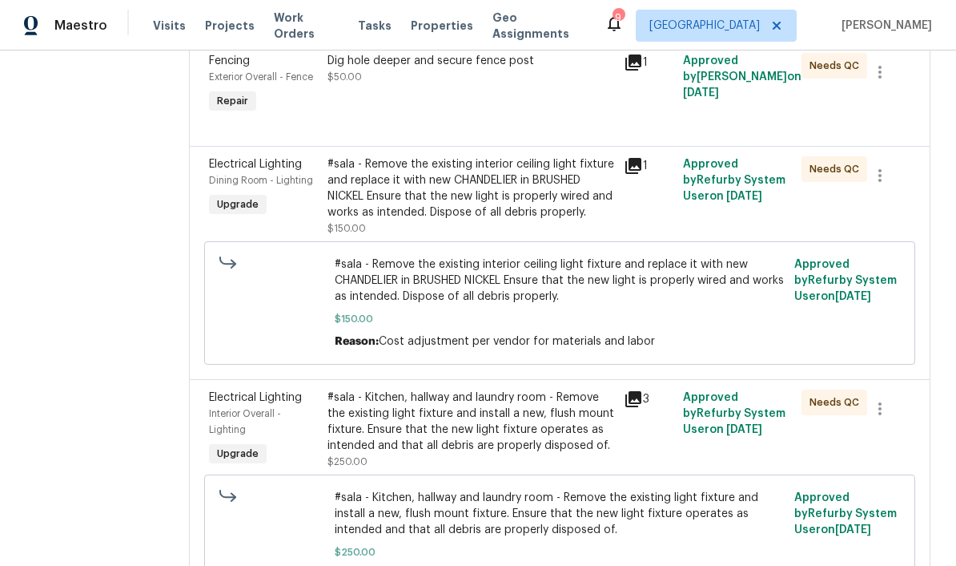
click at [558, 208] on div "#sala - Remove the existing interior ceiling light fixture and replace it with …" at bounding box center [471, 188] width 287 height 64
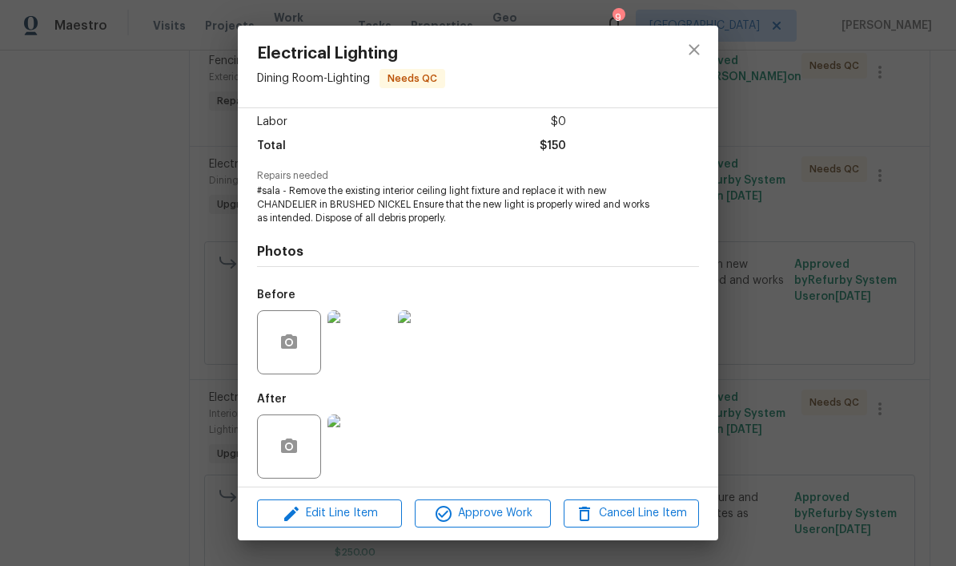
scroll to position [113, 0]
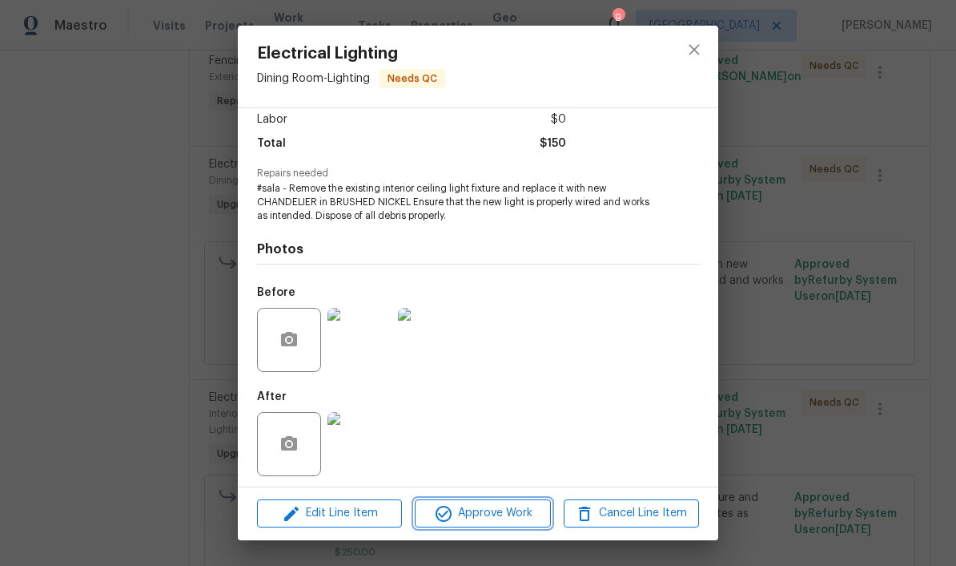
click at [489, 520] on span "Approve Work" at bounding box center [483, 513] width 126 height 20
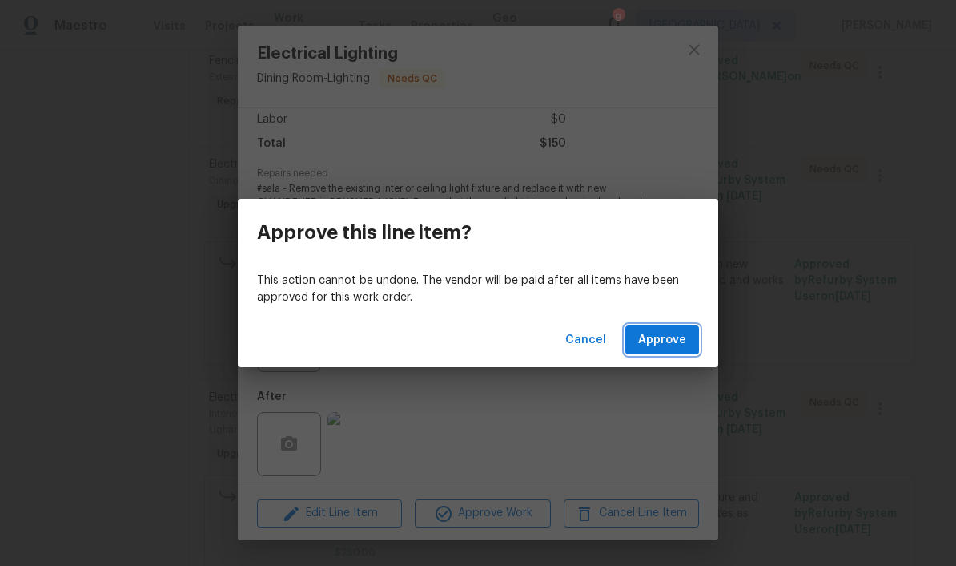
click at [667, 334] on span "Approve" at bounding box center [662, 340] width 48 height 20
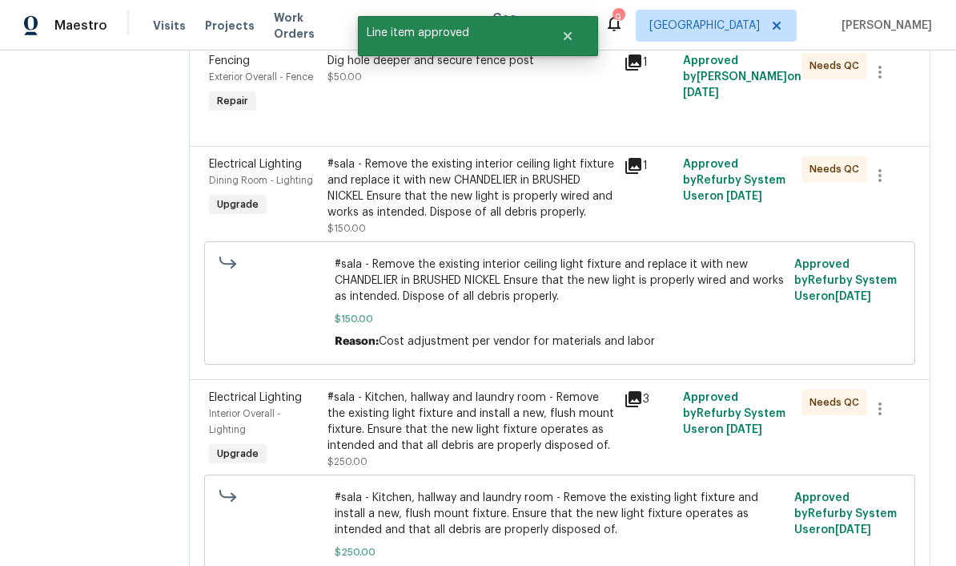
scroll to position [0, 0]
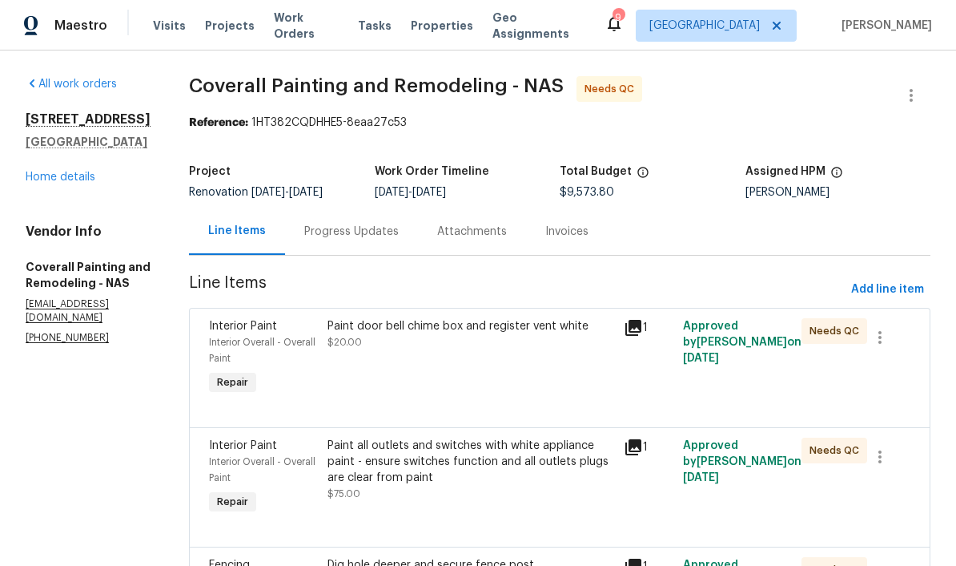
click at [511, 334] on div "Paint door bell chime box and register vent white" at bounding box center [471, 326] width 287 height 16
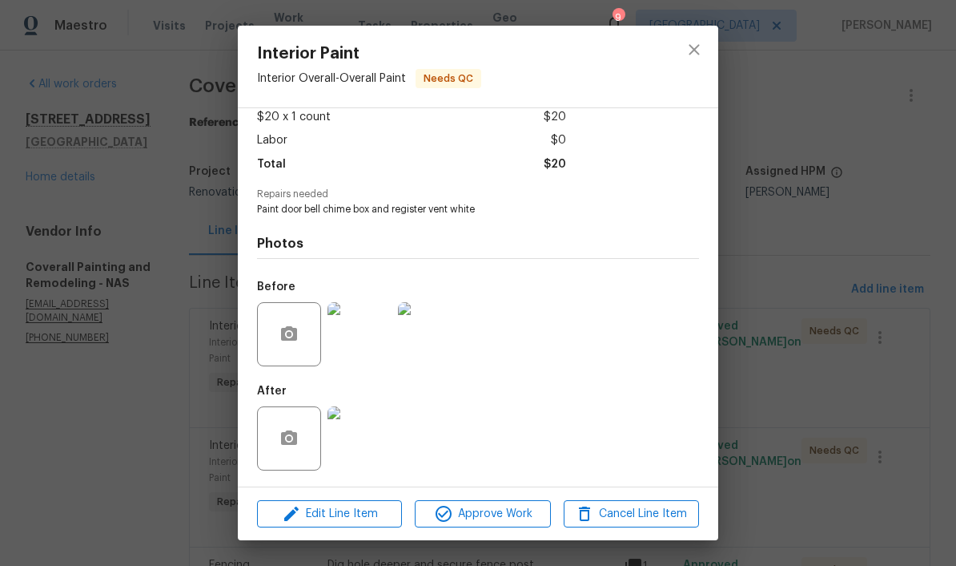
scroll to position [96, 0]
click at [667, 54] on button "close" at bounding box center [694, 49] width 38 height 38
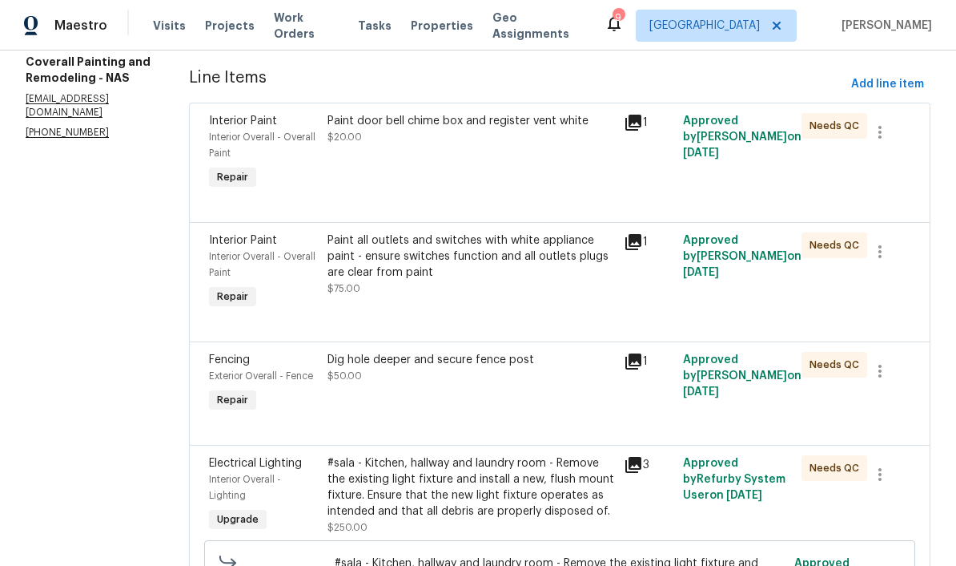
scroll to position [207, 0]
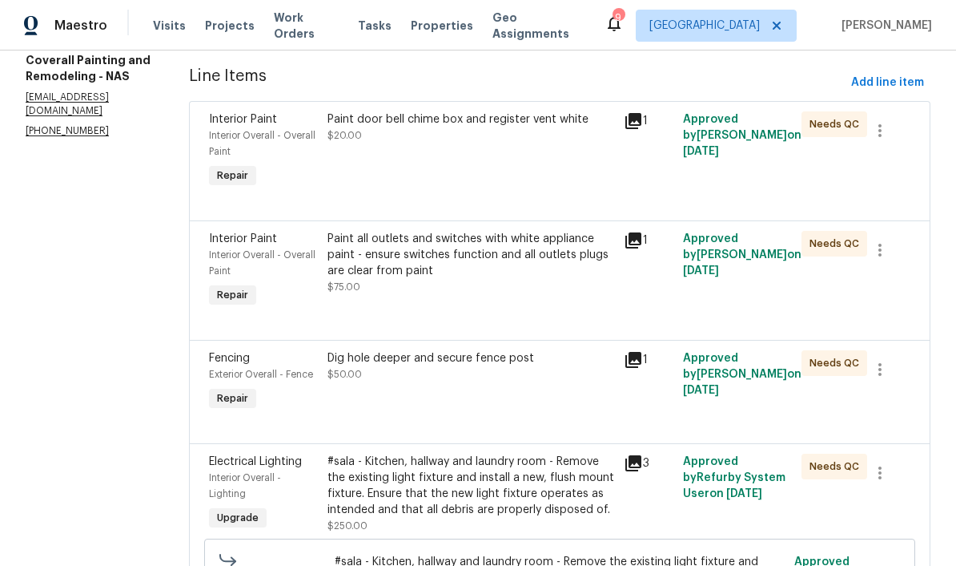
click at [550, 264] on div "Paint all outlets and switches with white appliance paint - ensure switches fun…" at bounding box center [471, 255] width 287 height 48
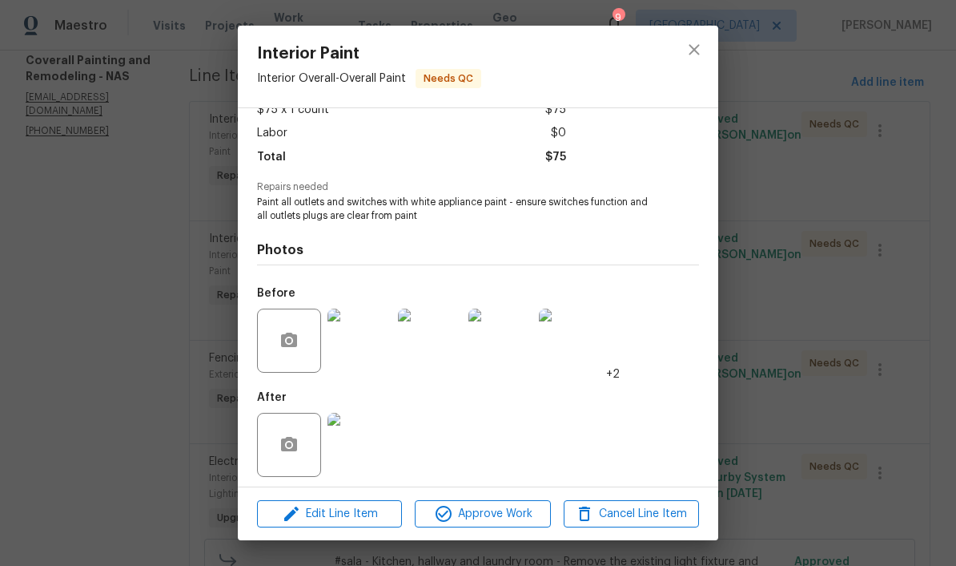
scroll to position [100, 0]
click at [376, 459] on img at bounding box center [360, 444] width 64 height 64
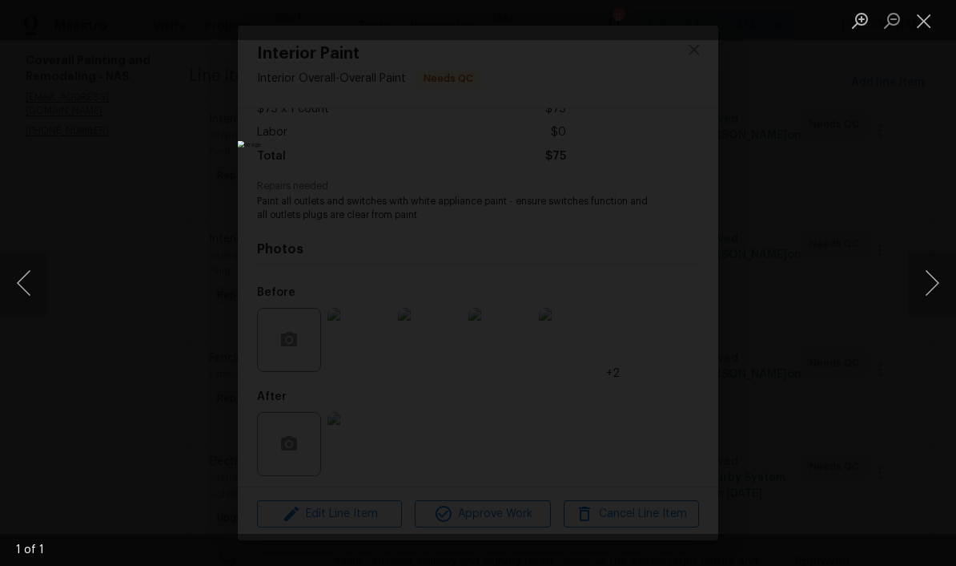
click at [667, 26] on button "Close lightbox" at bounding box center [924, 20] width 32 height 28
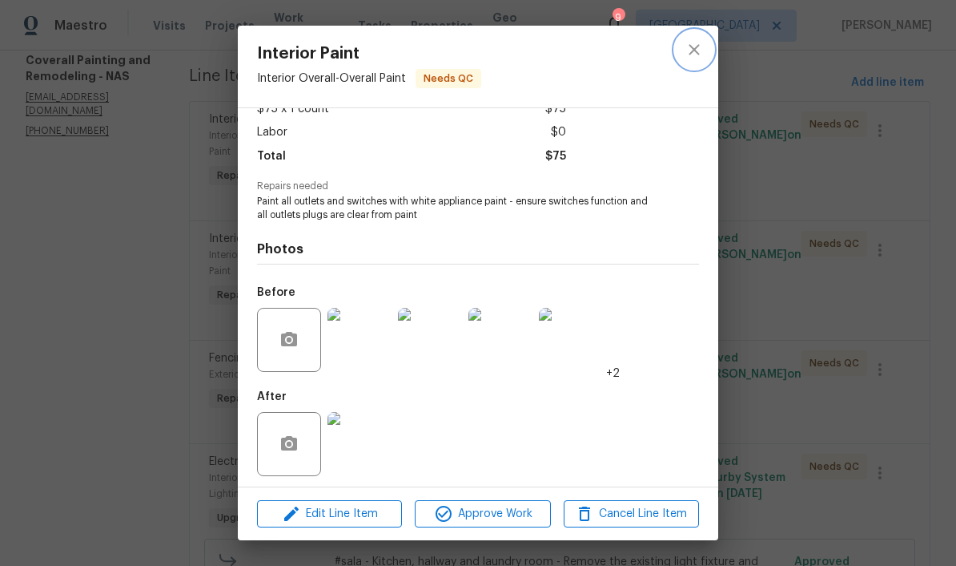
click at [667, 54] on icon "close" at bounding box center [694, 49] width 19 height 19
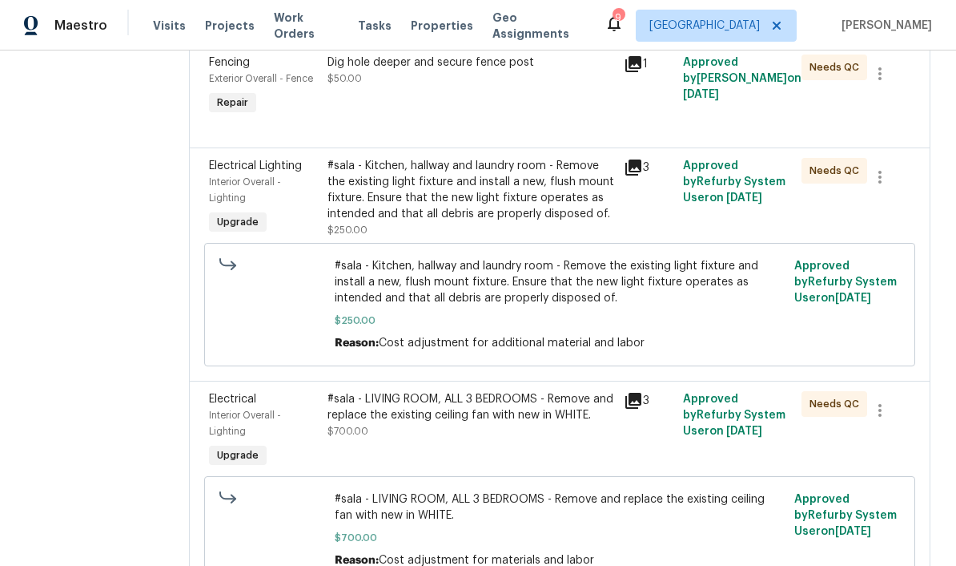
scroll to position [513, 0]
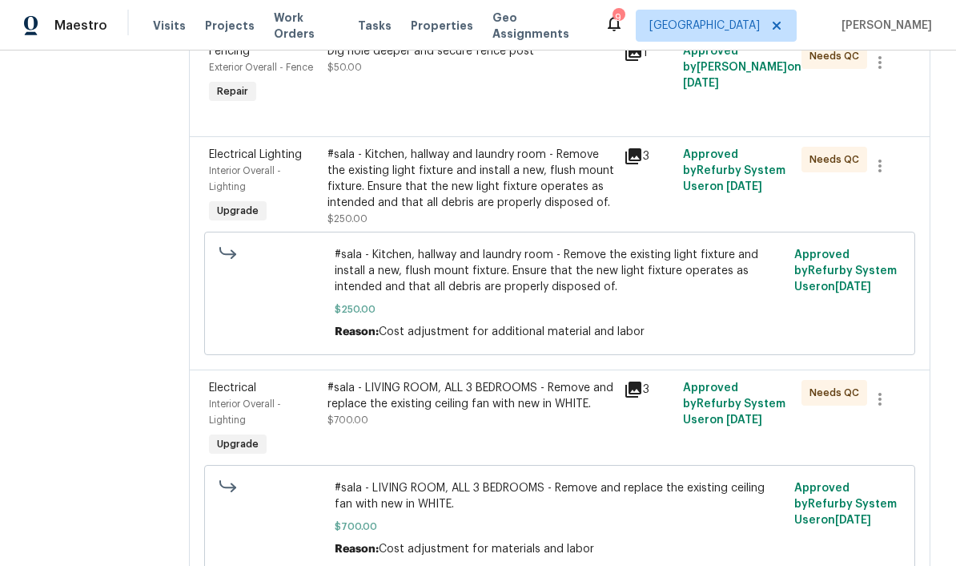
click at [578, 206] on div "#sala - Kitchen, hallway and laundry room - Remove the existing light fixture a…" at bounding box center [471, 179] width 287 height 64
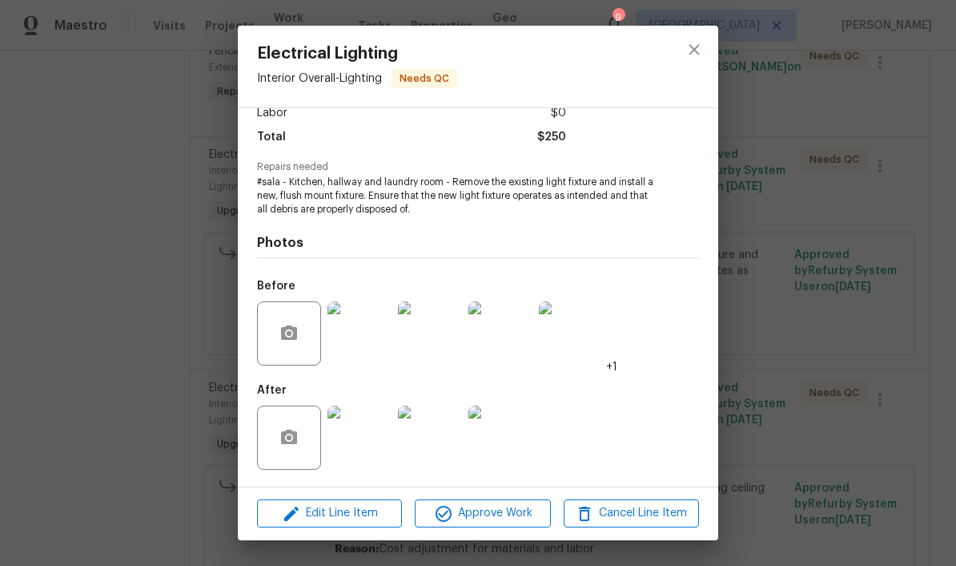
scroll to position [121, 0]
click at [372, 444] on img at bounding box center [360, 437] width 64 height 64
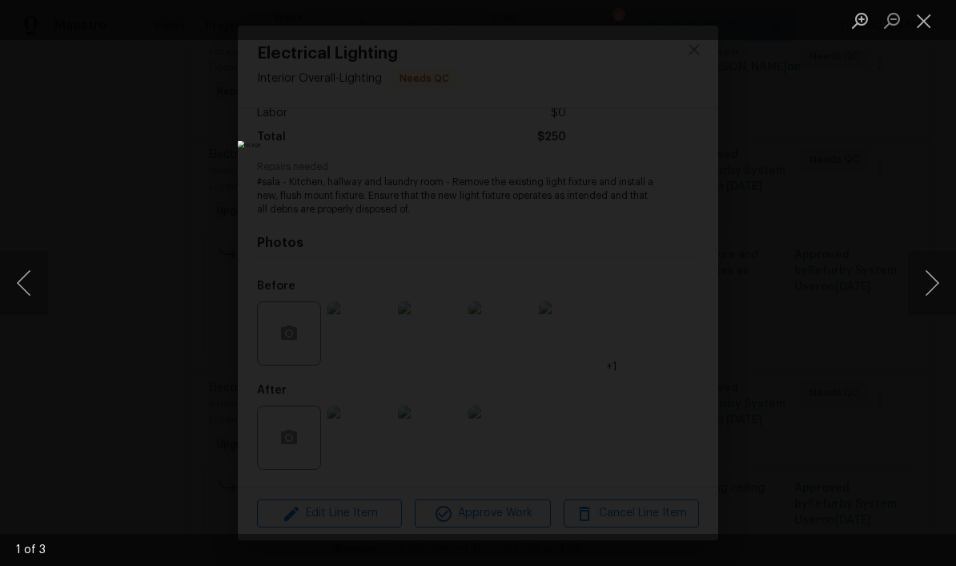
click at [667, 26] on button "Close lightbox" at bounding box center [924, 20] width 32 height 28
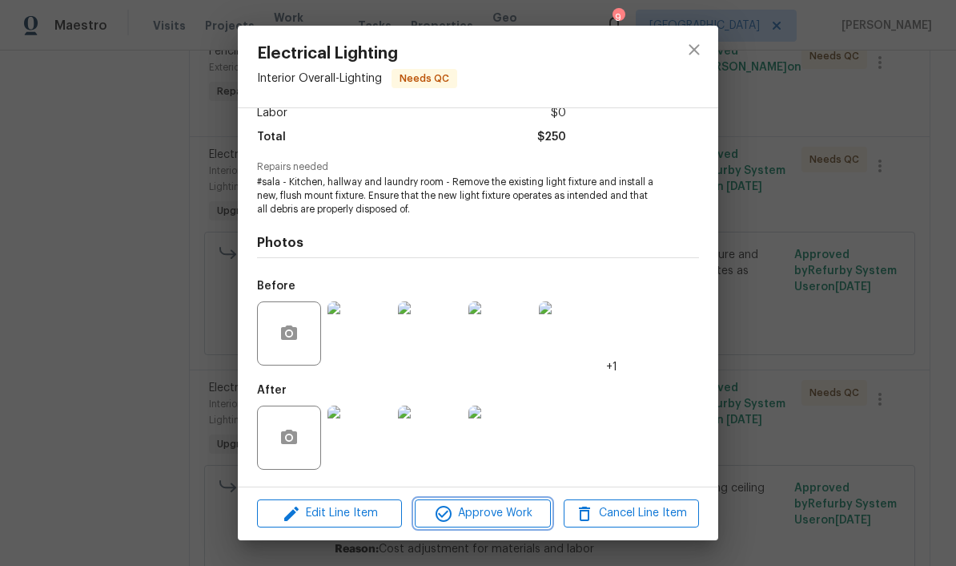
click at [484, 511] on span "Approve Work" at bounding box center [483, 513] width 126 height 20
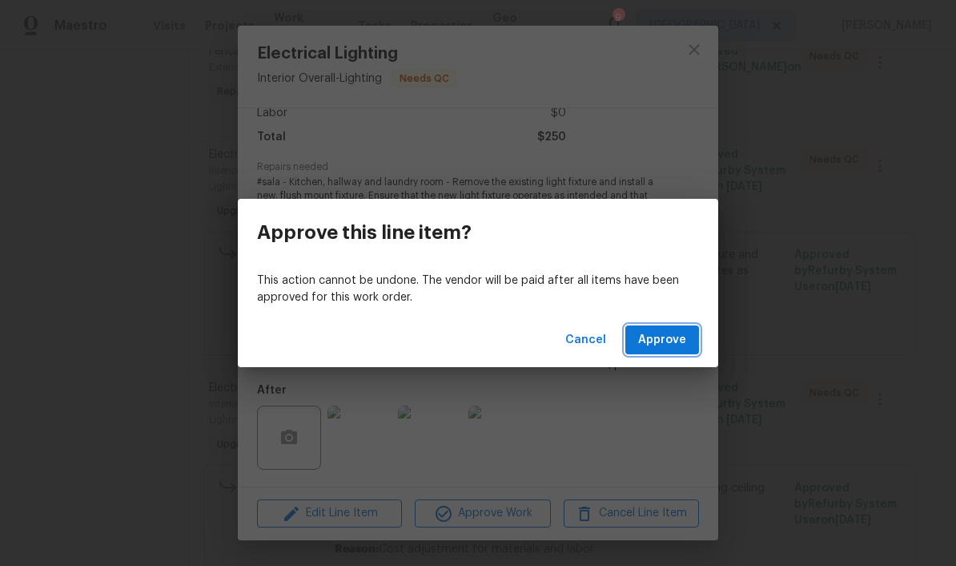
click at [667, 343] on span "Approve" at bounding box center [662, 340] width 48 height 20
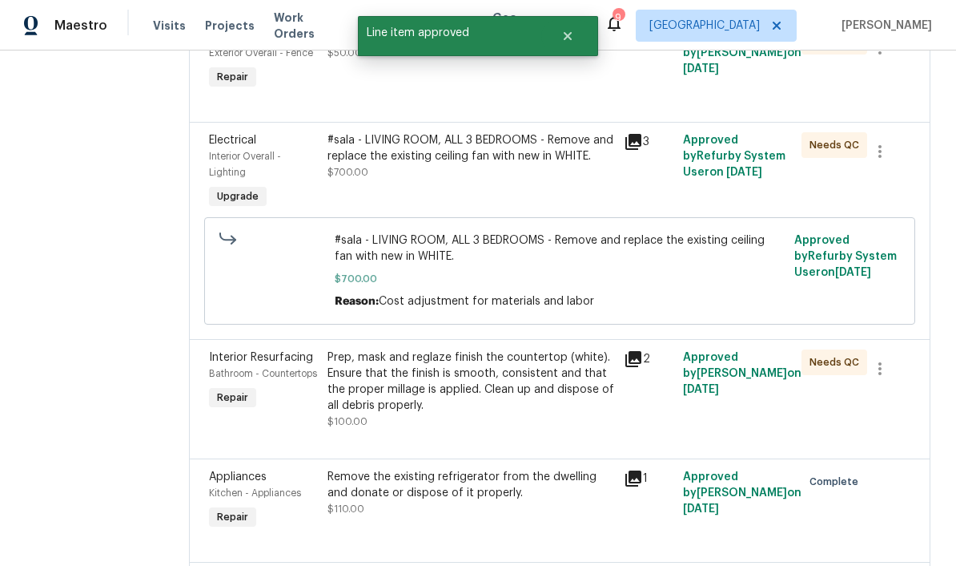
scroll to position [531, 0]
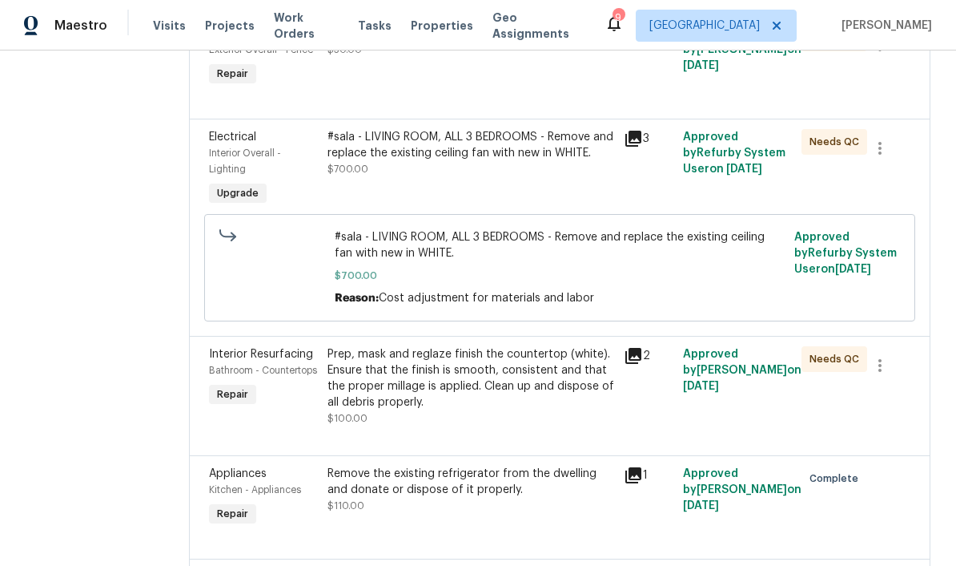
click at [574, 161] on div "#sala - LIVING ROOM, ALL 3 BEDROOMS - Remove and replace the existing ceiling f…" at bounding box center [471, 145] width 287 height 32
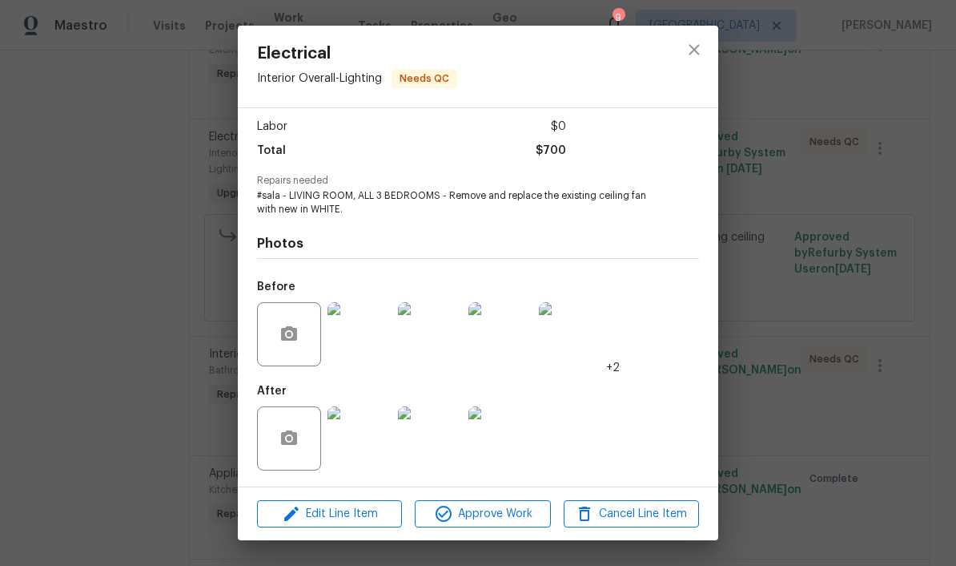
scroll to position [109, 0]
click at [374, 446] on img at bounding box center [360, 438] width 64 height 64
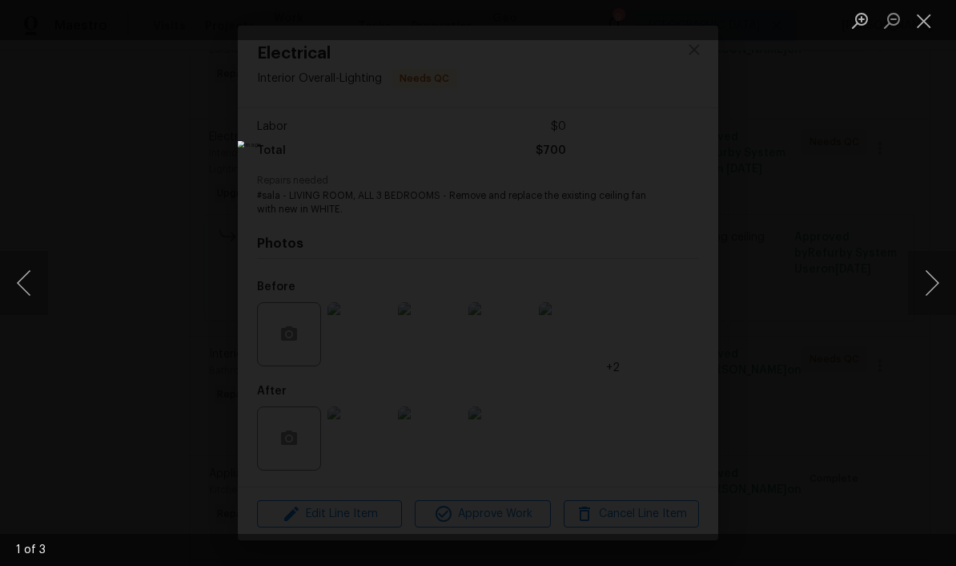
click at [667, 280] on button "Next image" at bounding box center [932, 283] width 48 height 64
click at [667, 284] on button "Next image" at bounding box center [932, 283] width 48 height 64
click at [667, 288] on button "Next image" at bounding box center [932, 283] width 48 height 64
click at [667, 24] on button "Close lightbox" at bounding box center [924, 20] width 32 height 28
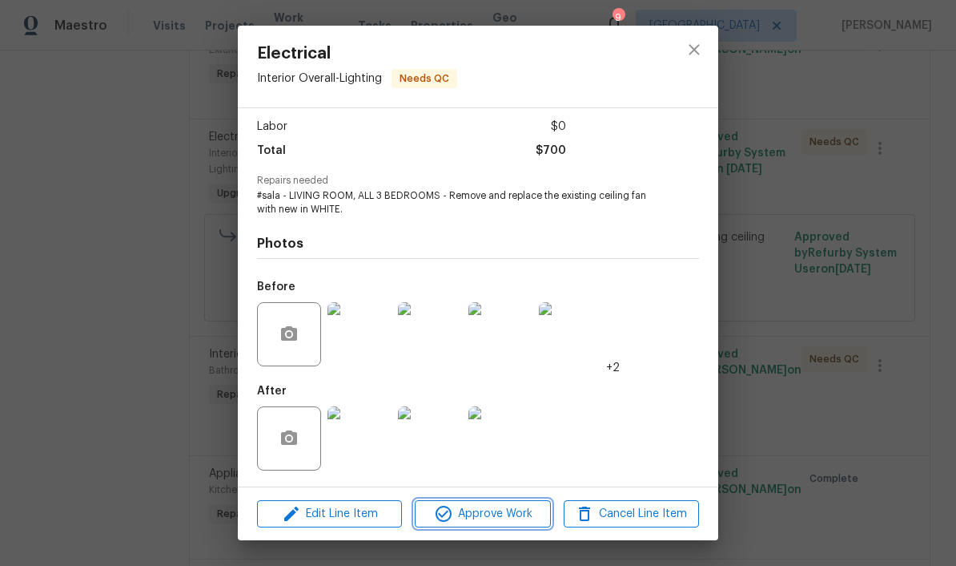
click at [504, 515] on span "Approve Work" at bounding box center [483, 514] width 126 height 20
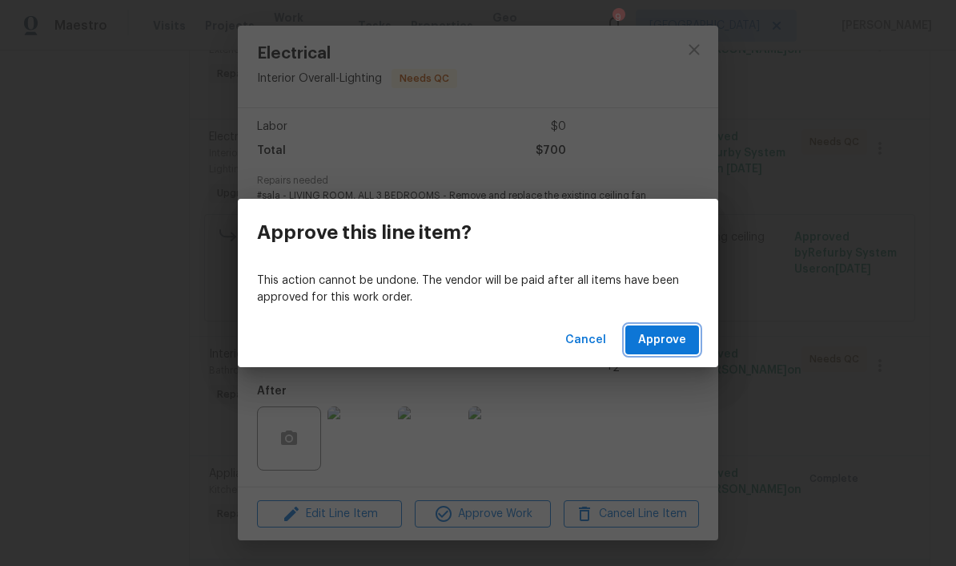
click at [667, 338] on span "Approve" at bounding box center [662, 340] width 48 height 20
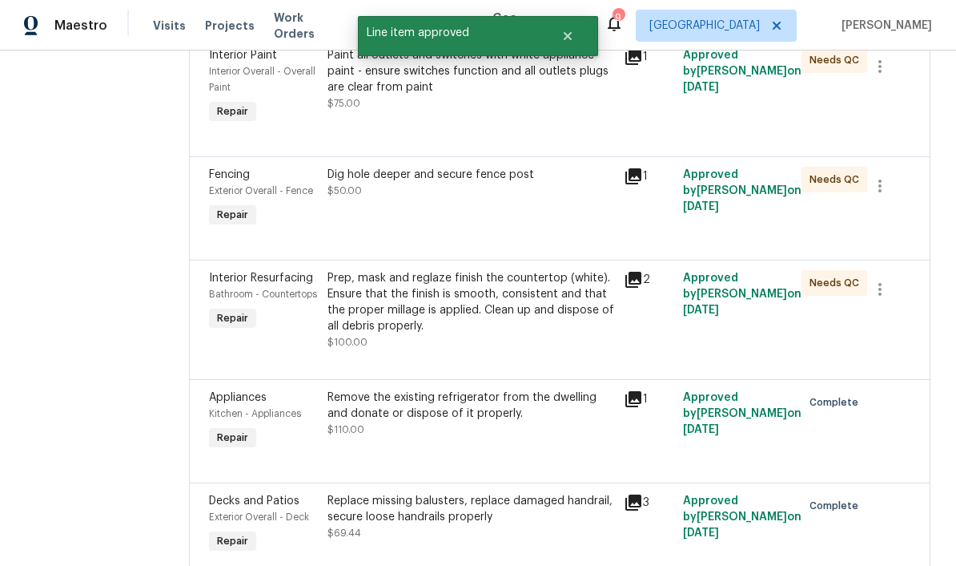
scroll to position [400, 0]
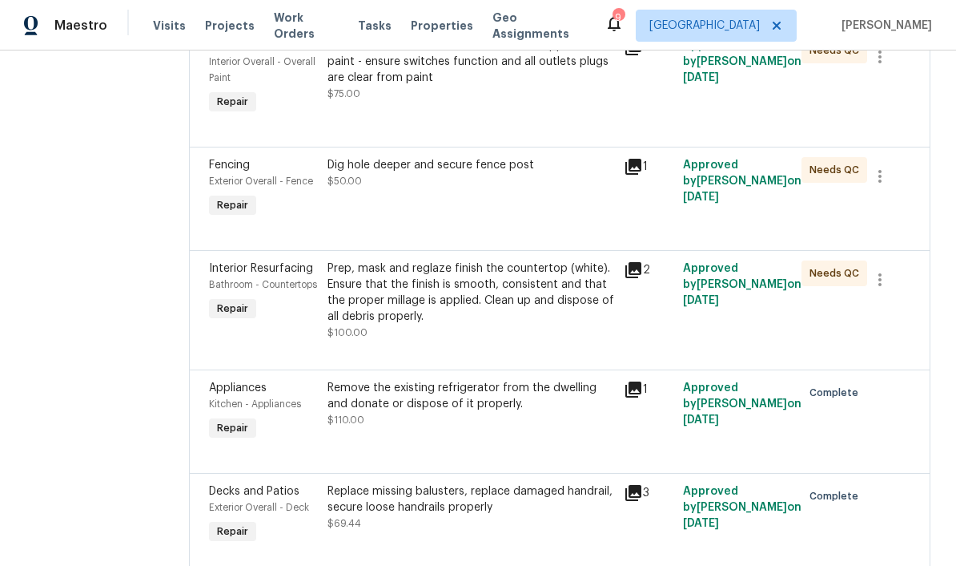
click at [592, 318] on div "Prep, mask and reglaze finish the countertop (white). Ensure that the finish is…" at bounding box center [471, 292] width 287 height 64
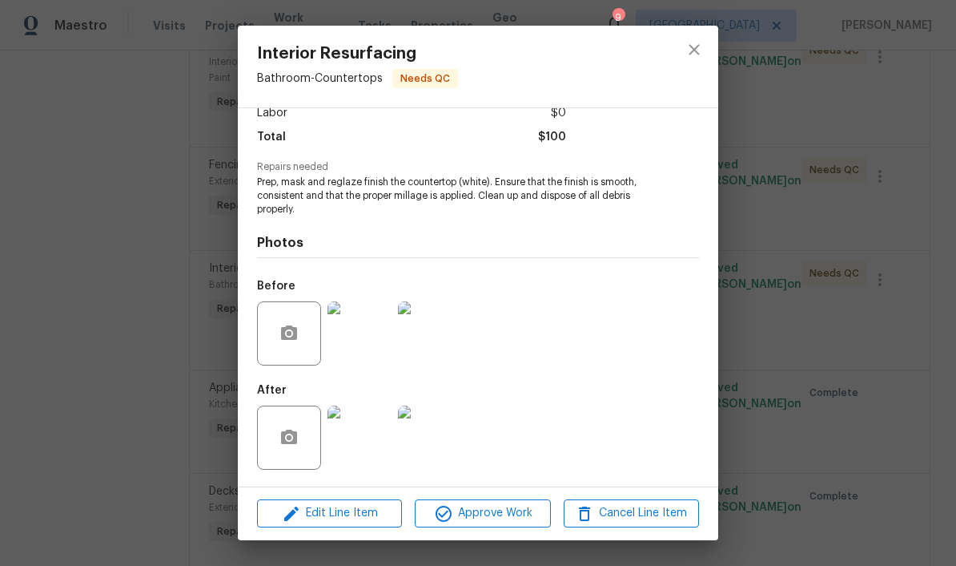
scroll to position [121, 0]
click at [376, 452] on img at bounding box center [360, 437] width 64 height 64
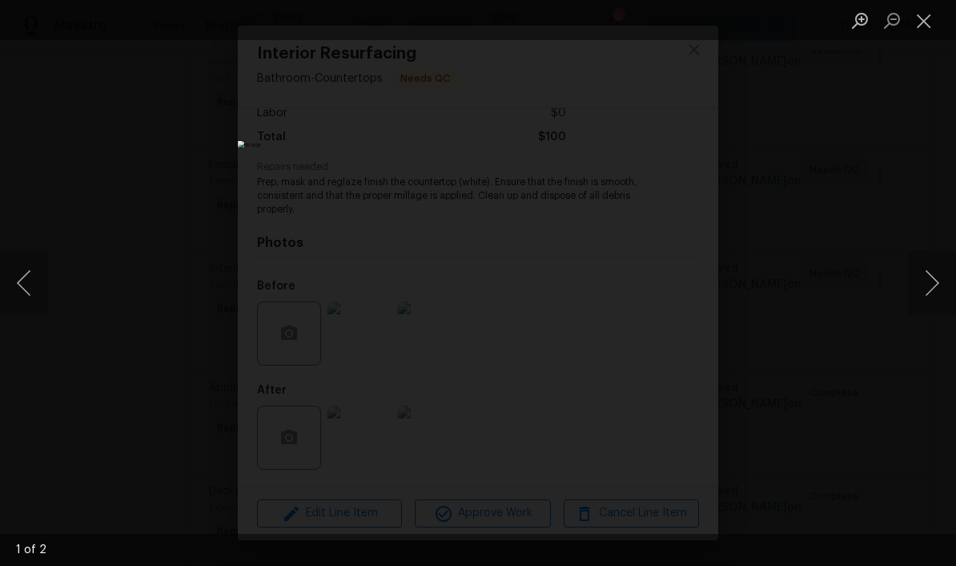
click at [667, 272] on button "Next image" at bounding box center [932, 283] width 48 height 64
click at [667, 28] on button "Close lightbox" at bounding box center [924, 20] width 32 height 28
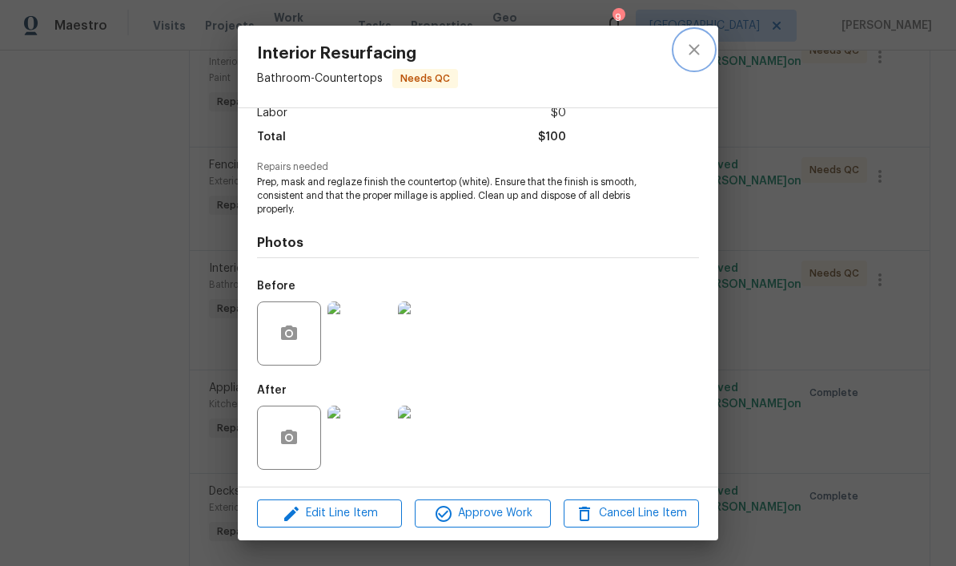
click at [667, 52] on icon "close" at bounding box center [694, 49] width 19 height 19
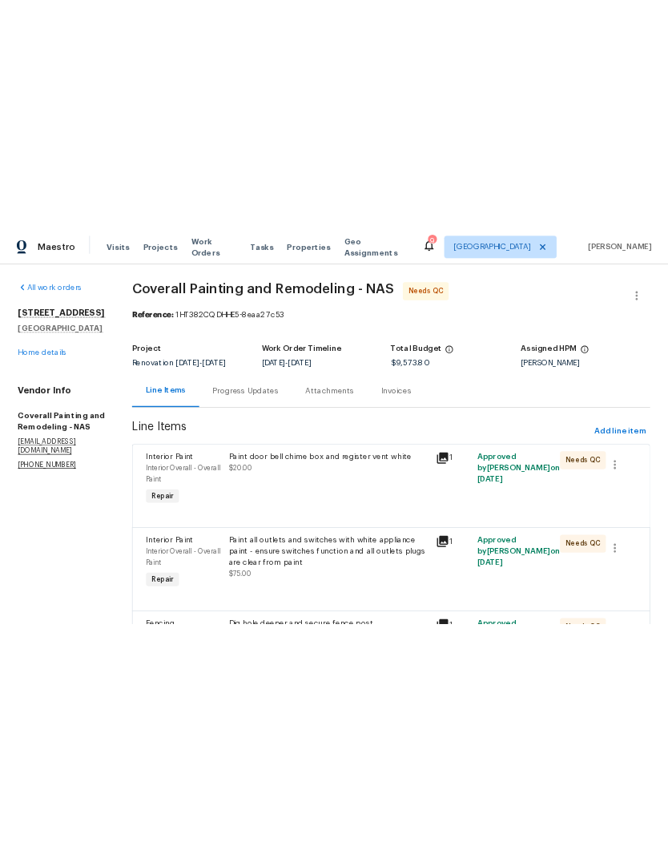
scroll to position [0, 0]
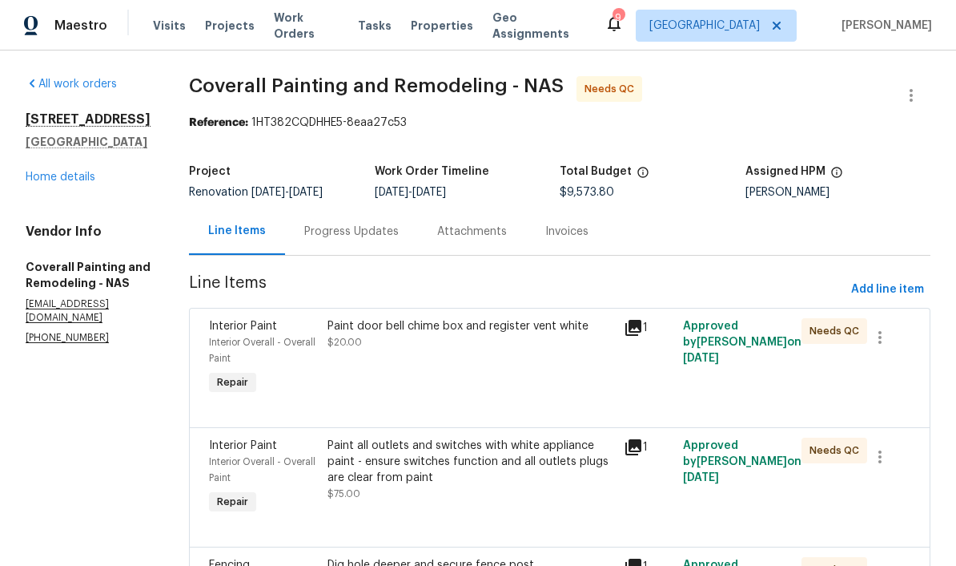
click at [92, 180] on link "Home details" at bounding box center [61, 176] width 70 height 11
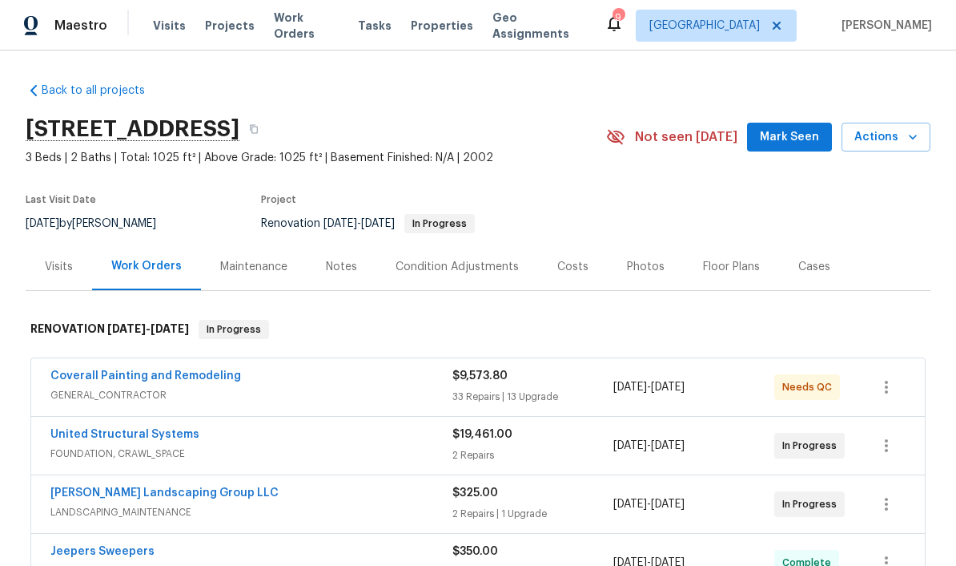
click at [582, 268] on div "Costs" at bounding box center [573, 266] width 70 height 47
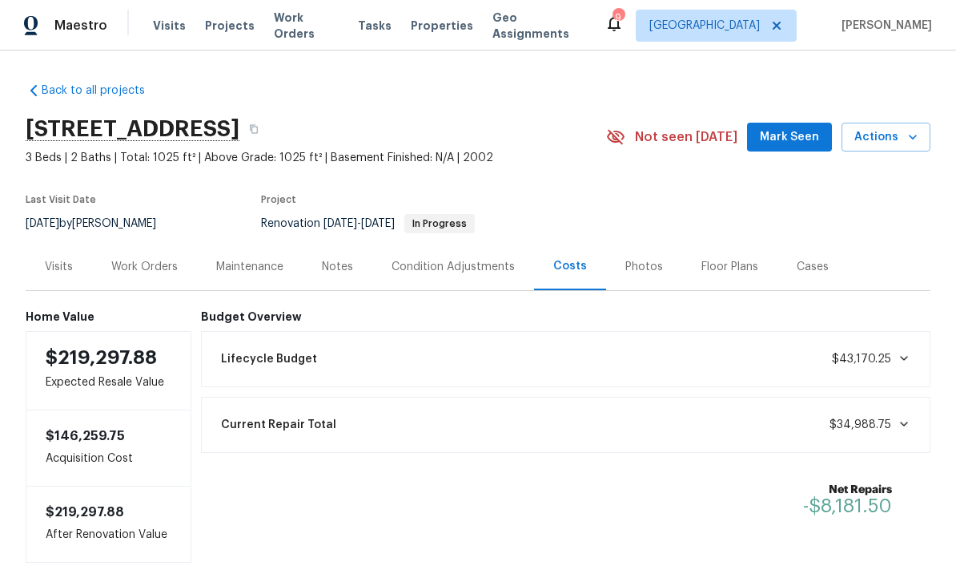
click at [667, 139] on span "Mark Seen" at bounding box center [789, 137] width 59 height 20
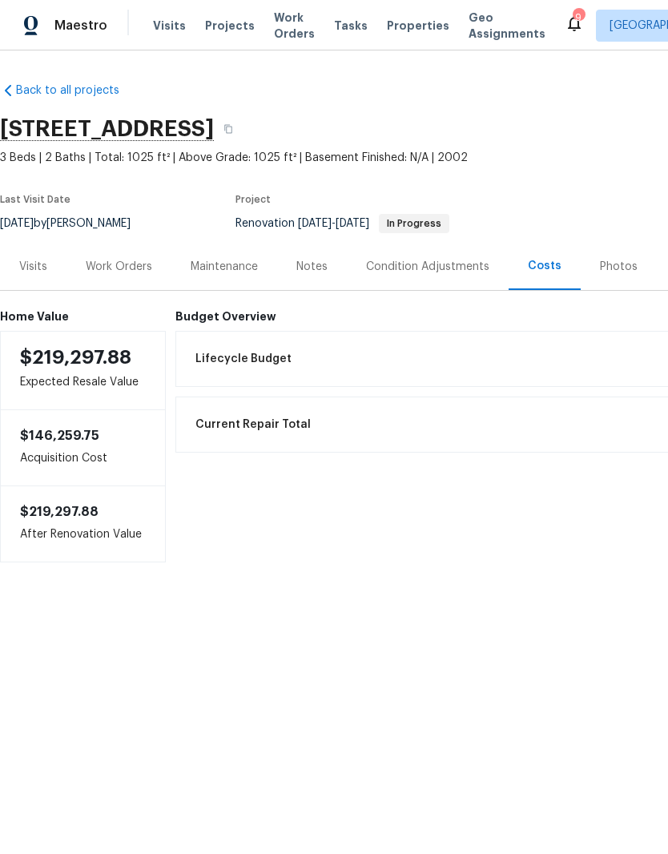
click at [170, 26] on span "Visits" at bounding box center [169, 26] width 33 height 16
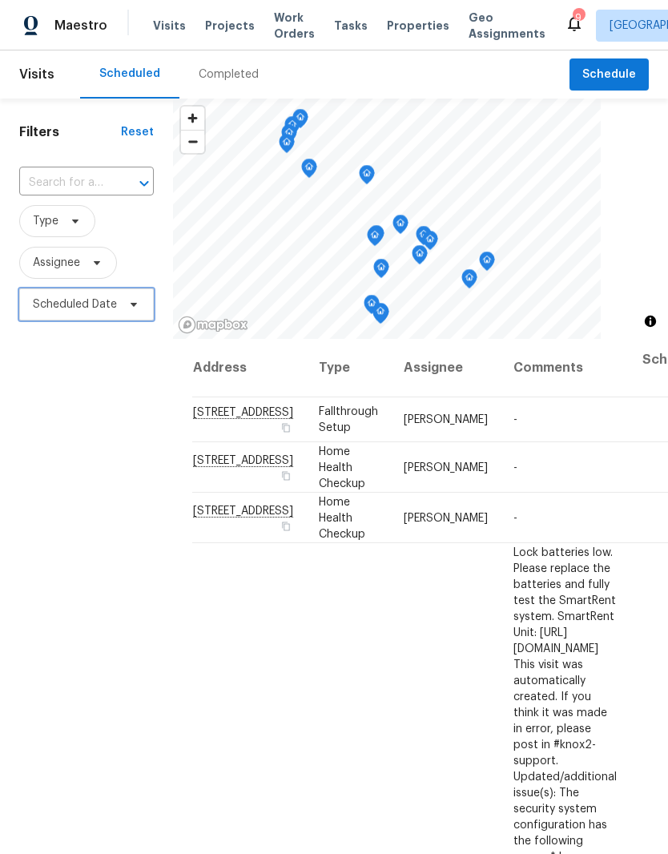
click at [113, 308] on span "Scheduled Date" at bounding box center [75, 304] width 84 height 16
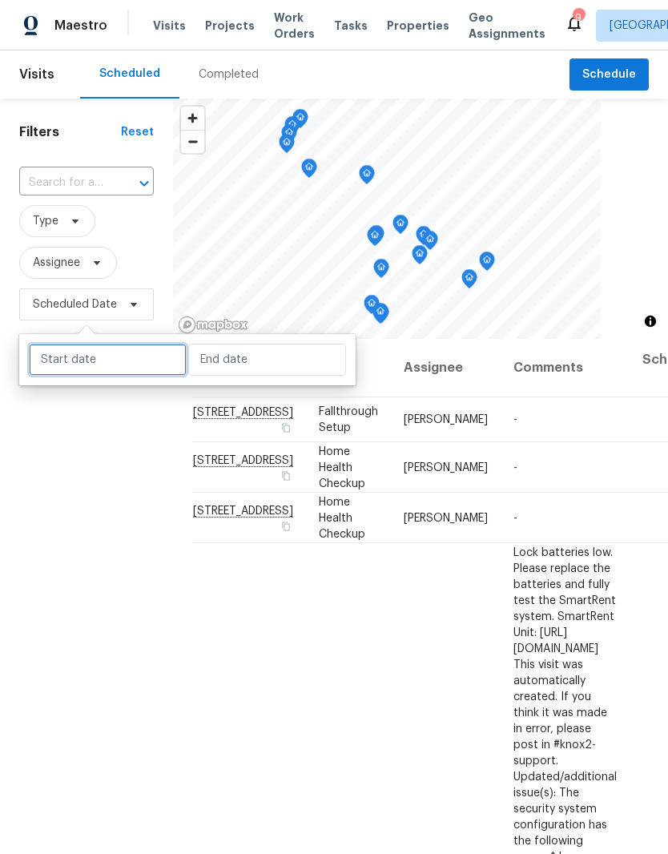
click at [143, 363] on input "text" at bounding box center [108, 360] width 158 height 32
select select "8"
select select "2025"
select select "9"
select select "2025"
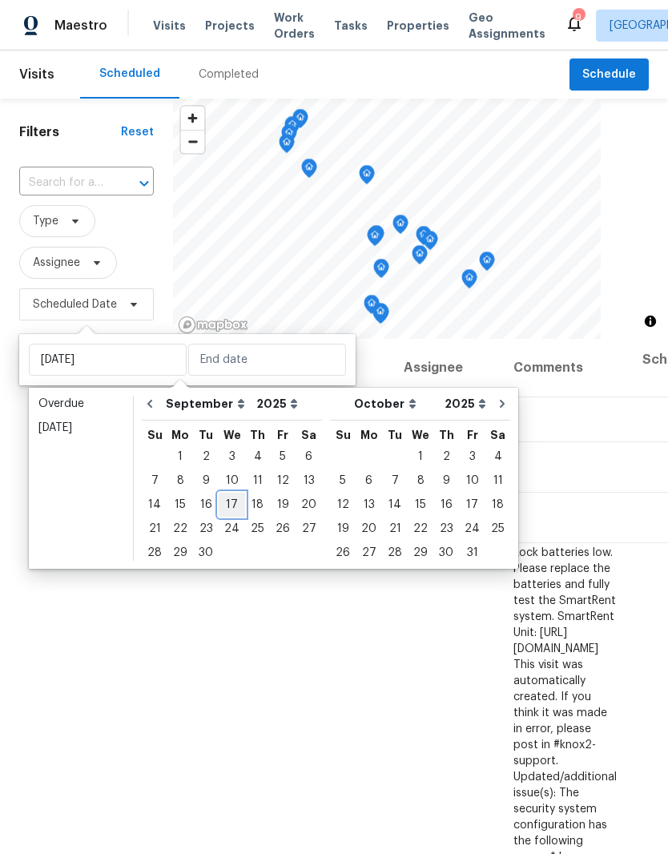
click at [234, 505] on div "17" at bounding box center [232, 504] width 26 height 22
type input "Wed, Sep 17"
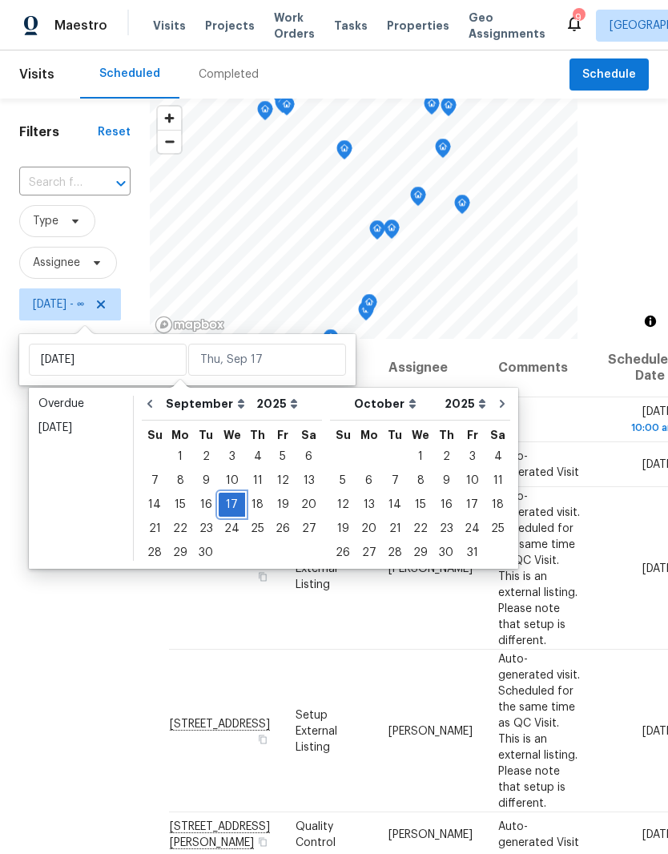
click at [235, 502] on div "17" at bounding box center [232, 504] width 26 height 22
type input "Wed, Sep 17"
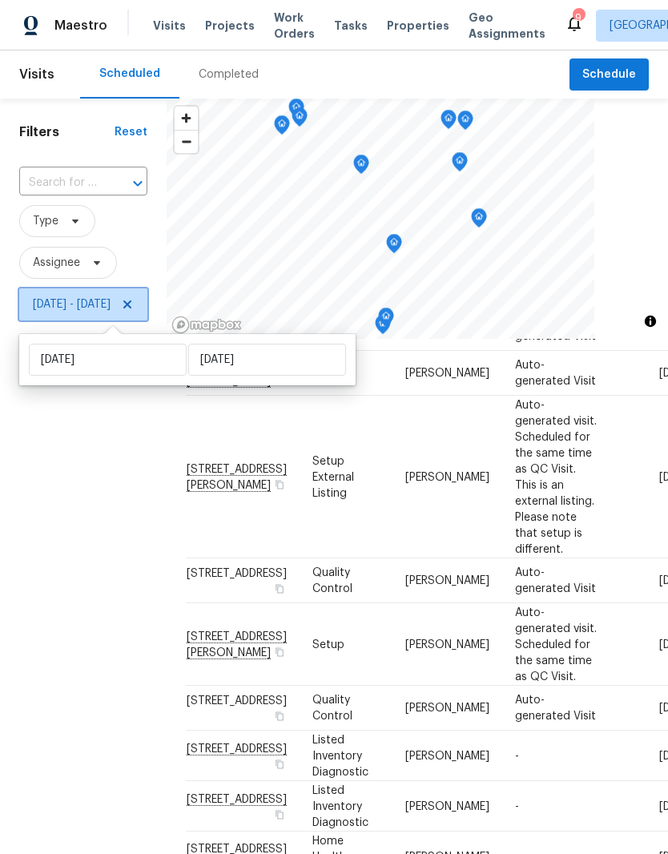
click at [134, 307] on icon at bounding box center [127, 304] width 13 height 13
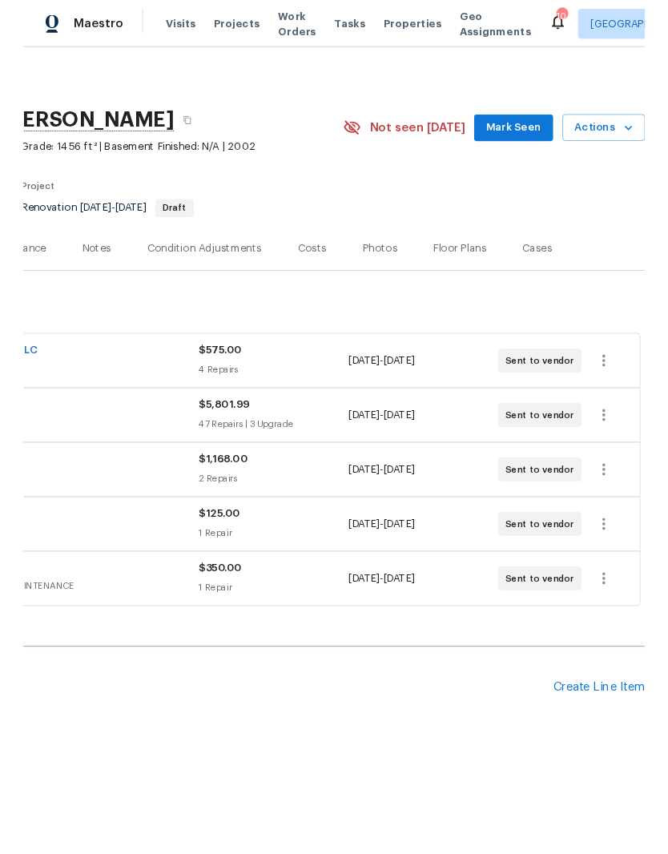
scroll to position [0, 237]
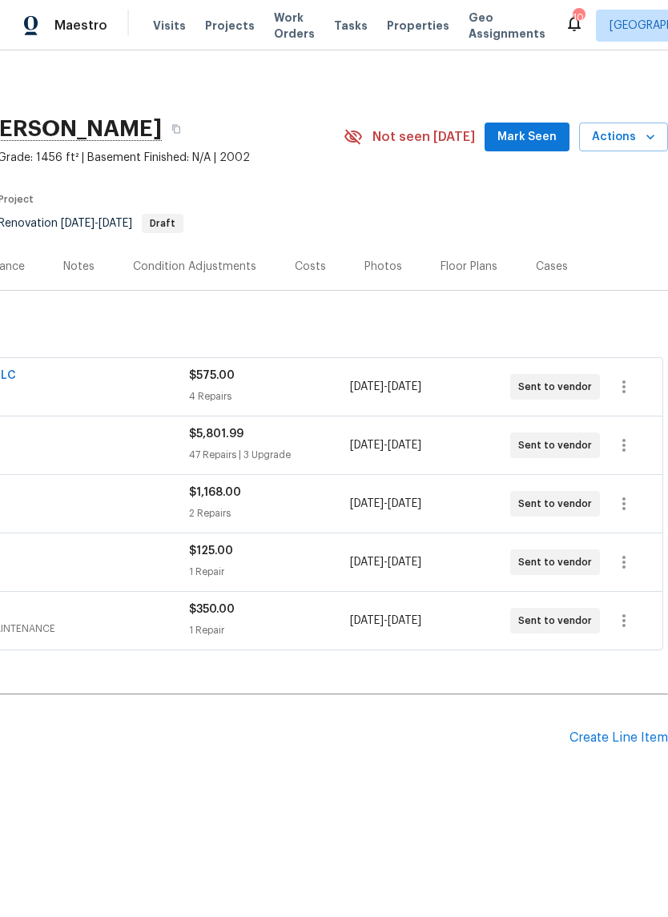
click at [472, 270] on div "Floor Plans" at bounding box center [469, 267] width 57 height 16
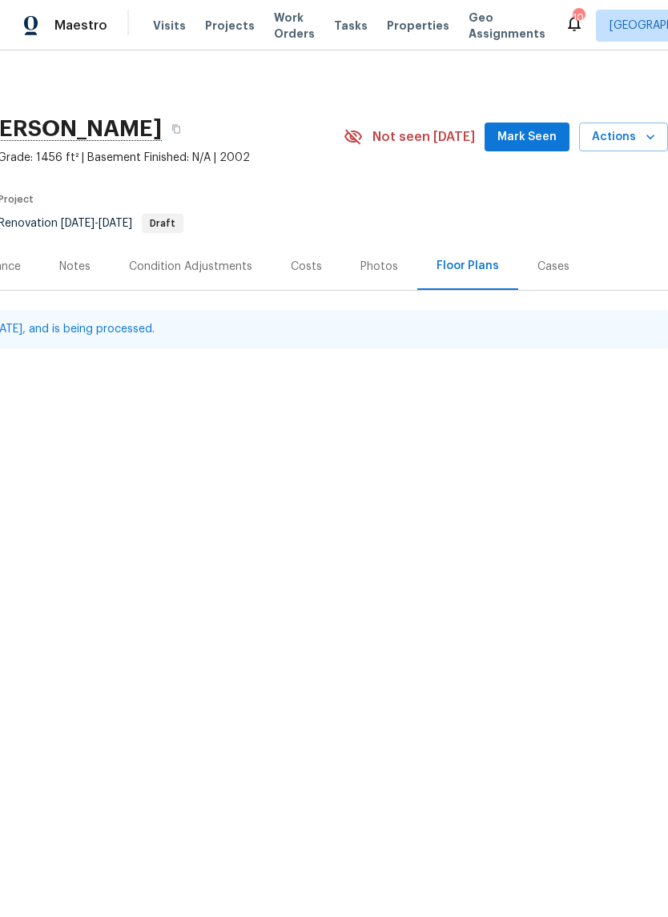
click at [553, 139] on span "Mark Seen" at bounding box center [526, 137] width 59 height 20
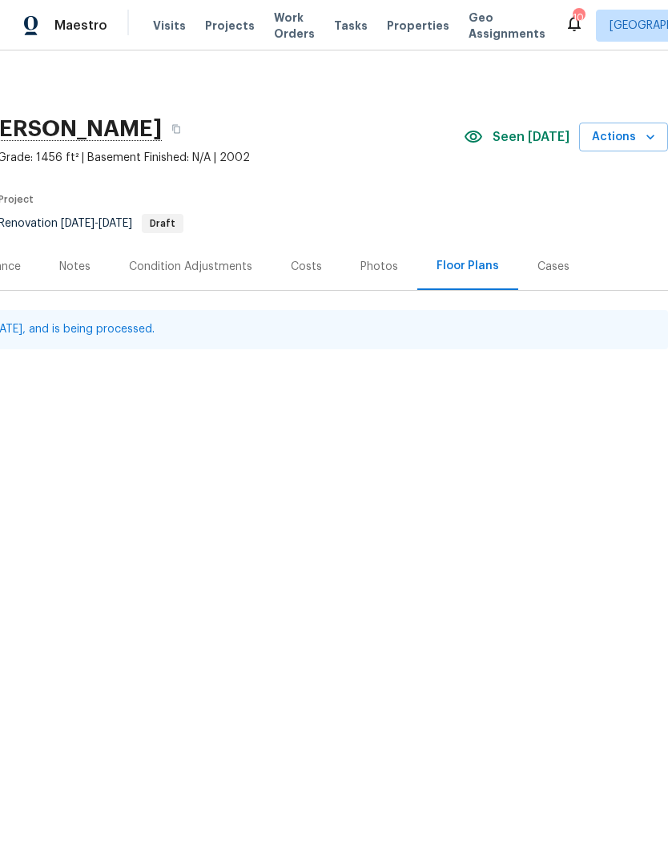
scroll to position [0, 237]
